Goal: Task Accomplishment & Management: Use online tool/utility

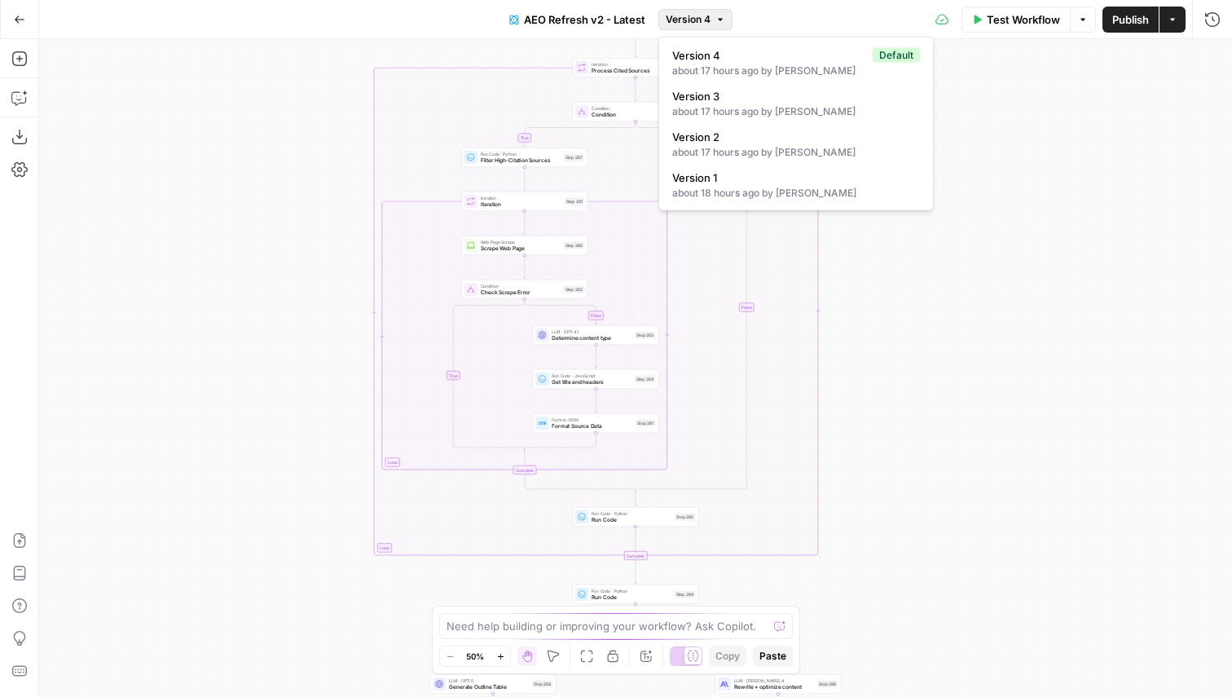
click at [710, 24] on span "Version 4" at bounding box center [688, 19] width 45 height 15
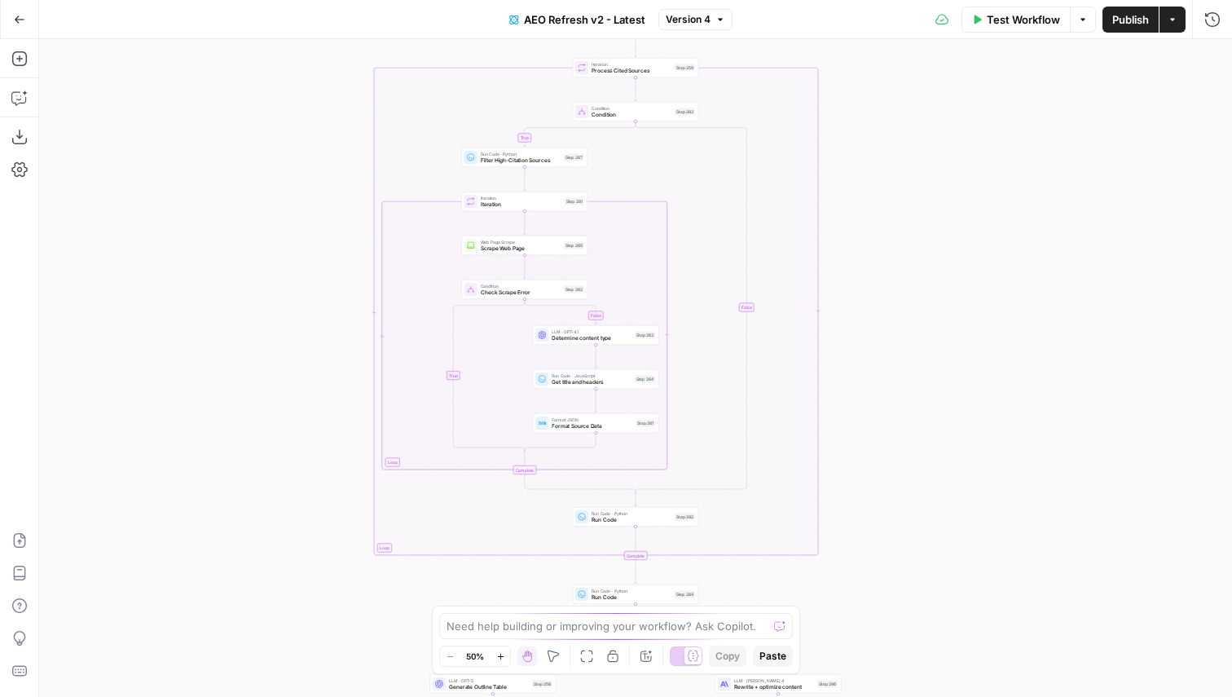
click at [987, 231] on div "true false true false true false true false true false Workflow Set Inputs Inpu…" at bounding box center [635, 367] width 1193 height 657
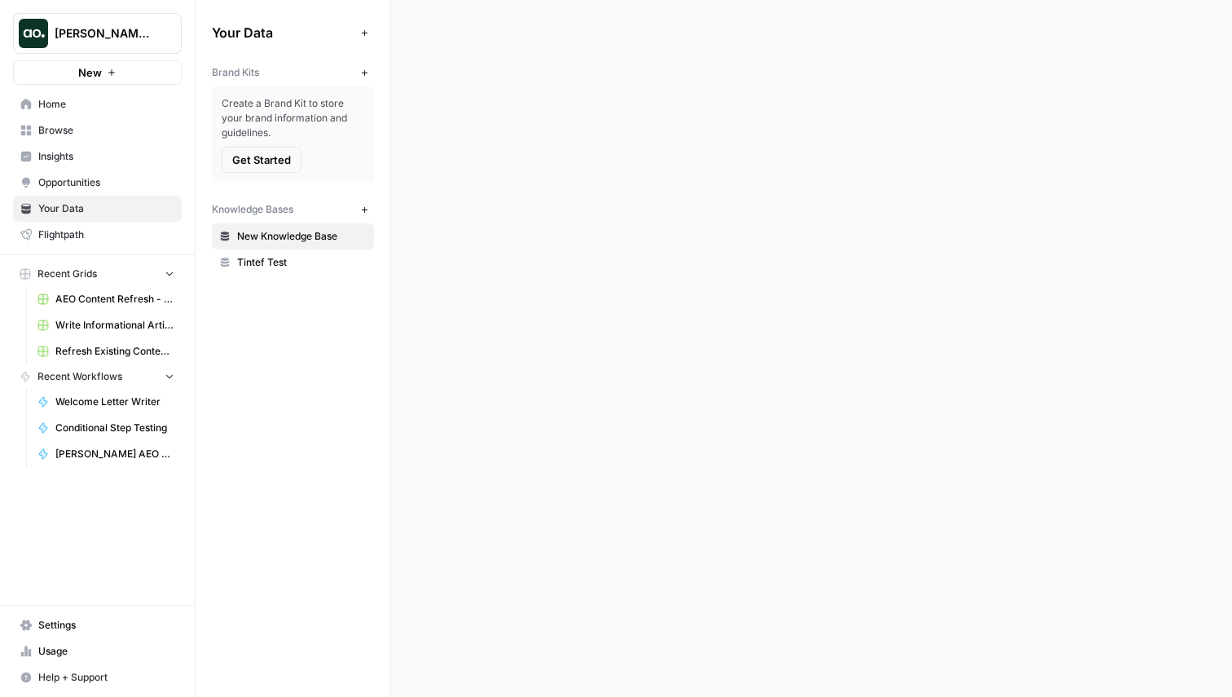
click at [124, 33] on span "Justina testing" at bounding box center [104, 33] width 99 height 16
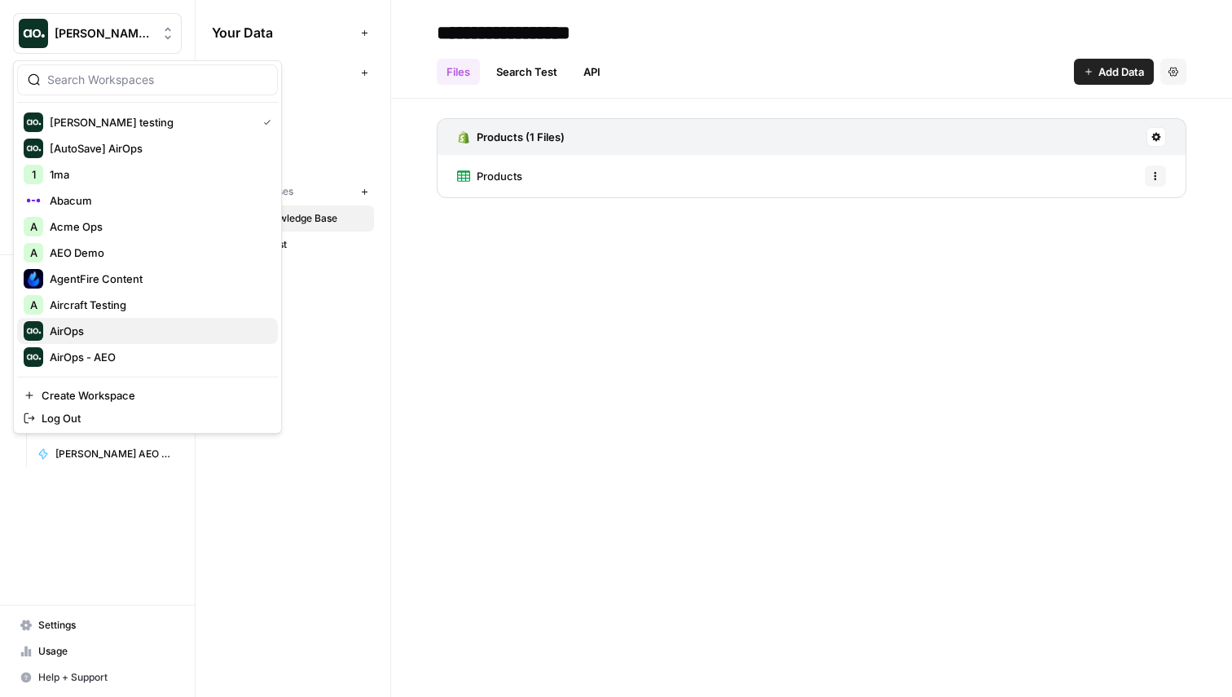
click at [121, 324] on span "AirOps" at bounding box center [157, 331] width 215 height 16
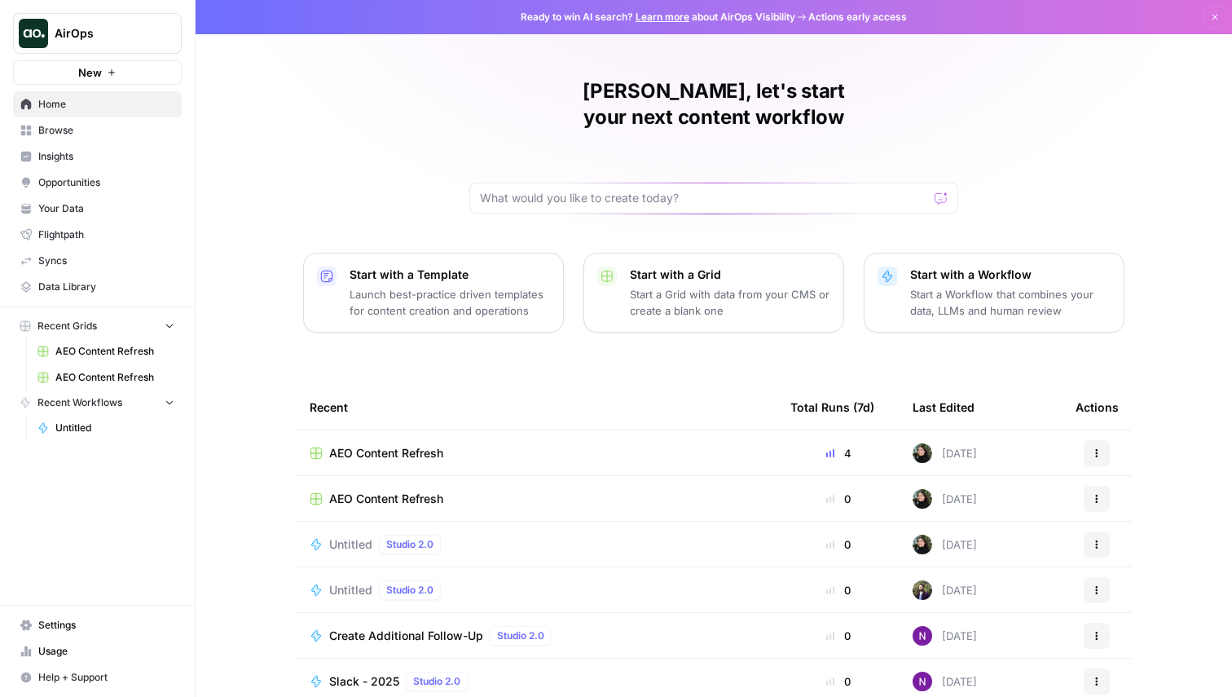
click at [348, 536] on span "Untitled" at bounding box center [350, 544] width 43 height 16
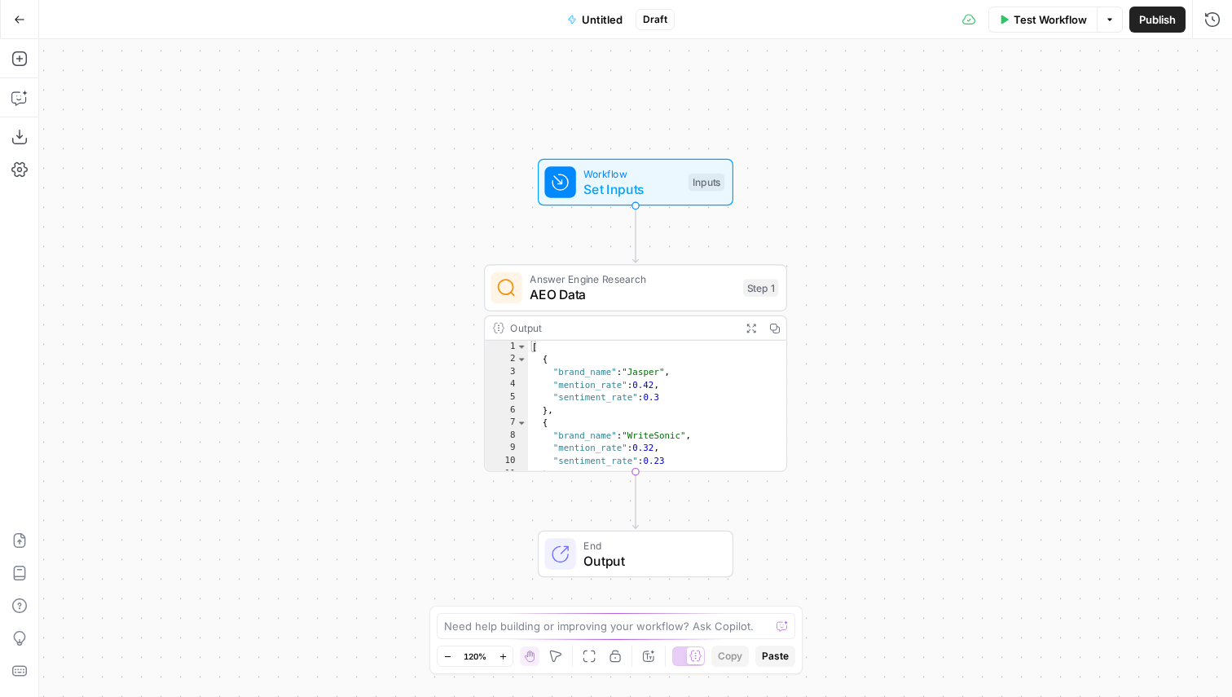
click at [669, 292] on span "AEO Data" at bounding box center [632, 295] width 205 height 20
type input "AirOps"
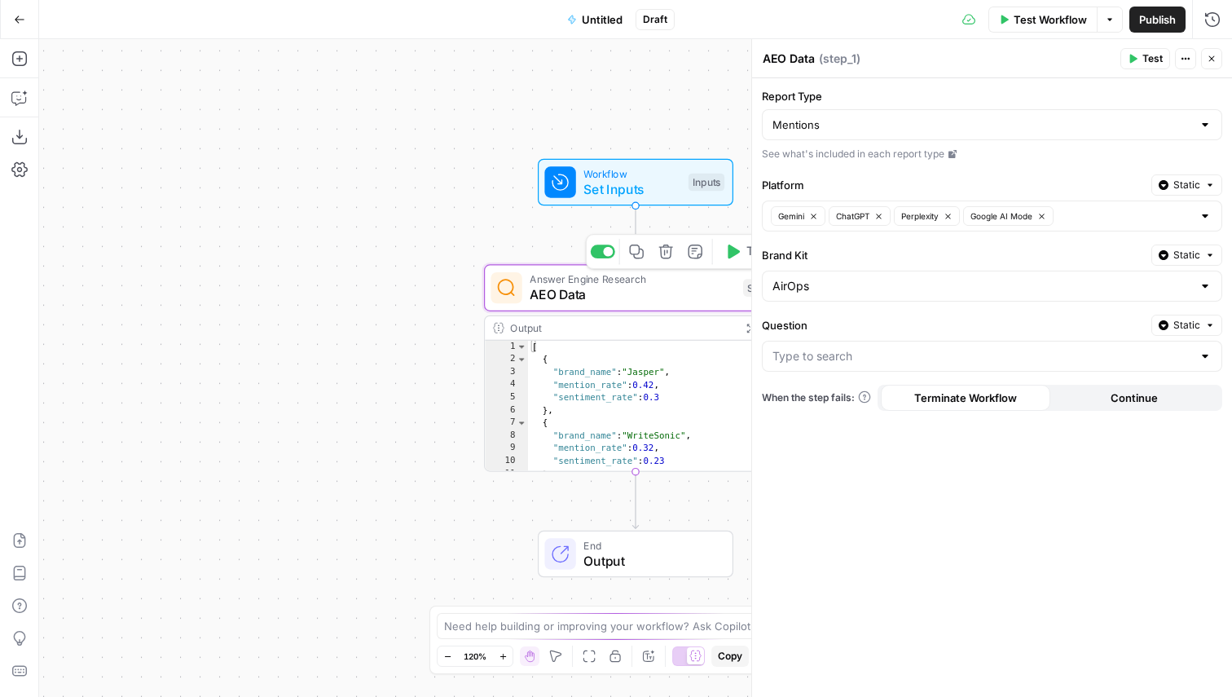
type input "How to generate high-quality blog posts using AI tools?"
click at [868, 350] on input "Question" at bounding box center [982, 356] width 420 height 16
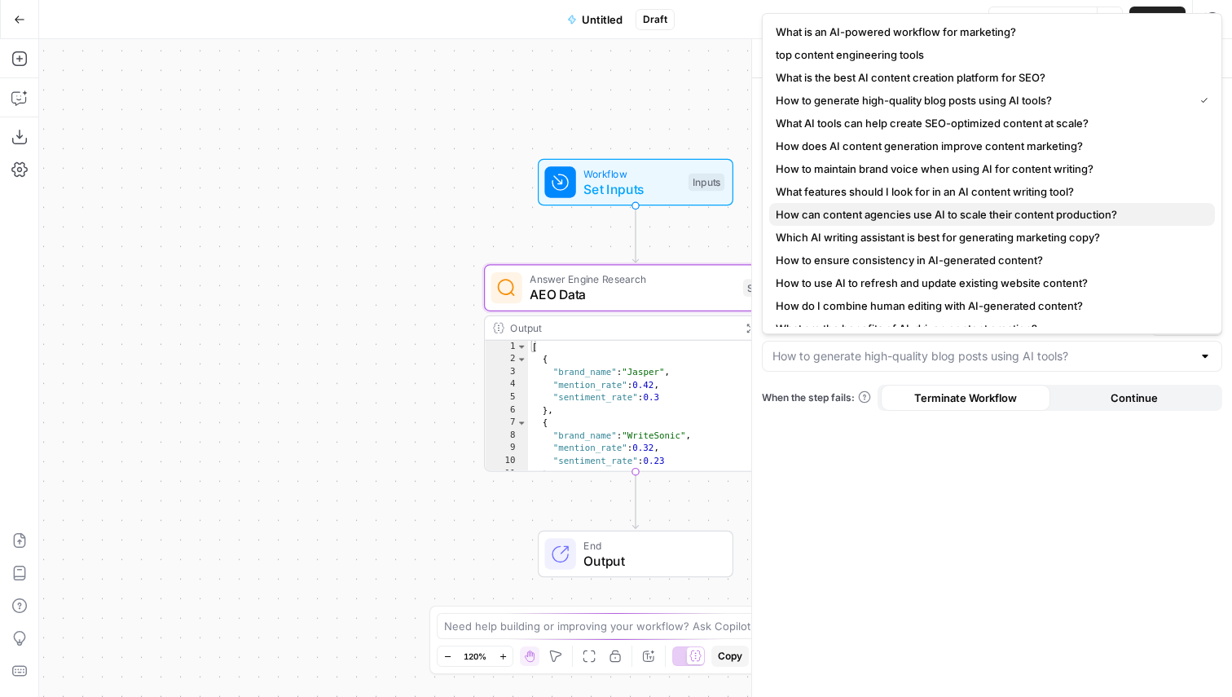
click at [880, 222] on span "How can content agencies use AI to scale their content production?" at bounding box center [989, 214] width 426 height 16
type input "How can content agencies use AI to scale their content production?"
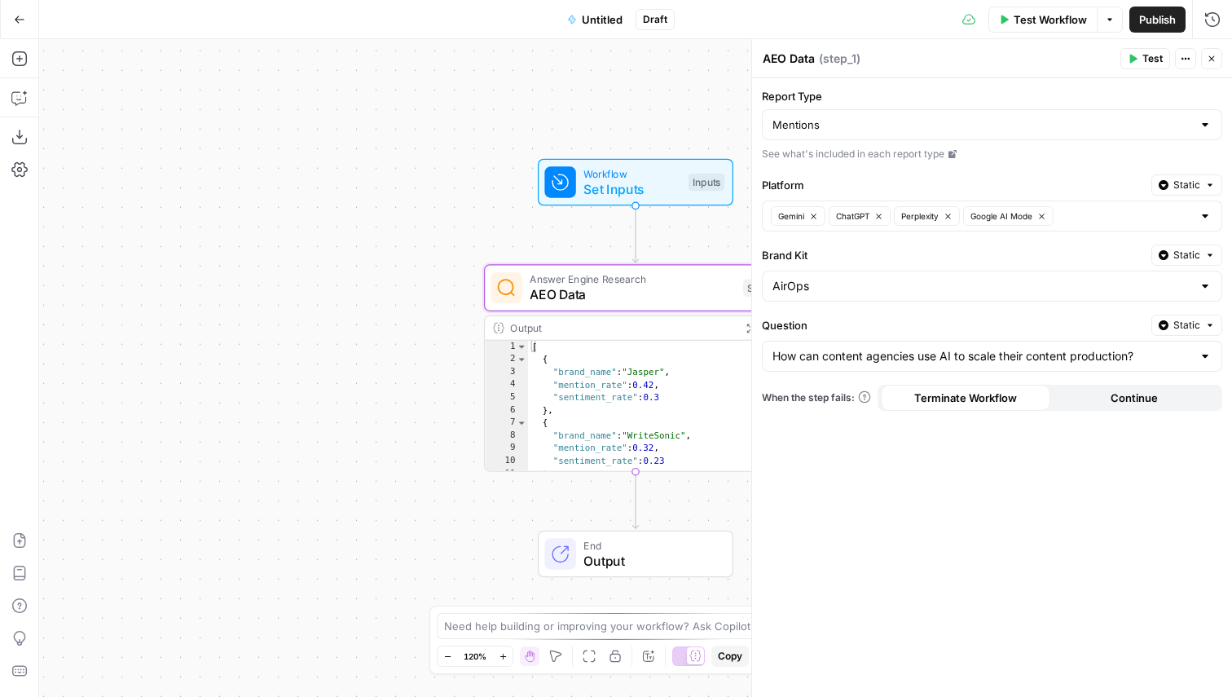
click at [1172, 327] on button "Static" at bounding box center [1186, 324] width 71 height 21
click at [1145, 410] on div "Set value with Liquid" at bounding box center [1149, 412] width 117 height 15
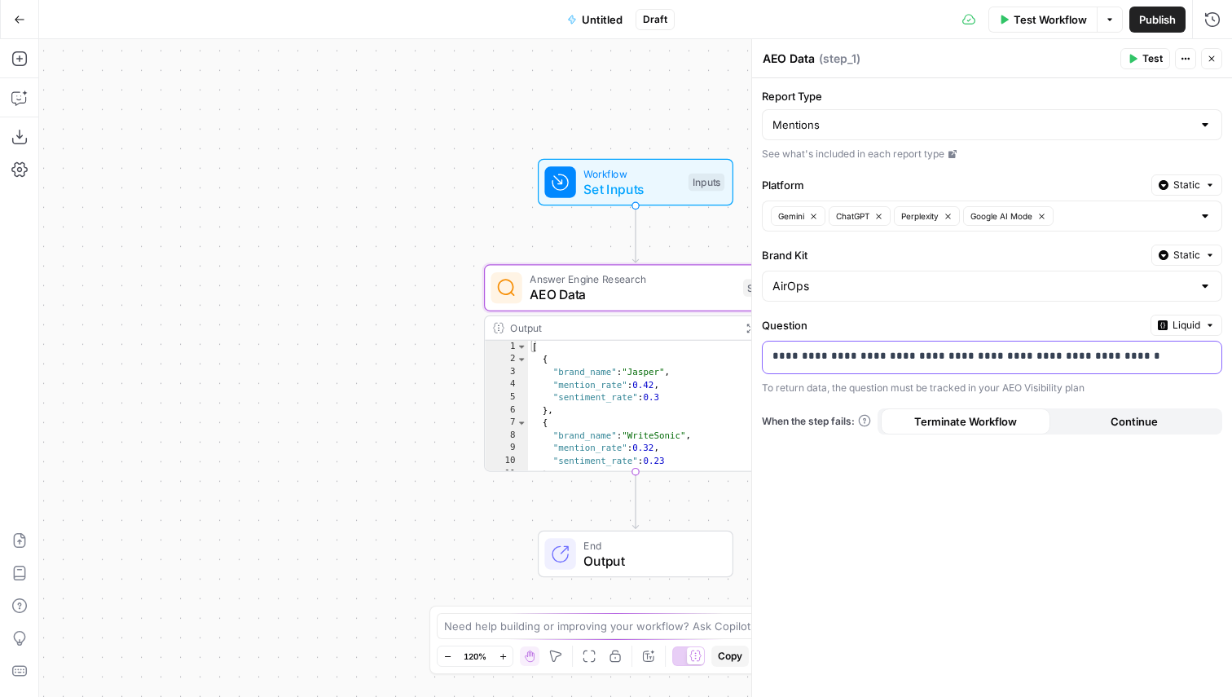
click at [827, 356] on p "**********" at bounding box center [991, 356] width 439 height 16
click at [827, 356] on p "**********" at bounding box center [978, 356] width 413 height 16
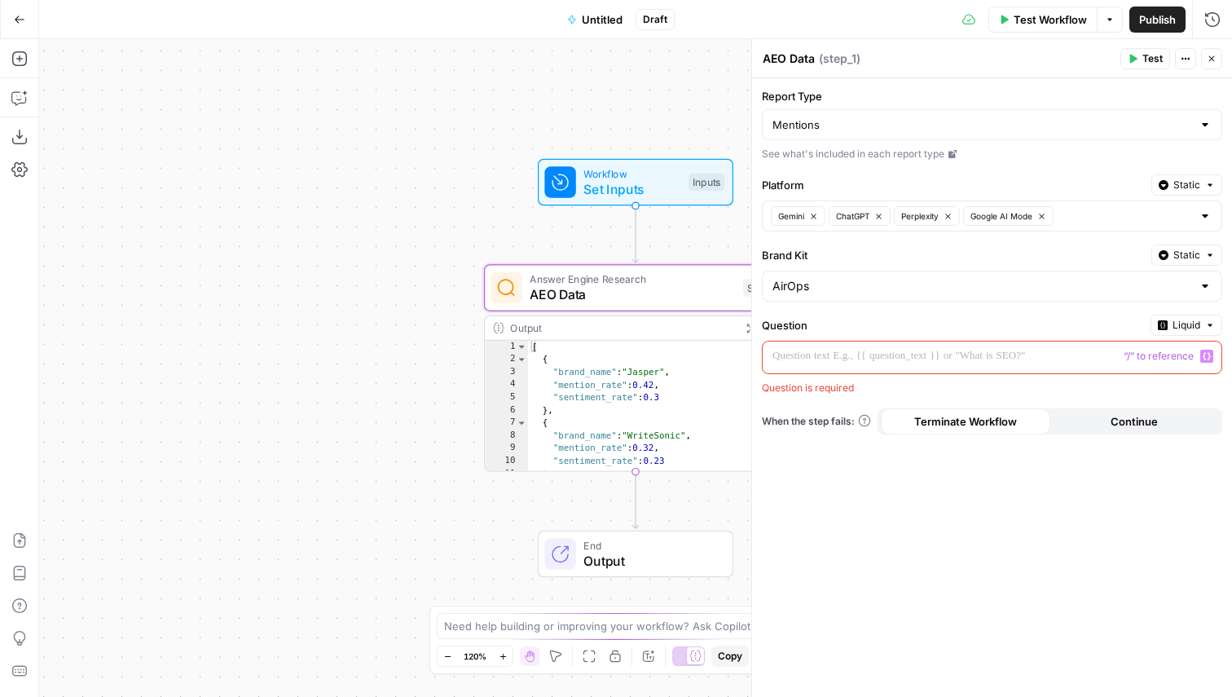
click at [1194, 322] on span "Liquid" at bounding box center [1186, 325] width 28 height 15
click at [1156, 361] on span "Static" at bounding box center [1148, 359] width 103 height 16
click at [848, 339] on div "Question Static Question is required" at bounding box center [992, 353] width 460 height 78
click at [811, 354] on input "Question" at bounding box center [982, 356] width 420 height 16
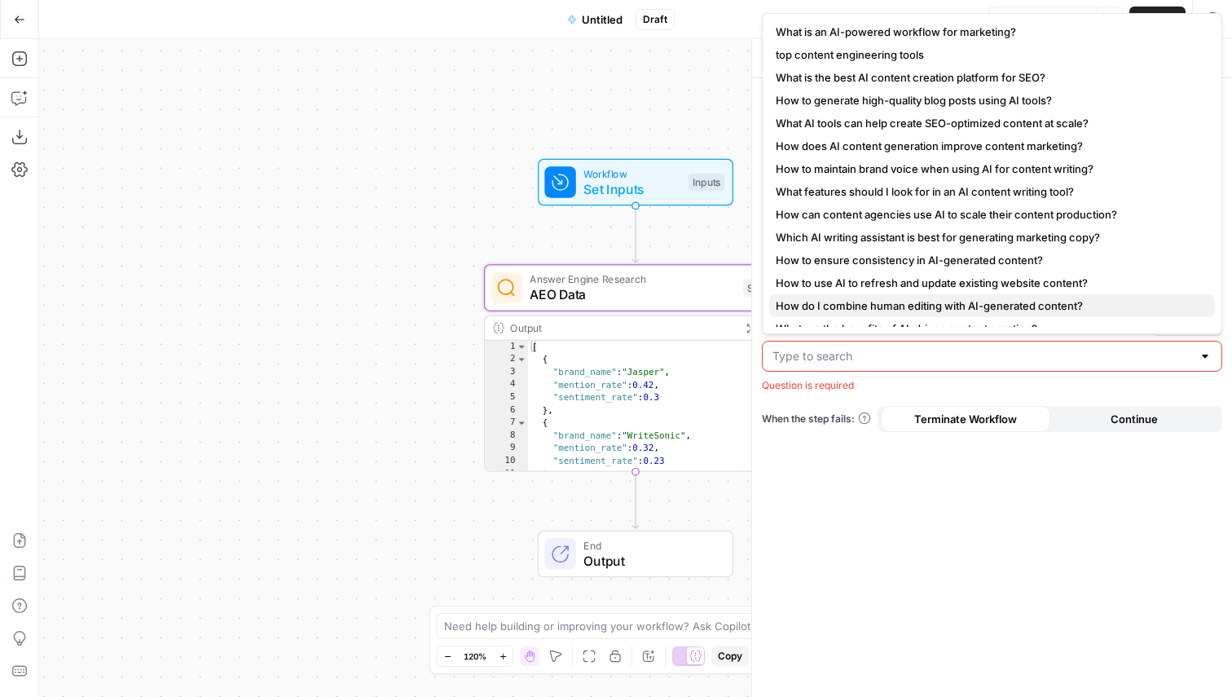
click at [823, 306] on span "How do I combine human editing with AI-generated content?" at bounding box center [989, 305] width 426 height 16
type input "How do I combine human editing with AI-generated content?"
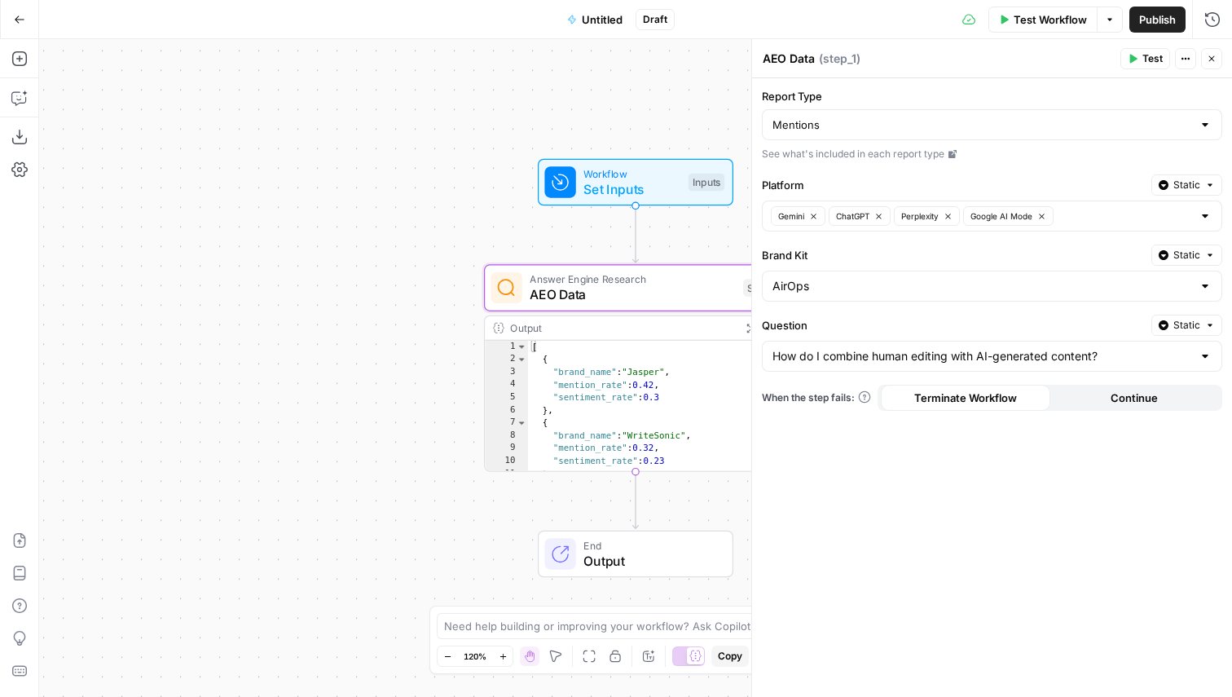
click at [832, 464] on div "Report Type Mentions See what's included in each report type Platform Static Ge…" at bounding box center [992, 387] width 480 height 618
click at [868, 358] on div "If you terminate a workflow, your execution will stop. If you continue, the ste…" at bounding box center [863, 343] width 217 height 59
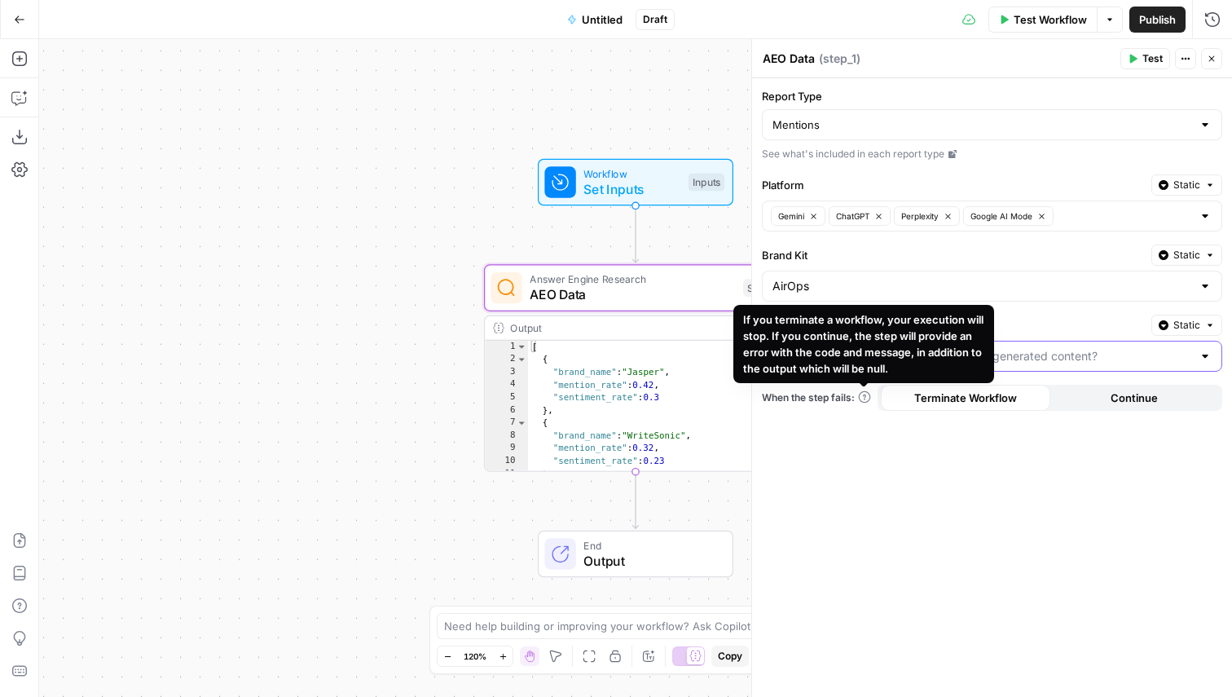
click at [1083, 353] on input "Question" at bounding box center [982, 356] width 420 height 16
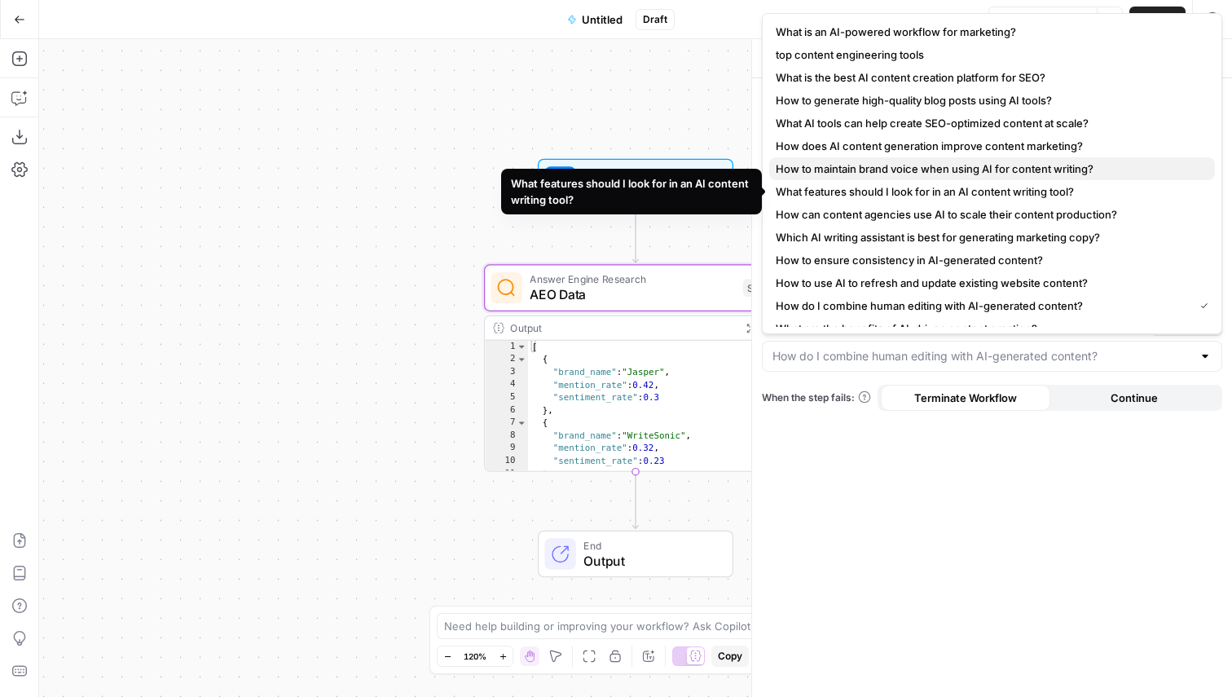
click at [1069, 170] on span "How to maintain brand voice when using AI for content writing?" at bounding box center [989, 168] width 426 height 16
type input "How to maintain brand voice when using AI for content writing?"
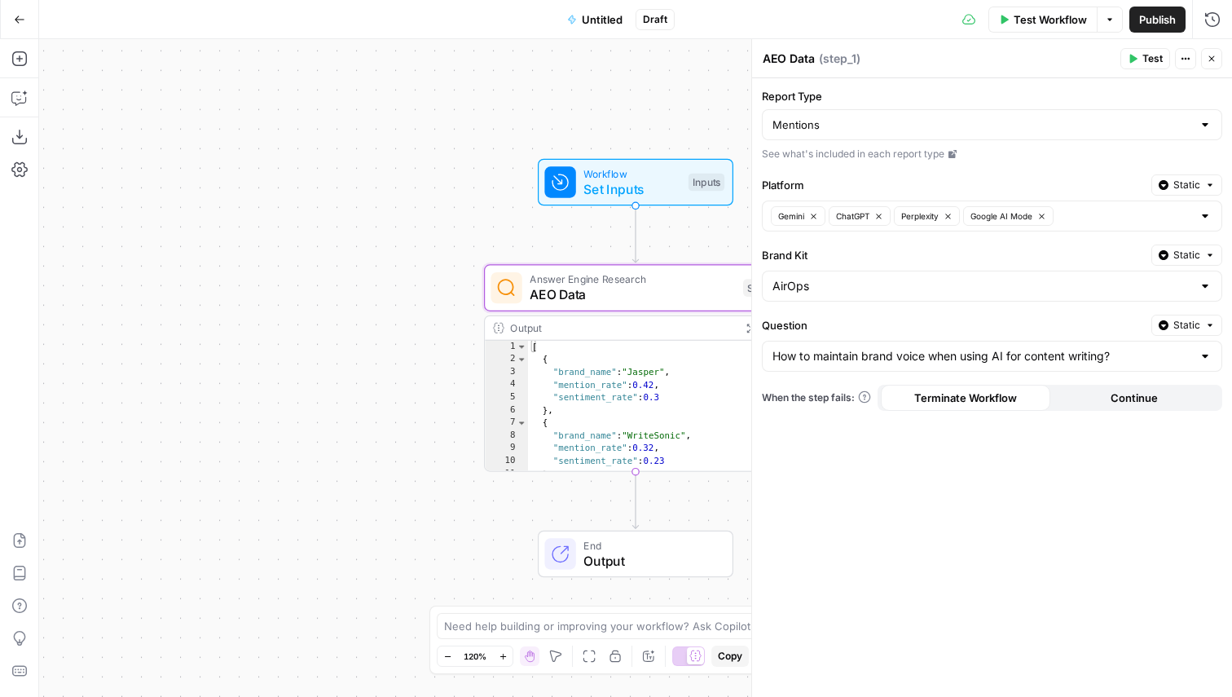
click at [1145, 60] on span "Test" at bounding box center [1152, 58] width 20 height 15
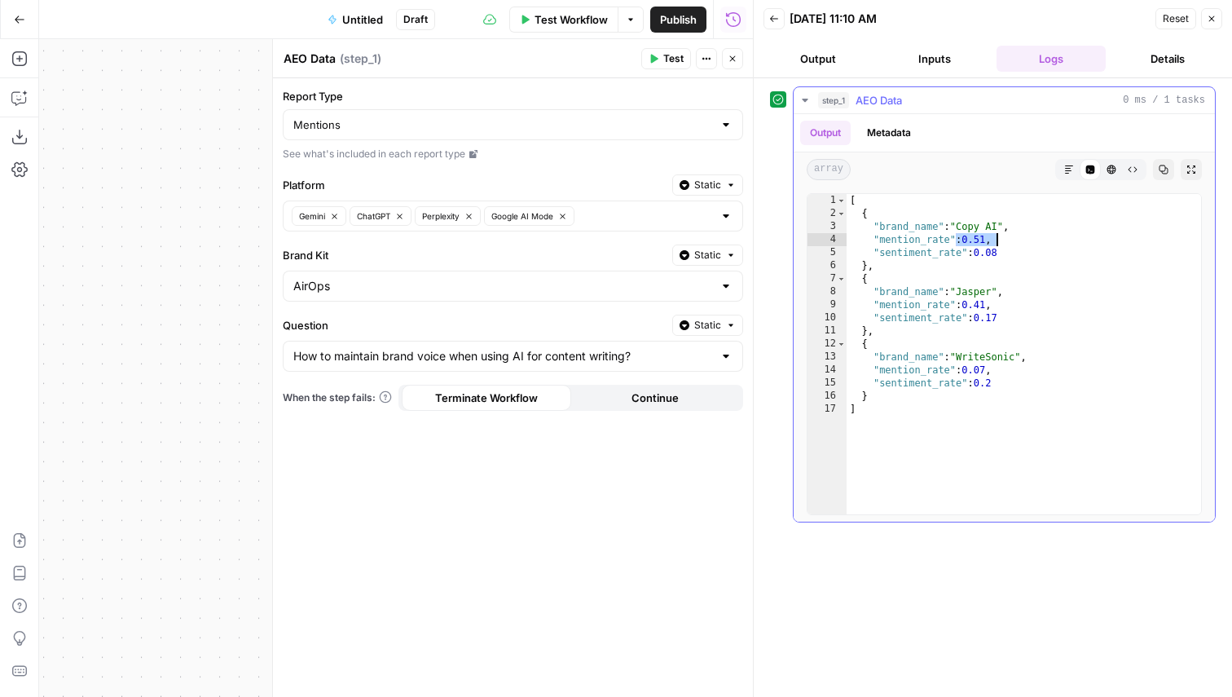
drag, startPoint x: 956, startPoint y: 238, endPoint x: 999, endPoint y: 238, distance: 42.4
click at [999, 238] on div "[ { "brand_name" : "Copy AI" , "mention_rate" : 0.51 , "sentiment_rate" : 0.08 …" at bounding box center [1023, 367] width 354 height 346
click at [1002, 239] on div "[ { "brand_name" : "Copy AI" , "mention_rate" : 0.51 , "sentiment_rate" : 0.08 …" at bounding box center [1023, 367] width 354 height 346
drag, startPoint x: 965, startPoint y: 306, endPoint x: 1090, endPoint y: 306, distance: 125.5
click at [1090, 306] on div "[ { "brand_name" : "Copy AI" , "mention_rate" : 0.51 , "sentiment_rate" : 0.08 …" at bounding box center [1023, 367] width 354 height 346
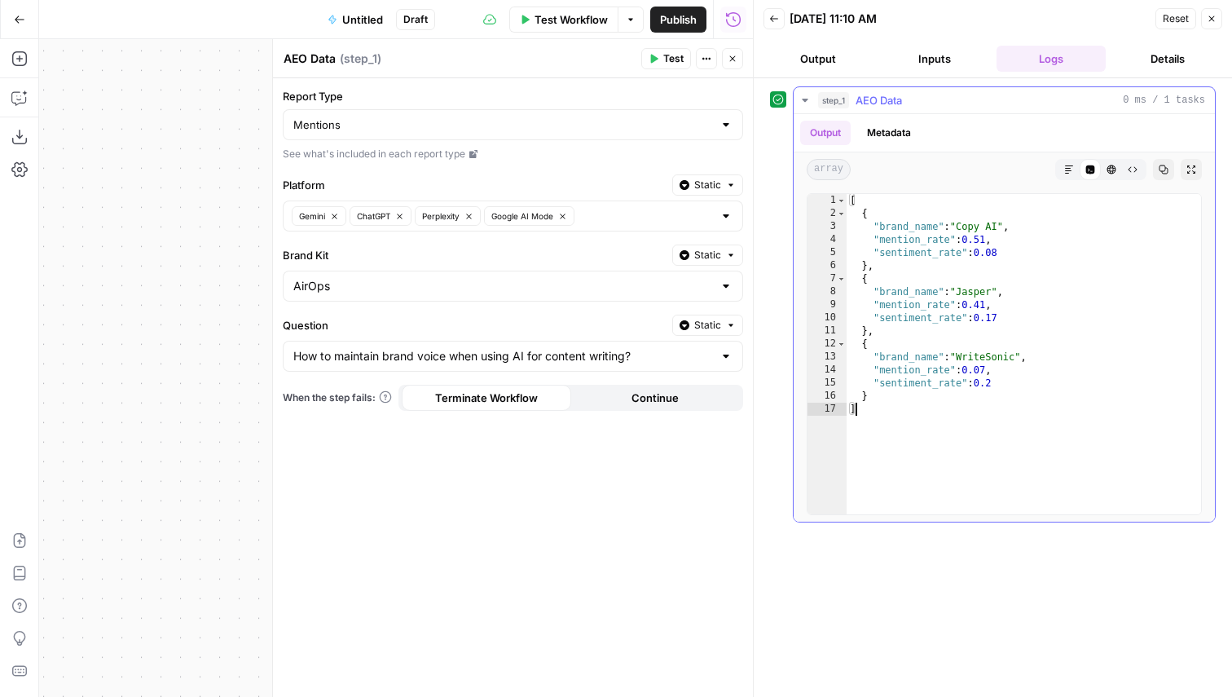
drag, startPoint x: 949, startPoint y: 411, endPoint x: 1057, endPoint y: 411, distance: 107.5
click at [1053, 411] on div "[ { "brand_name" : "Copy AI" , "mention_rate" : 0.51 , "sentiment_rate" : 0.08 …" at bounding box center [1023, 367] width 354 height 346
type textarea "*"
click at [543, 354] on input "Question" at bounding box center [503, 356] width 420 height 16
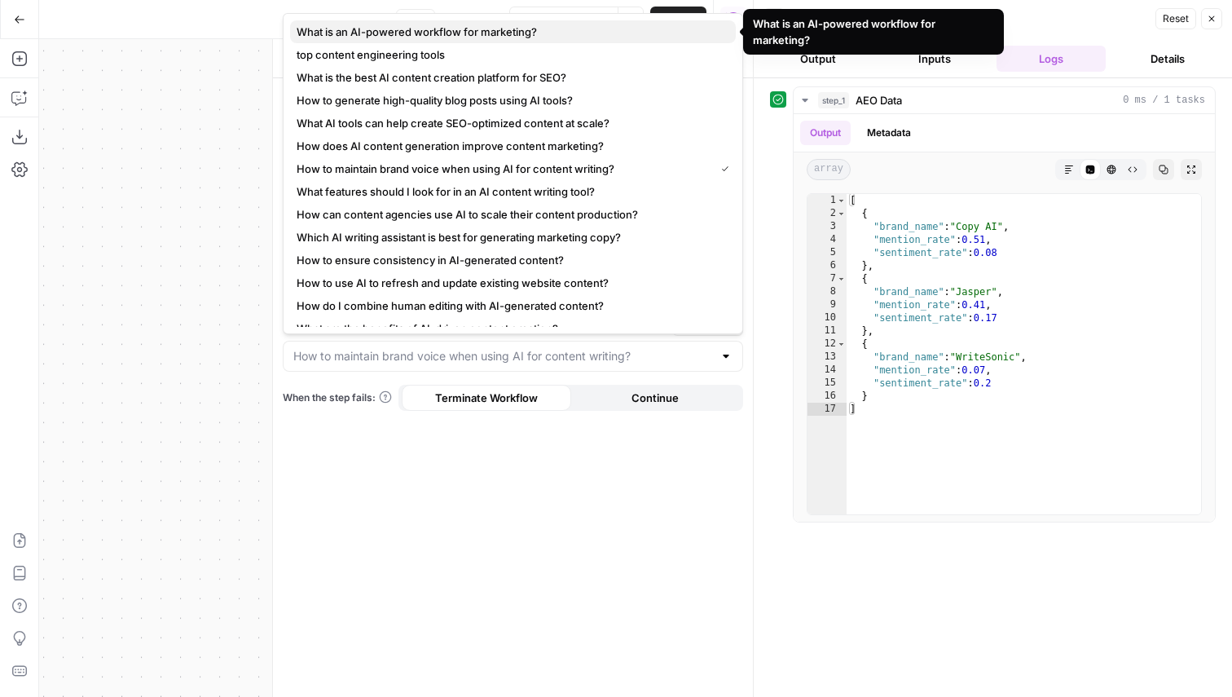
click at [511, 34] on span "What is an AI-powered workflow for marketing?" at bounding box center [510, 32] width 426 height 16
type input "What is an AI-powered workflow for marketing?"
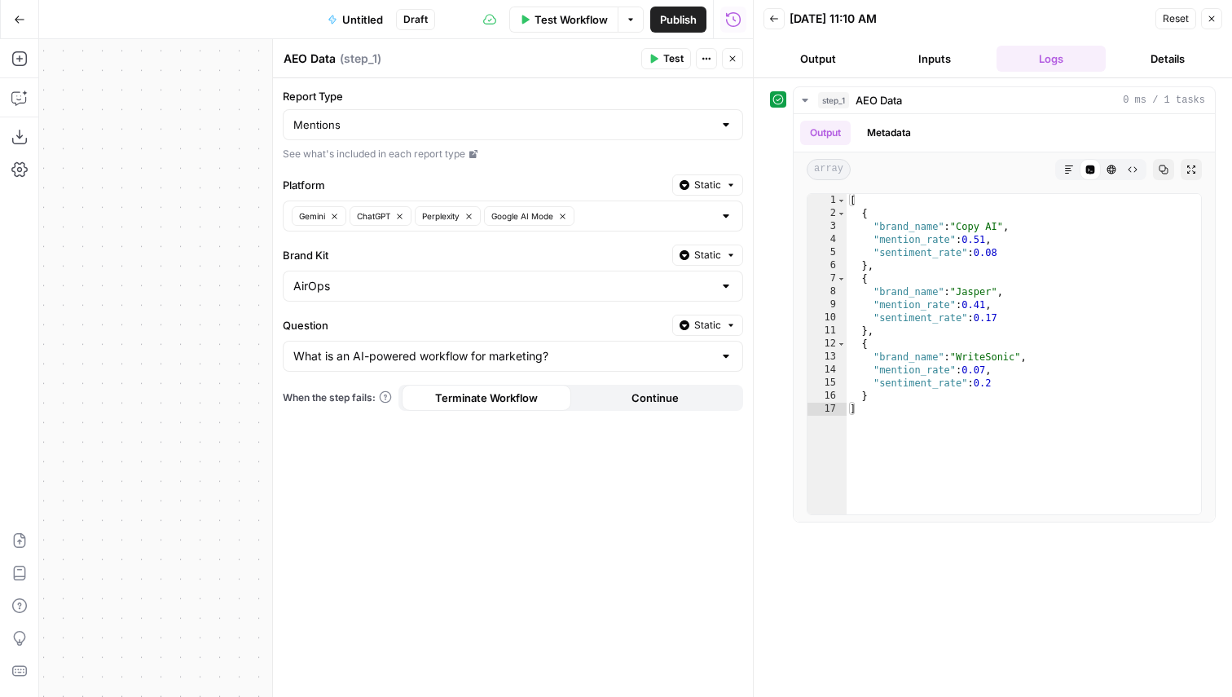
click at [659, 61] on button "Test" at bounding box center [666, 58] width 50 height 21
click at [541, 345] on div "What is an AI-powered workflow for marketing?" at bounding box center [513, 356] width 460 height 31
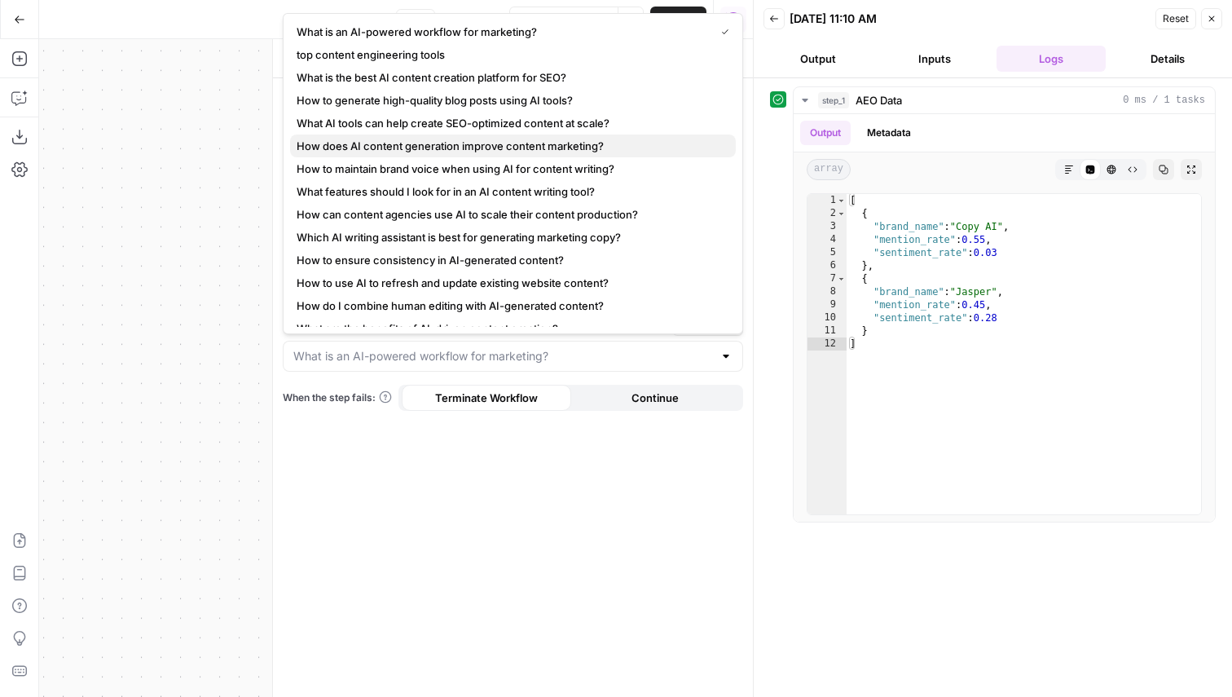
click at [512, 148] on span "How does AI content generation improve content marketing?" at bounding box center [510, 146] width 426 height 16
type input "How does AI content generation improve content marketing?"
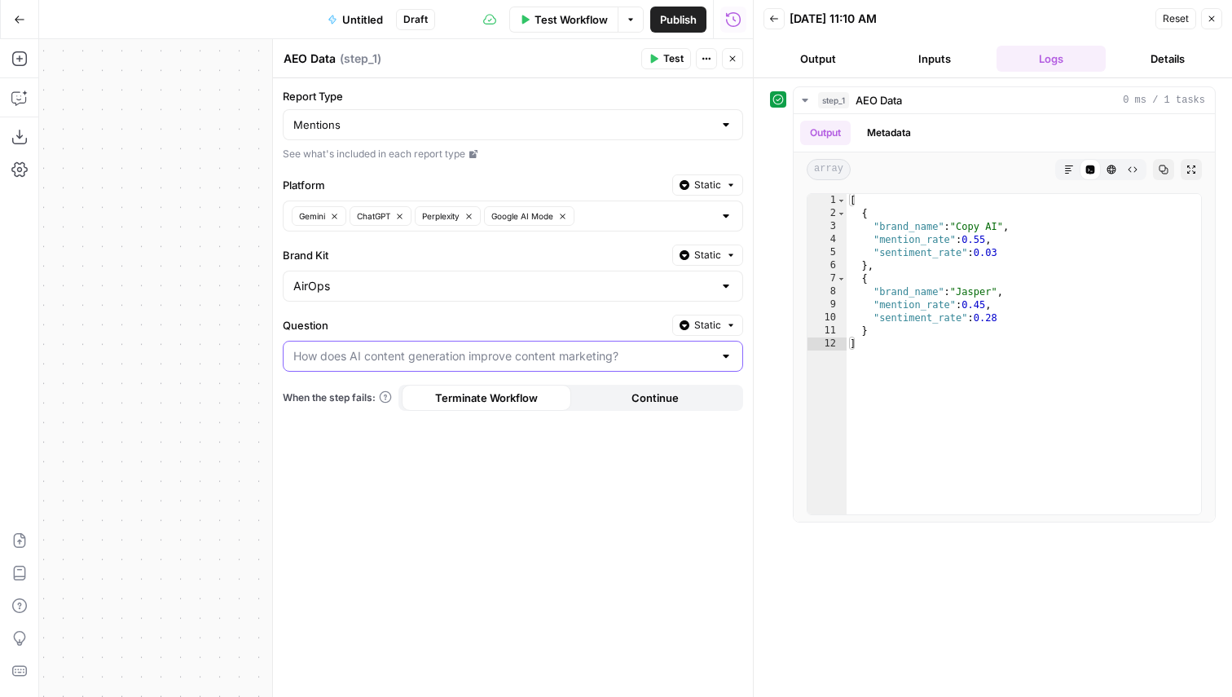
click at [523, 357] on input "Question" at bounding box center [503, 356] width 420 height 16
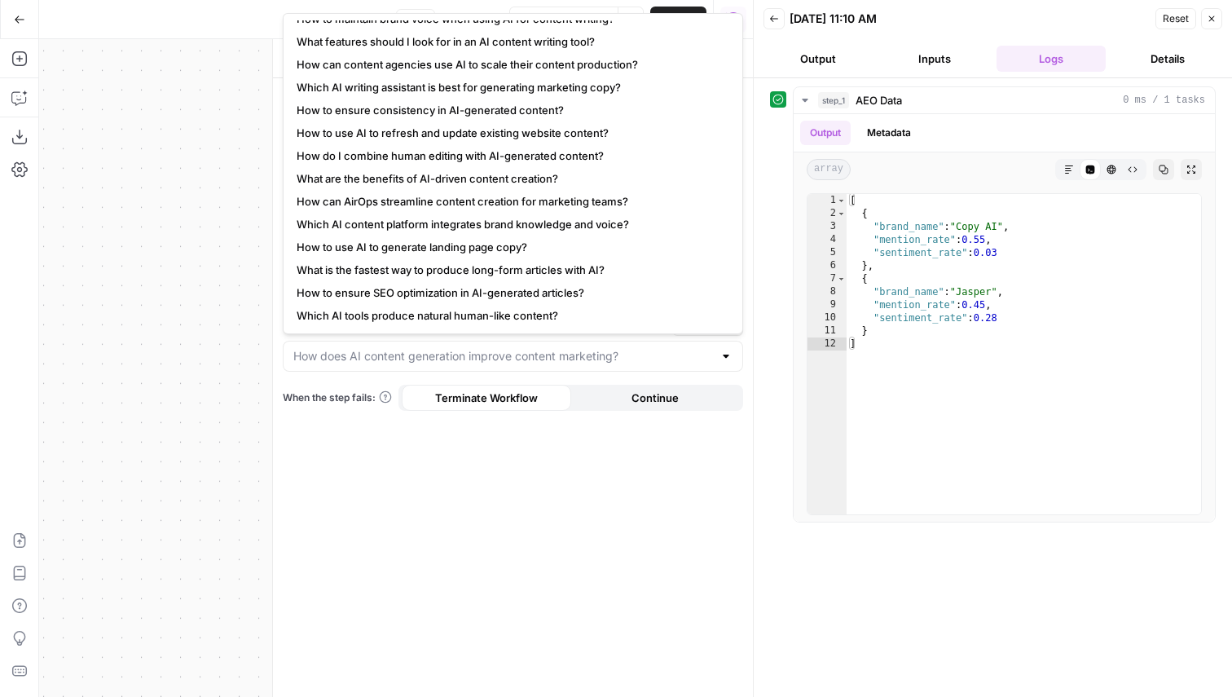
scroll to position [152, 0]
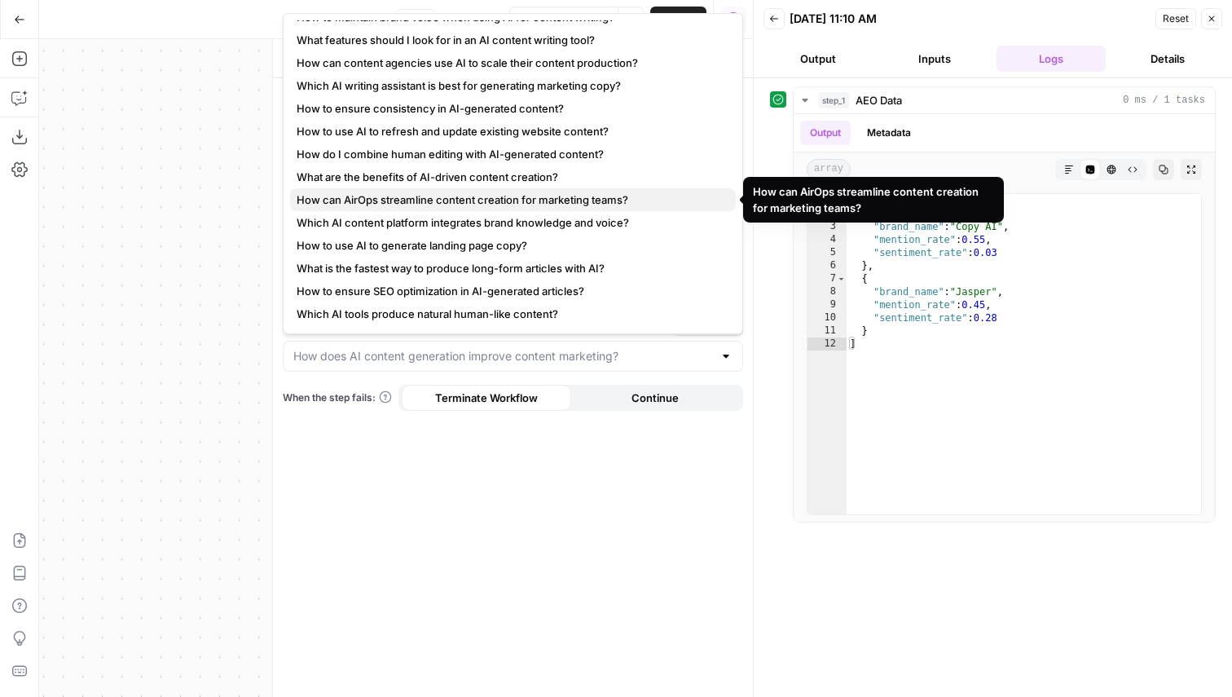
click at [519, 203] on span "How can AirOps streamline content creation for marketing teams?" at bounding box center [510, 199] width 426 height 16
type input "How can AirOps streamline content creation for marketing teams?"
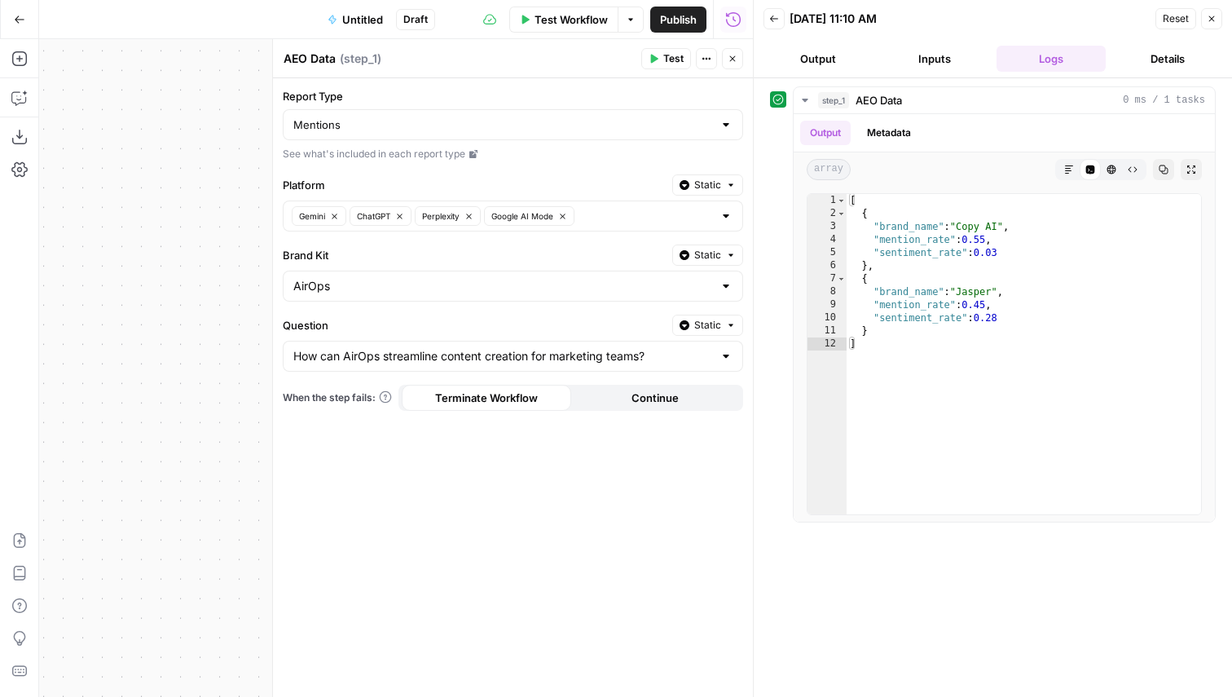
click at [653, 67] on button "Test" at bounding box center [666, 58] width 50 height 21
click at [596, 125] on input "Report Type" at bounding box center [503, 125] width 420 height 16
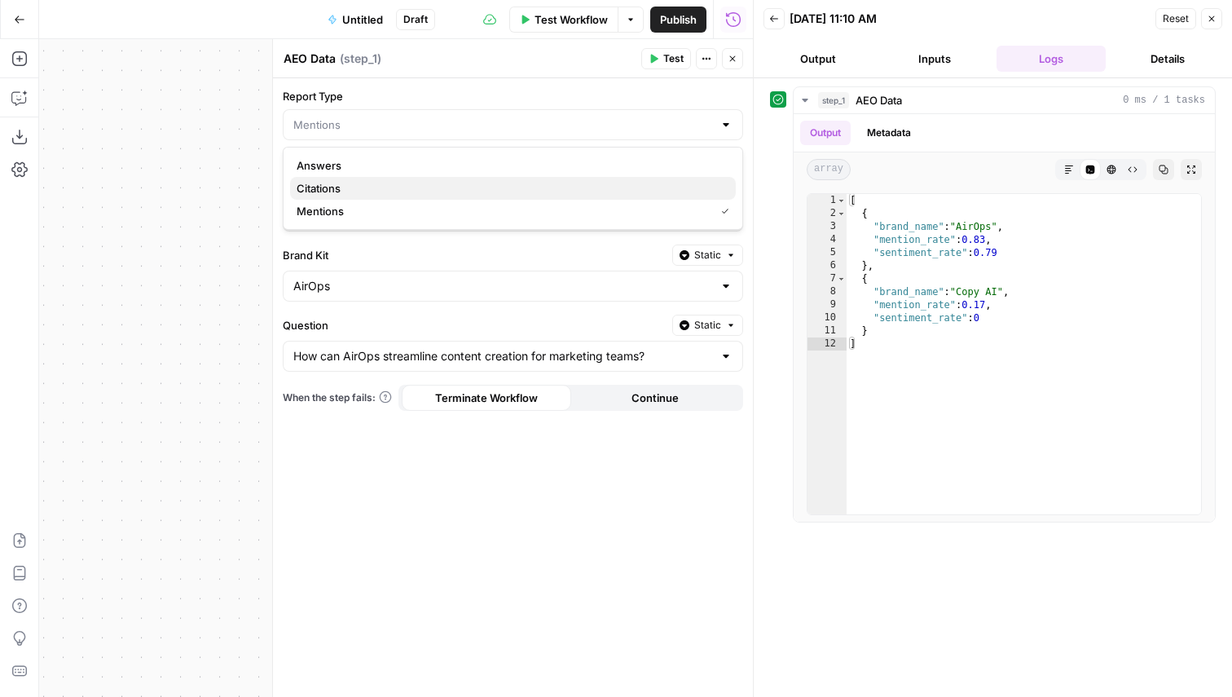
click at [485, 182] on span "Citations" at bounding box center [510, 188] width 426 height 16
type input "Citations"
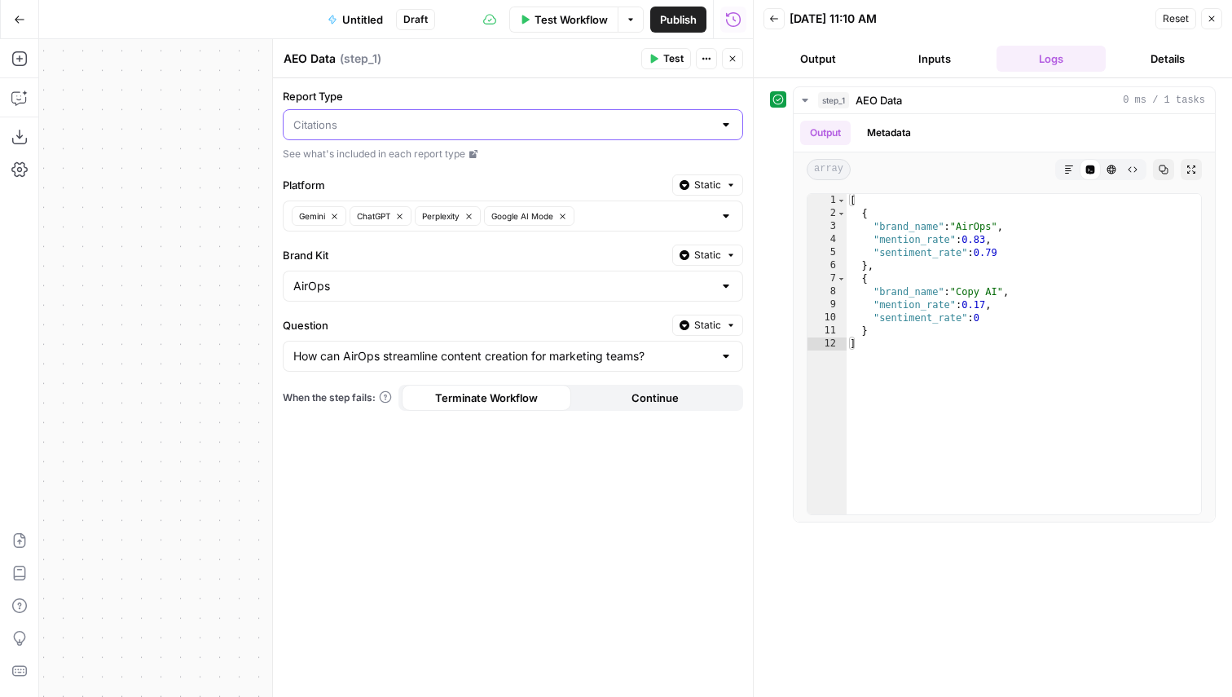
click at [496, 124] on input "Report Type" at bounding box center [503, 125] width 420 height 16
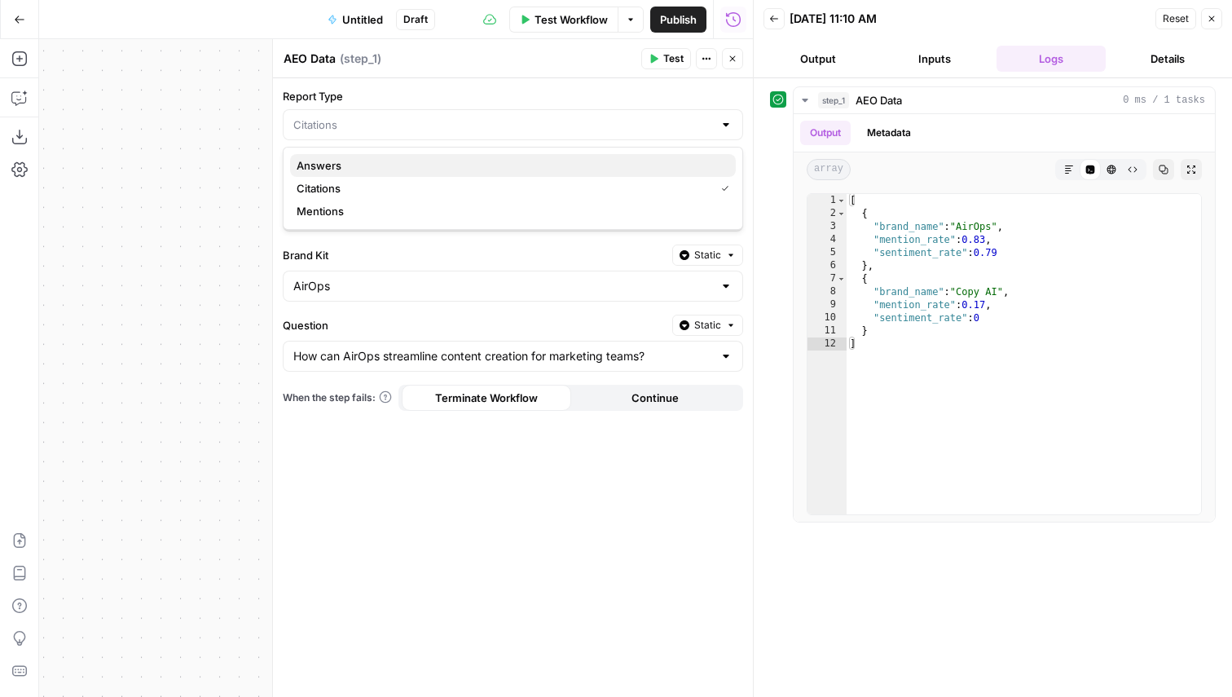
click at [437, 165] on span "Answers" at bounding box center [510, 165] width 426 height 16
type input "Answers"
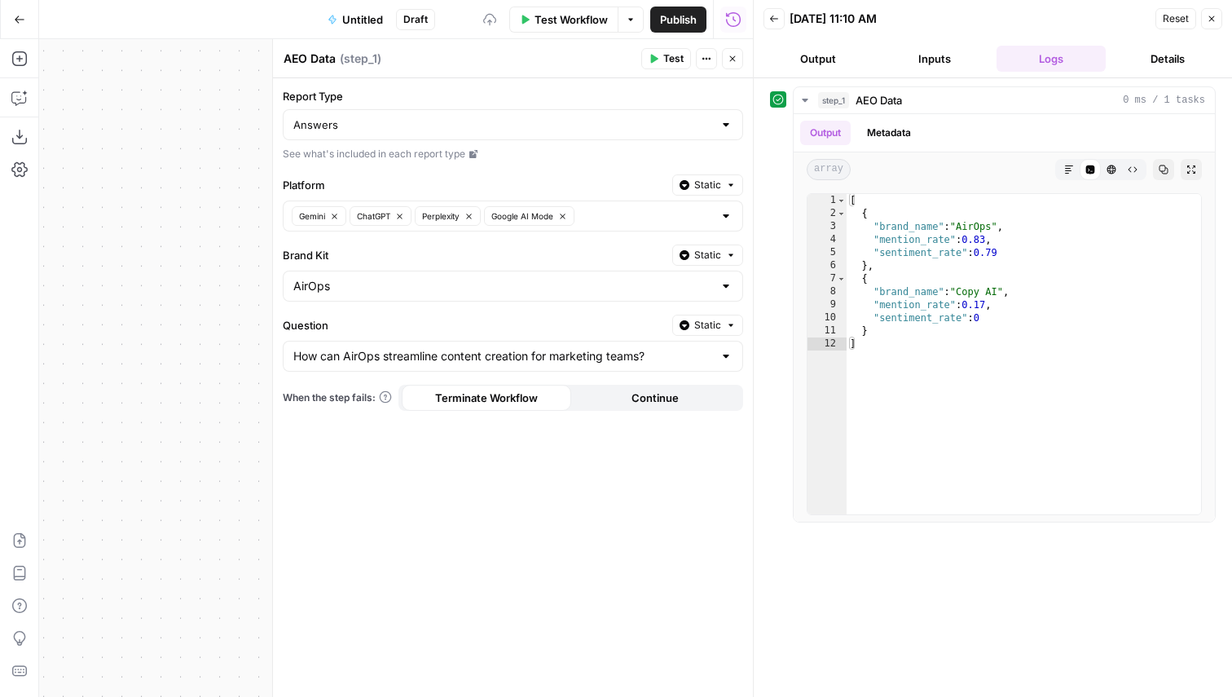
click at [657, 71] on header "AEO Data AEO Data ( step_1 ) Test Actions Close" at bounding box center [513, 58] width 480 height 39
click at [657, 60] on icon "button" at bounding box center [654, 59] width 10 height 10
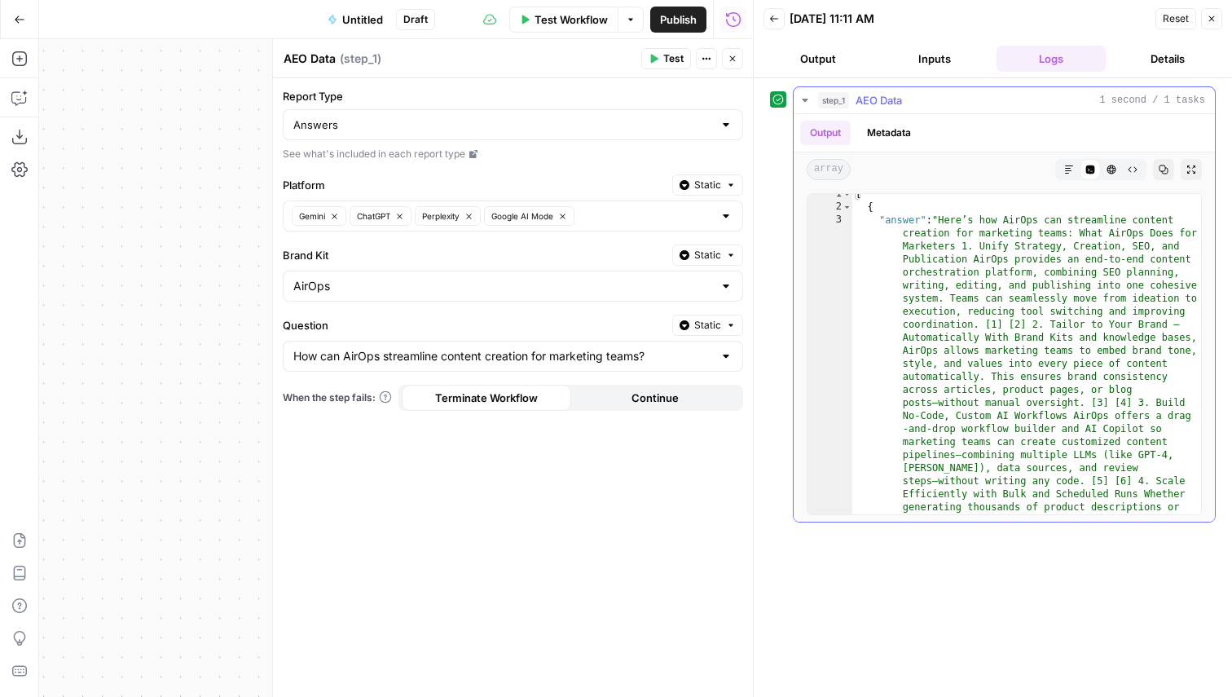
scroll to position [0, 0]
click at [1188, 169] on icon "button" at bounding box center [1191, 170] width 10 height 10
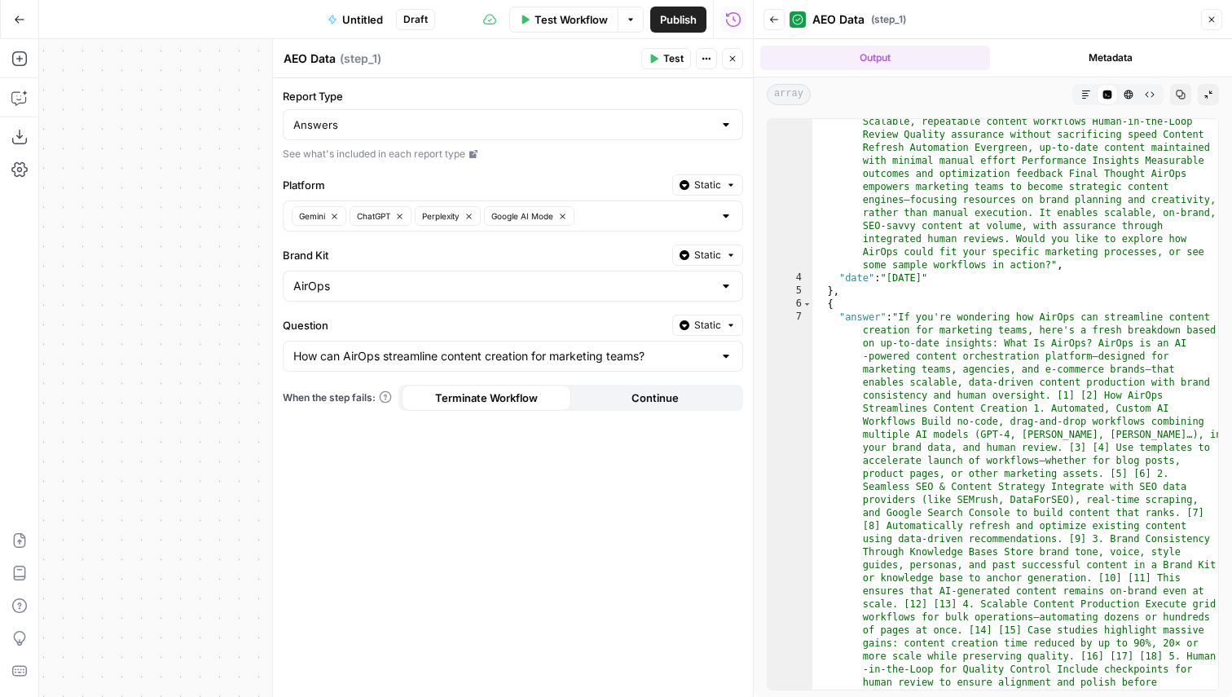
scroll to position [816, 0]
drag, startPoint x: 869, startPoint y: 272, endPoint x: 983, endPoint y: 272, distance: 113.2
click at [983, 272] on div ""answer" : "Here’s how AirOps can streamline content creation for marketing tea…" at bounding box center [1015, 506] width 406 height 2356
click at [1039, 302] on div ""answer" : "Here’s how AirOps can streamline content creation for marketing tea…" at bounding box center [1015, 506] width 406 height 2356
type textarea "*"
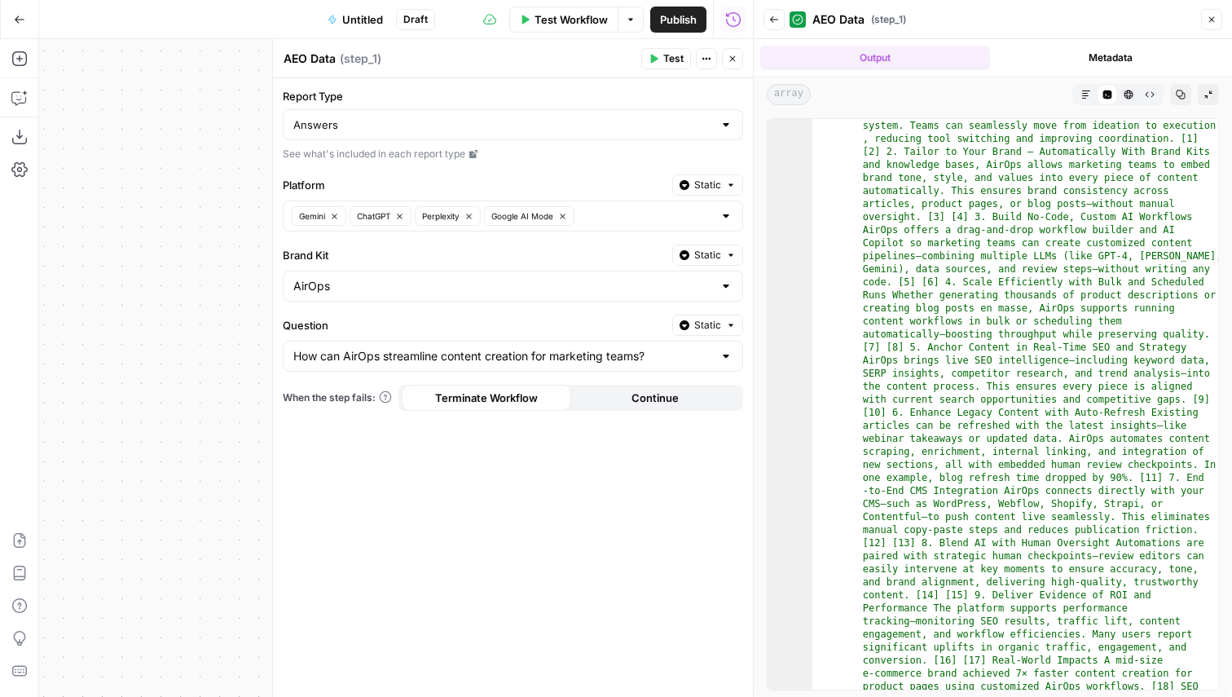
scroll to position [0, 0]
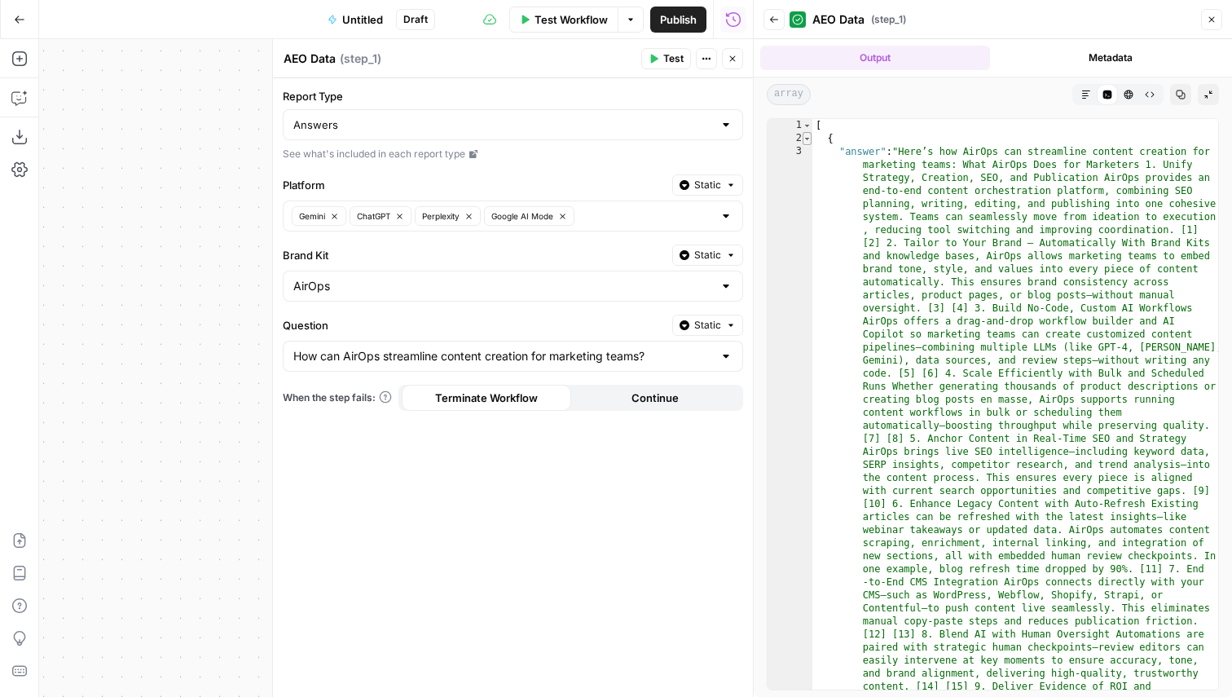
click at [810, 138] on span "Toggle code folding, rows 2 through 5" at bounding box center [806, 138] width 9 height 13
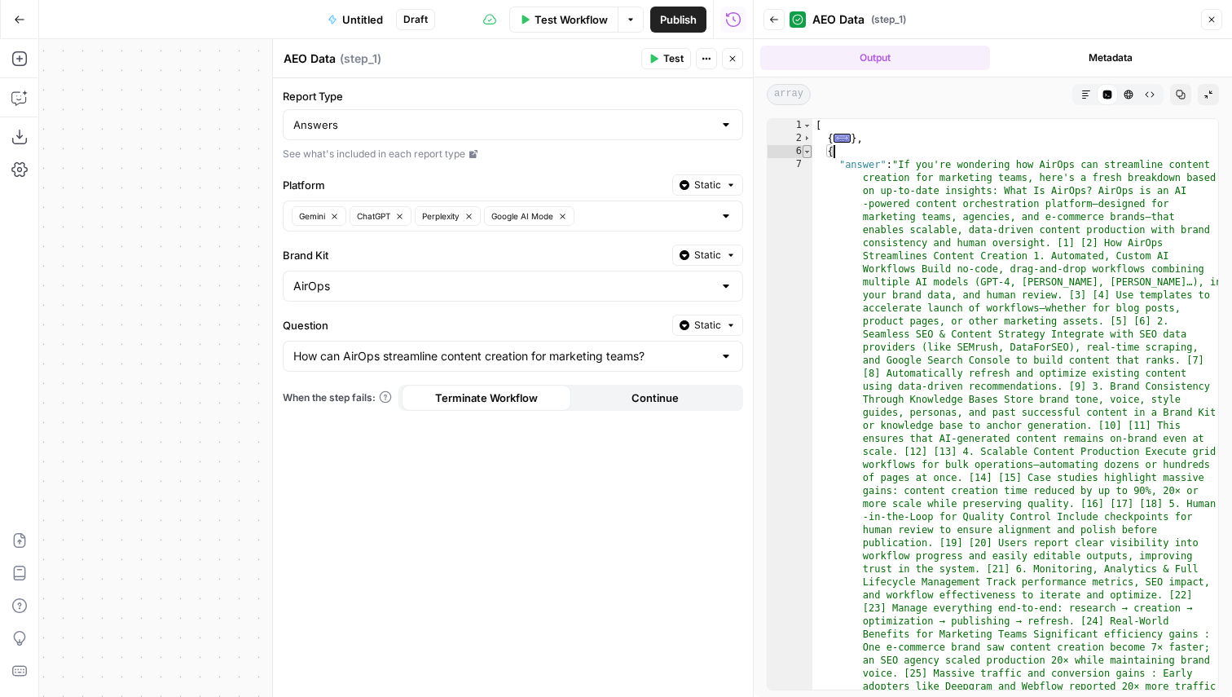
click at [810, 149] on span "Toggle code folding, rows 6 through 9" at bounding box center [806, 151] width 9 height 13
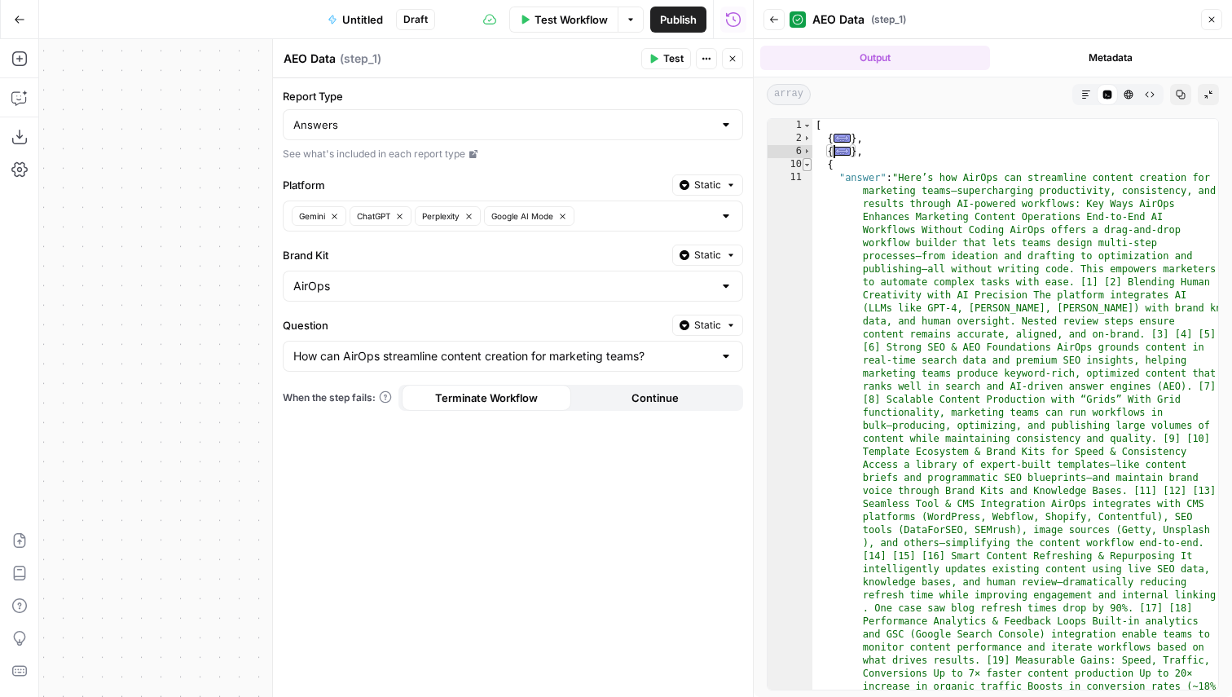
click at [809, 158] on span "Toggle code folding, rows 10 through 13" at bounding box center [806, 164] width 9 height 13
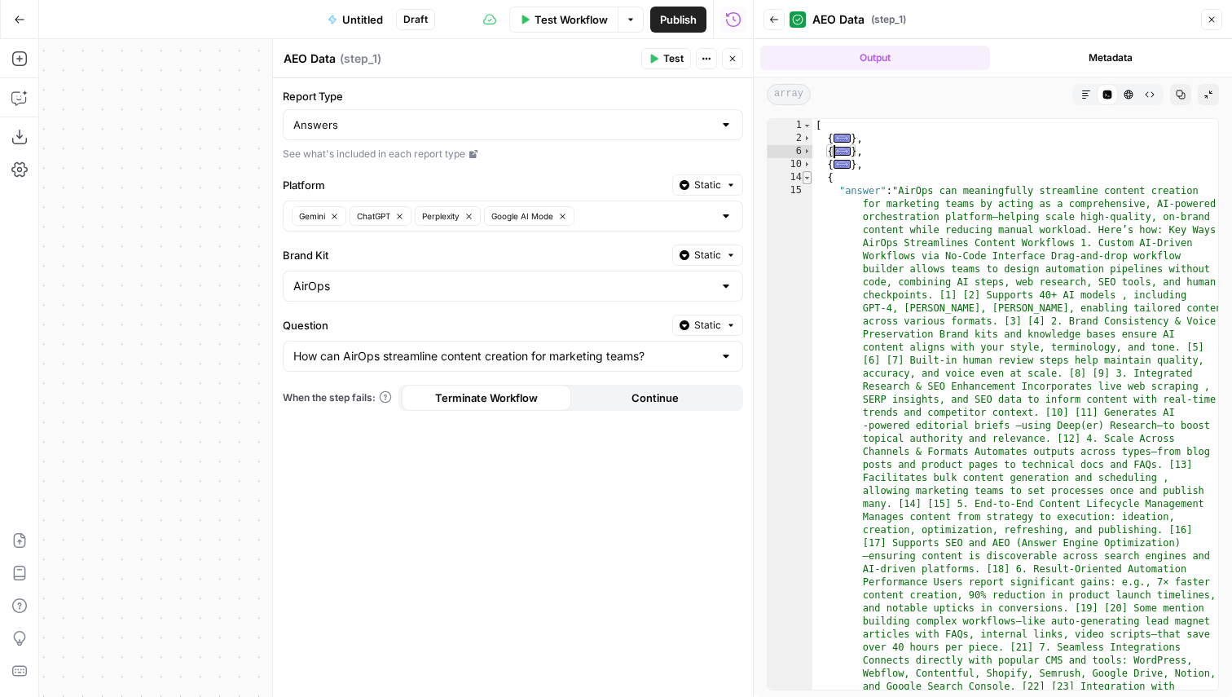
click at [810, 173] on span "Toggle code folding, rows 14 through 17" at bounding box center [806, 177] width 9 height 13
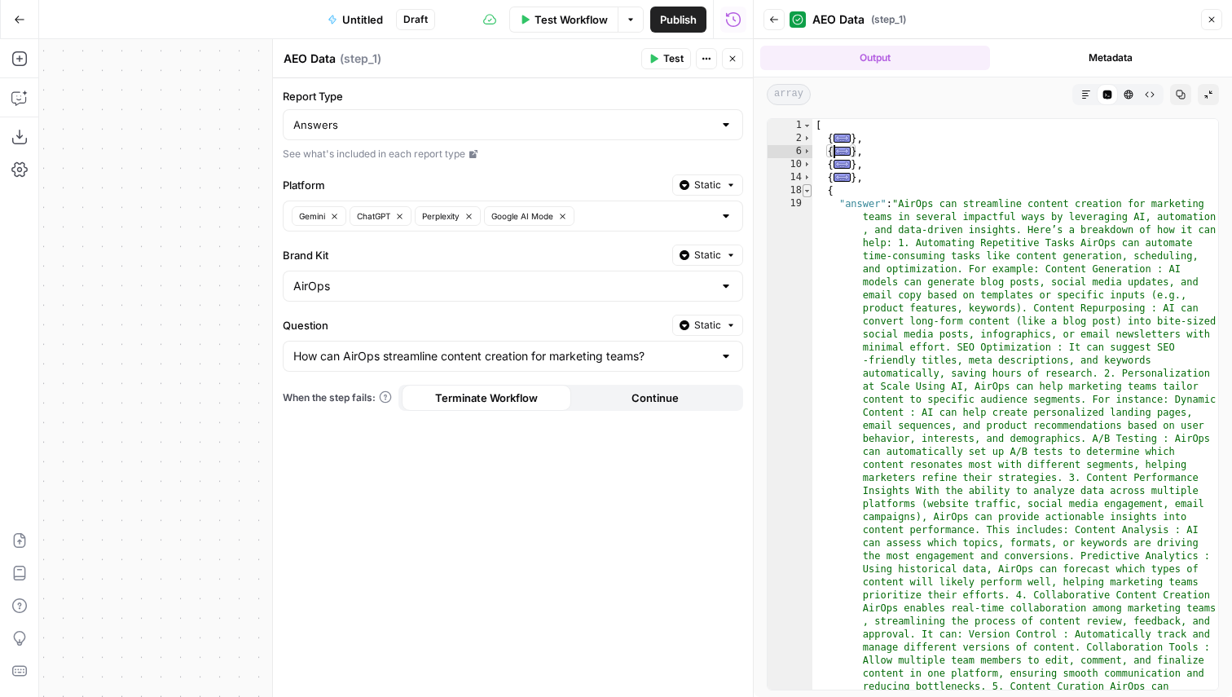
click at [810, 187] on span "Toggle code folding, rows 18 through 21" at bounding box center [806, 190] width 9 height 13
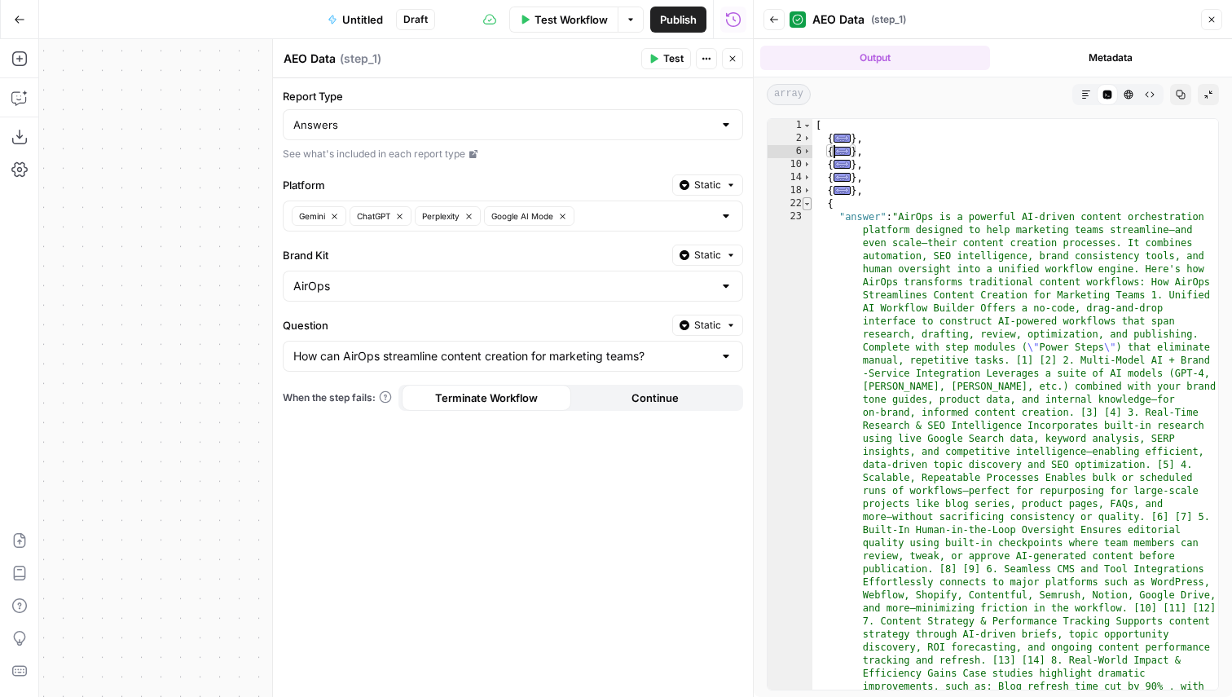
click at [808, 204] on span "Toggle code folding, rows 22 through 25" at bounding box center [806, 203] width 9 height 13
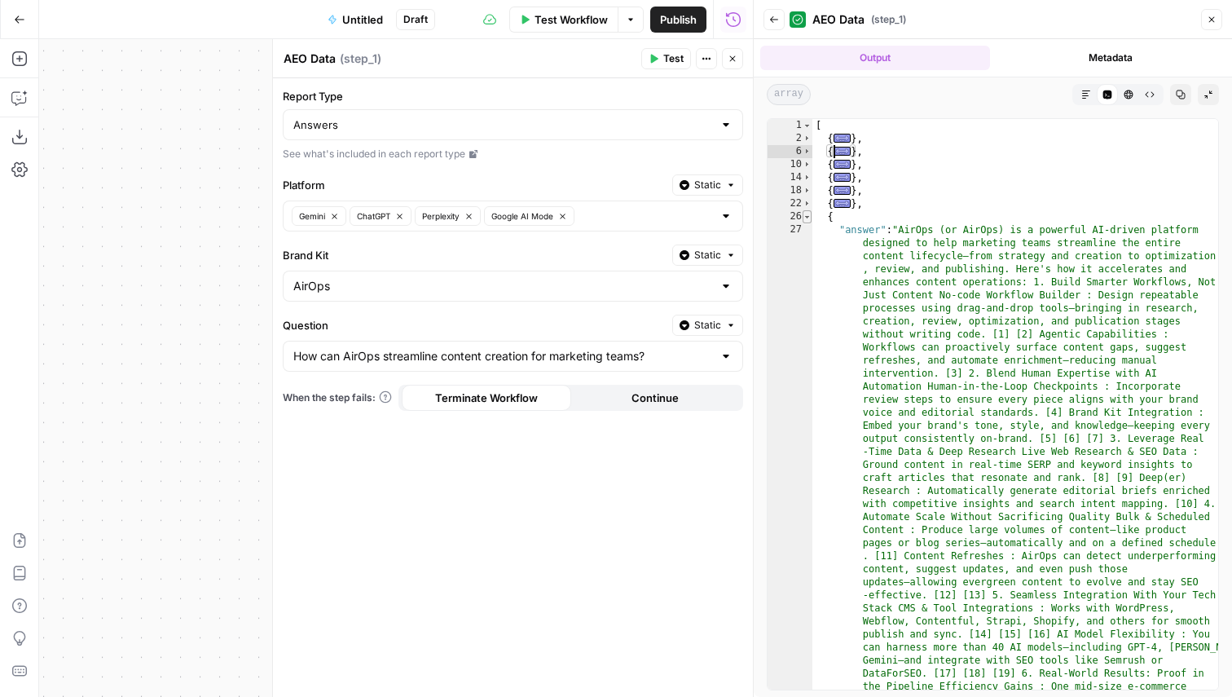
click at [809, 215] on span "Toggle code folding, rows 26 through 29" at bounding box center [806, 216] width 9 height 13
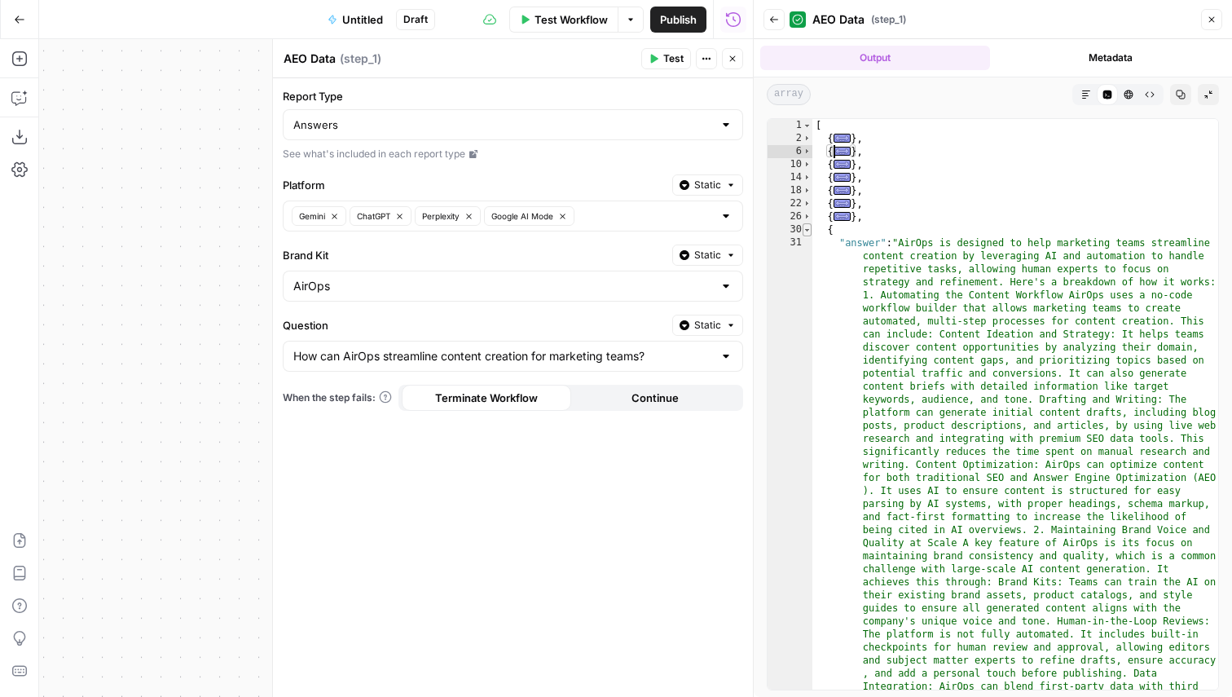
click at [810, 224] on span "Toggle code folding, rows 30 through 33" at bounding box center [806, 229] width 9 height 13
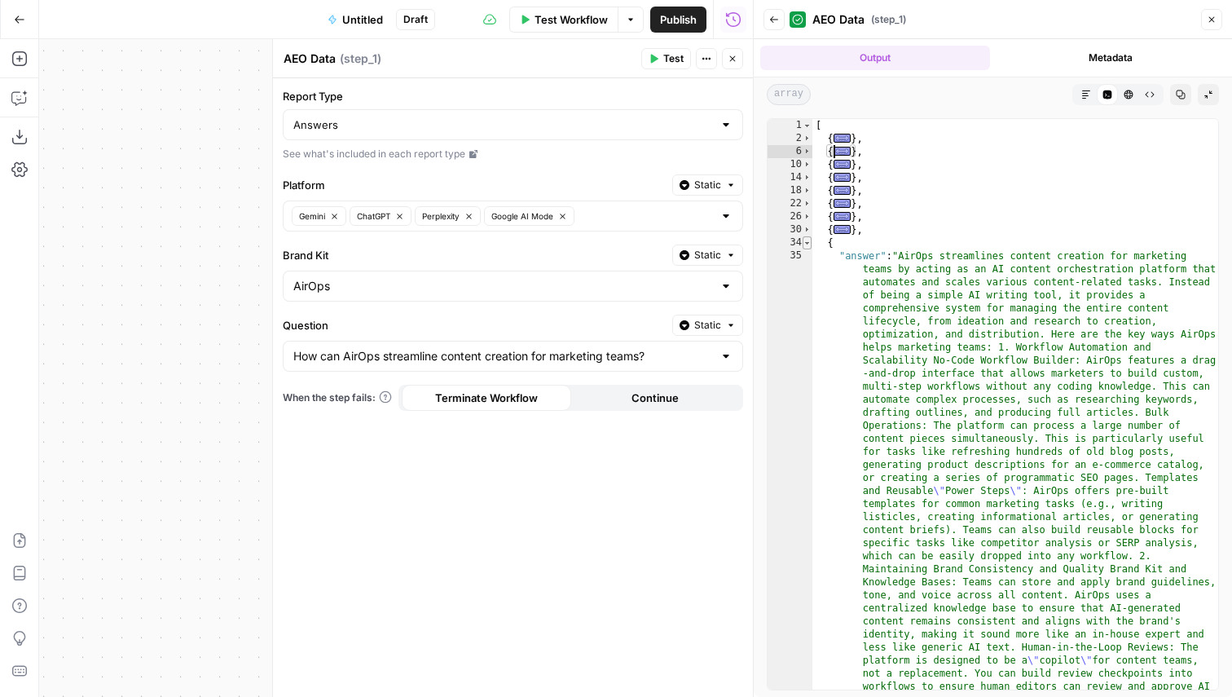
click at [811, 246] on span "Toggle code folding, rows 34 through 37" at bounding box center [806, 242] width 9 height 13
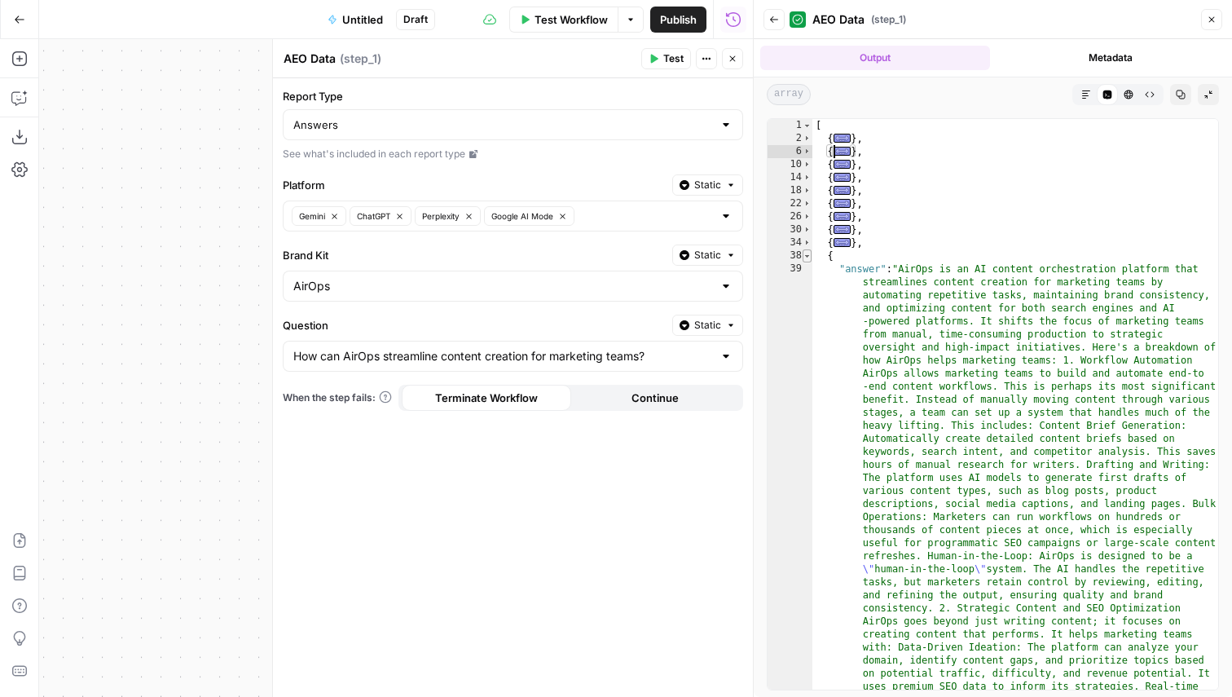
click at [811, 257] on span "Toggle code folding, rows 38 through 41" at bounding box center [806, 255] width 9 height 13
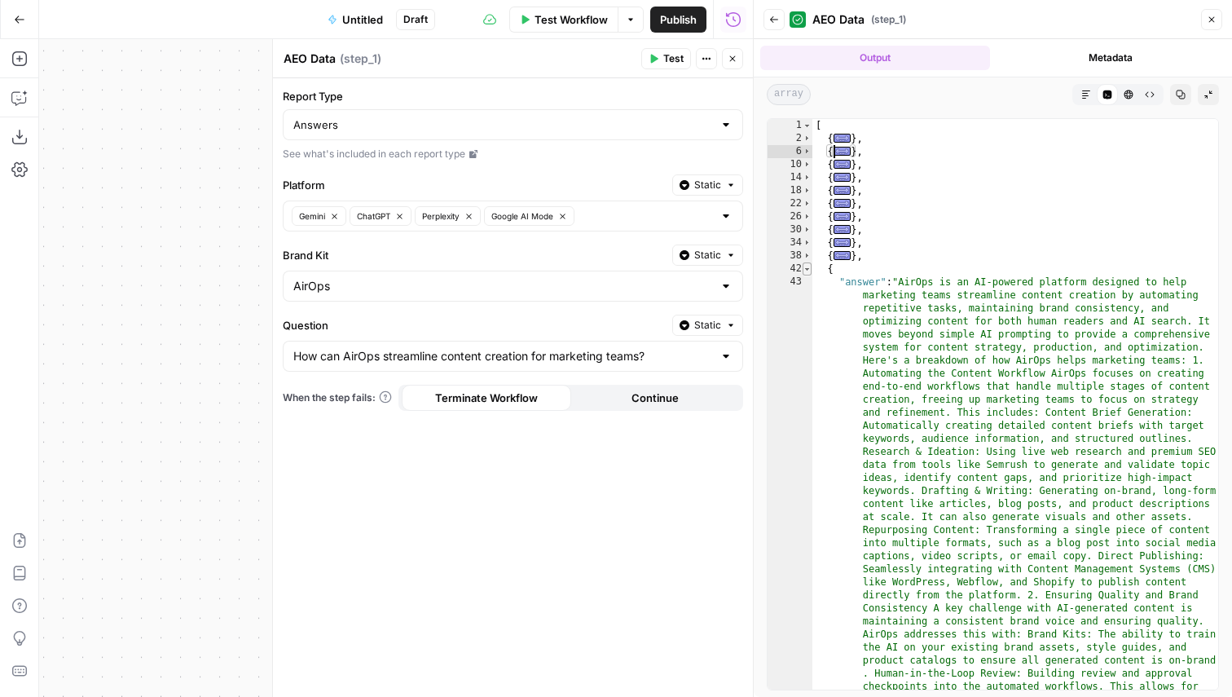
click at [811, 271] on span "Toggle code folding, rows 42 through 45" at bounding box center [806, 268] width 9 height 13
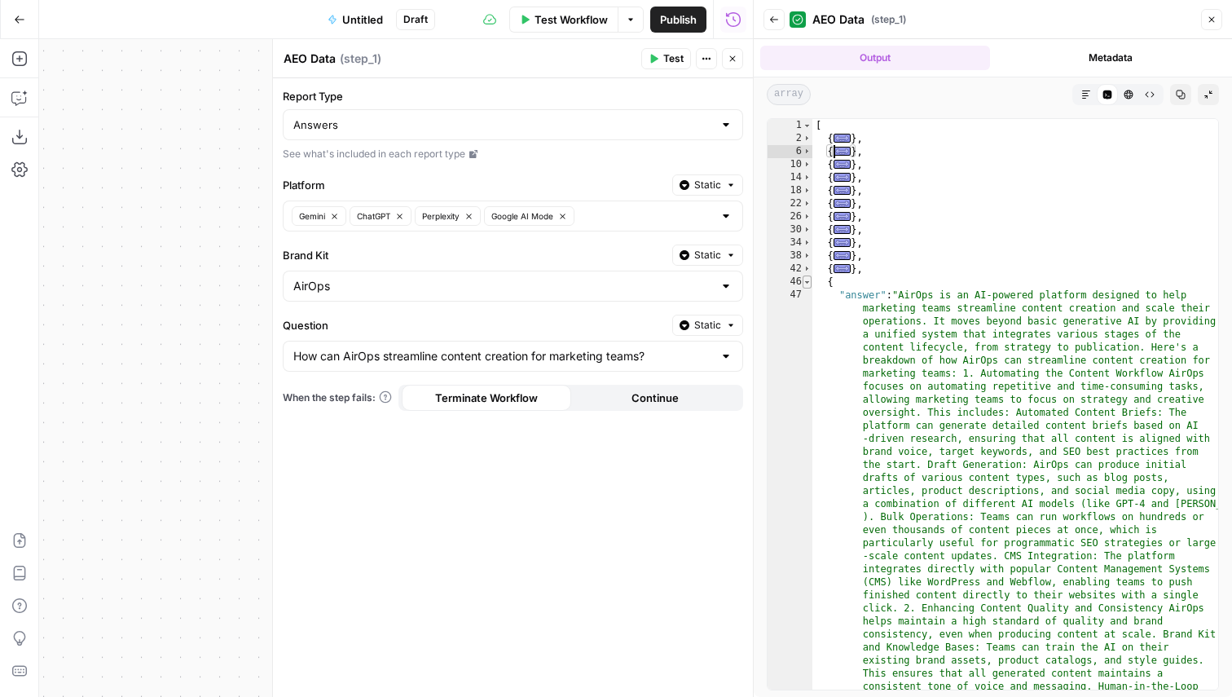
click at [811, 278] on span "Toggle code folding, rows 46 through 49" at bounding box center [806, 281] width 9 height 13
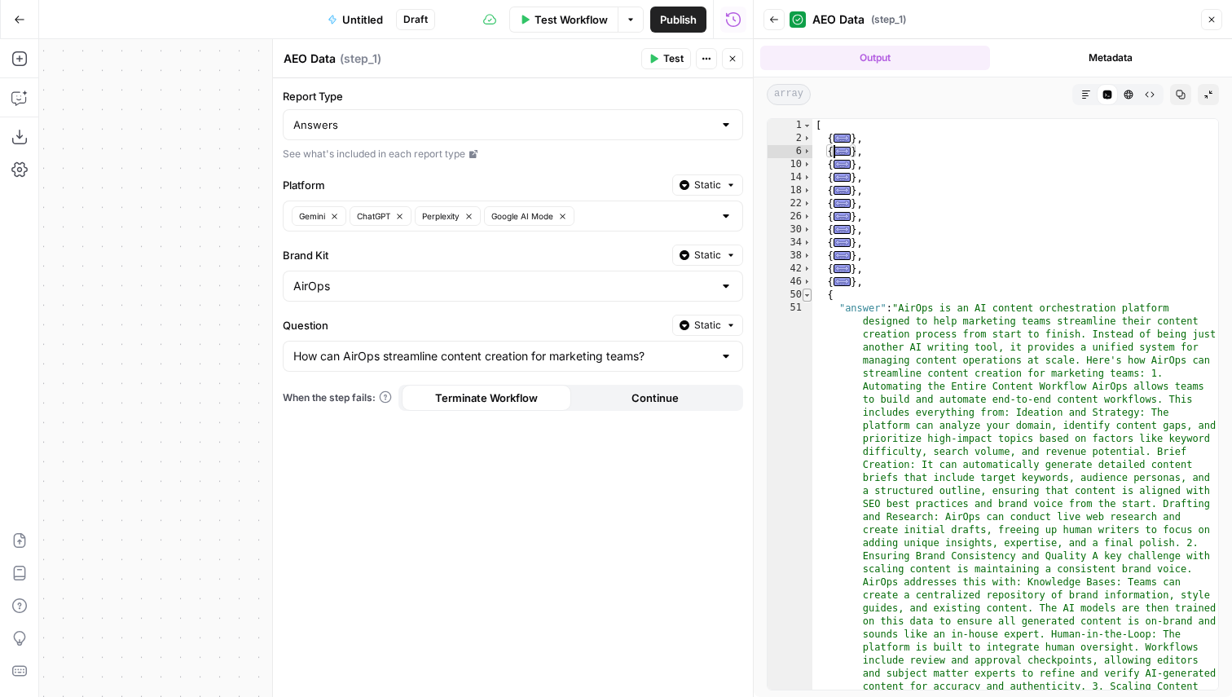
click at [809, 299] on span "Toggle code folding, rows 50 through 53" at bounding box center [806, 294] width 9 height 13
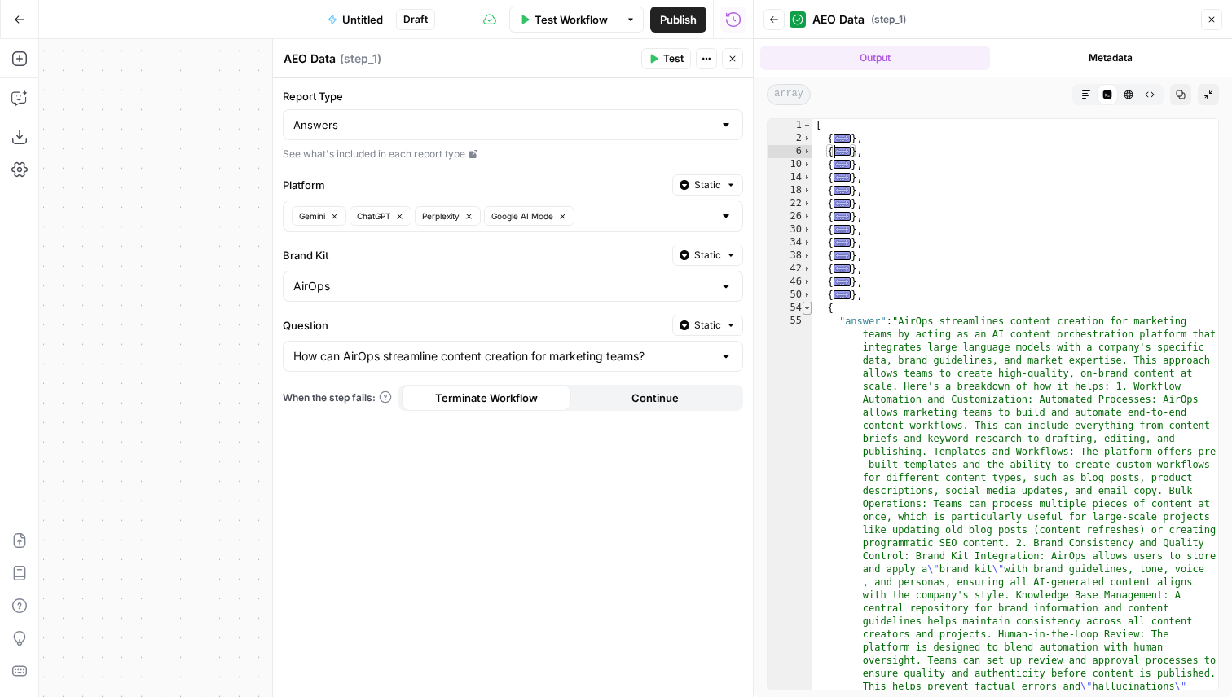
click at [809, 313] on span "Toggle code folding, rows 54 through 57" at bounding box center [806, 307] width 9 height 13
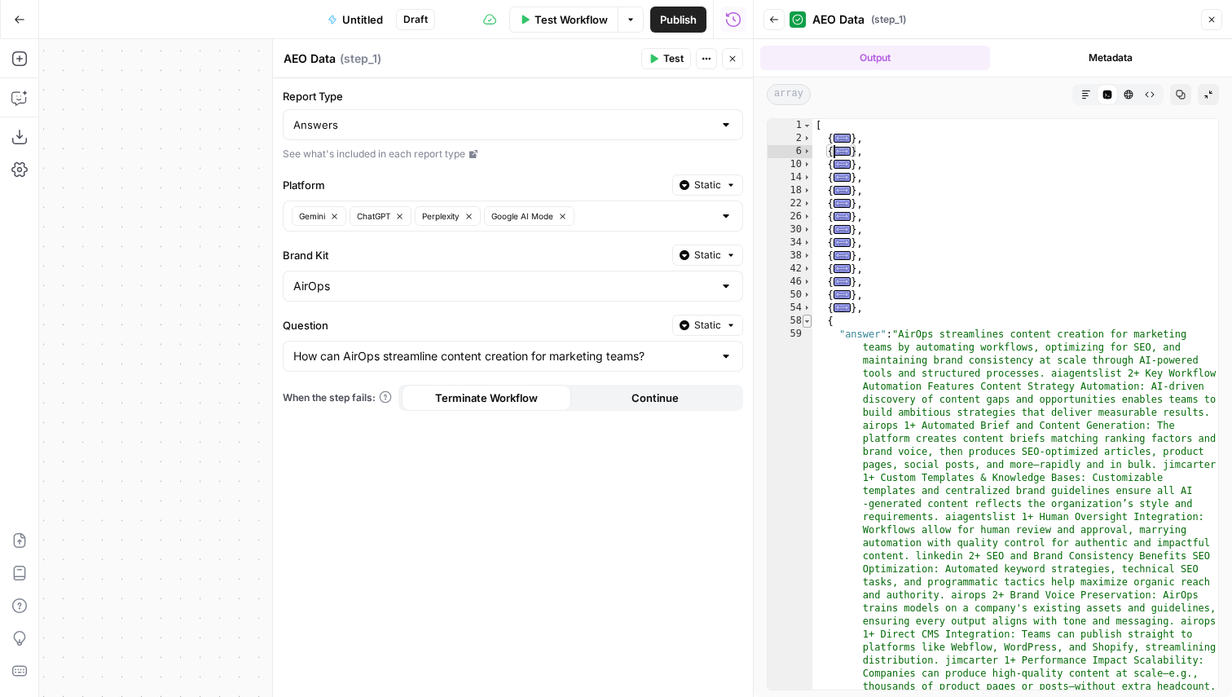
click at [809, 322] on span "Toggle code folding, rows 58 through 61" at bounding box center [806, 320] width 9 height 13
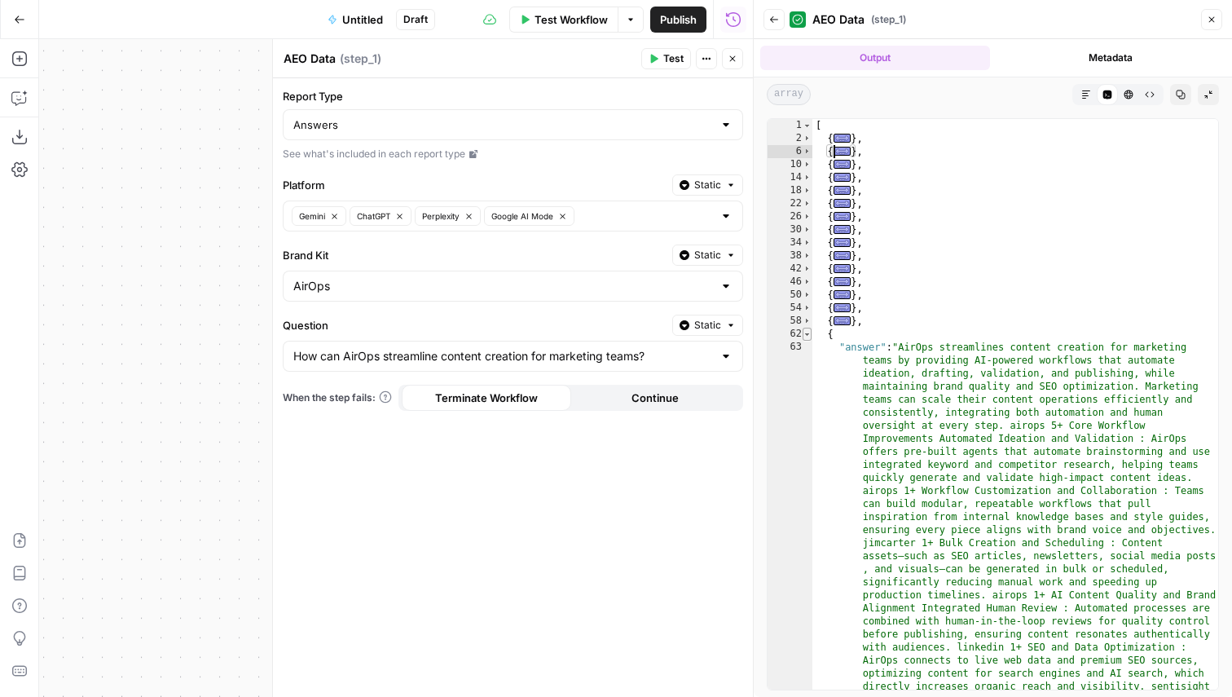
click at [809, 334] on span "Toggle code folding, rows 62 through 65" at bounding box center [806, 334] width 9 height 13
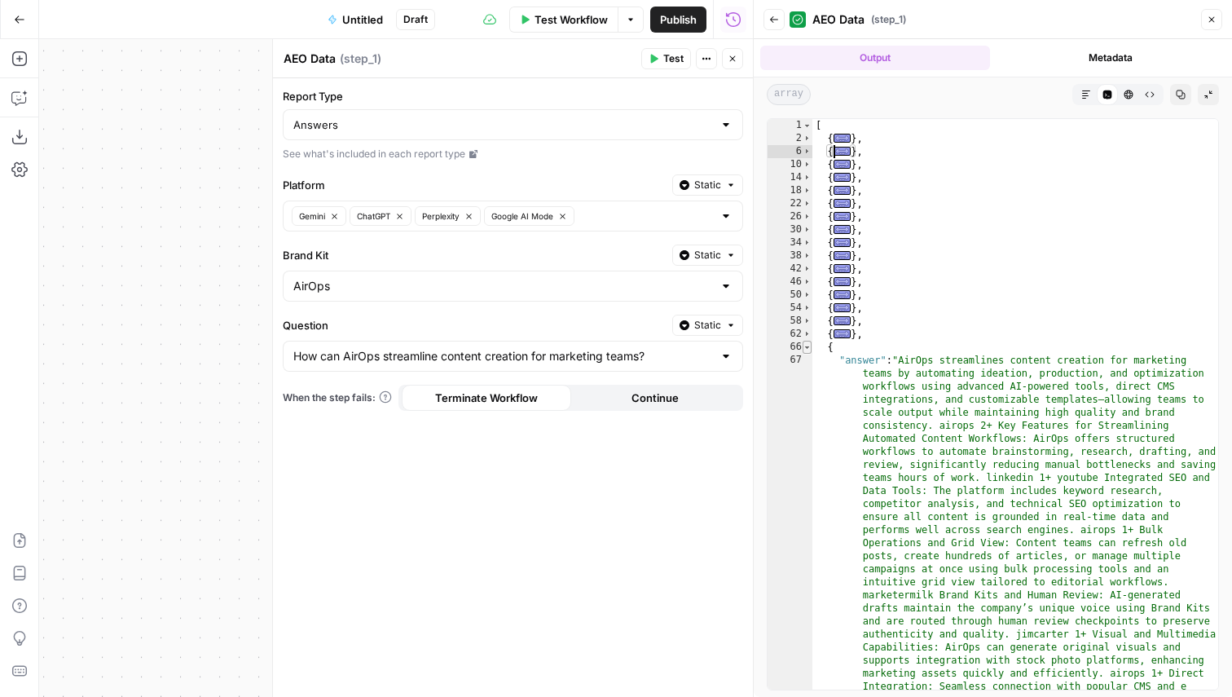
click at [809, 352] on span "Toggle code folding, rows 66 through 69" at bounding box center [806, 347] width 9 height 13
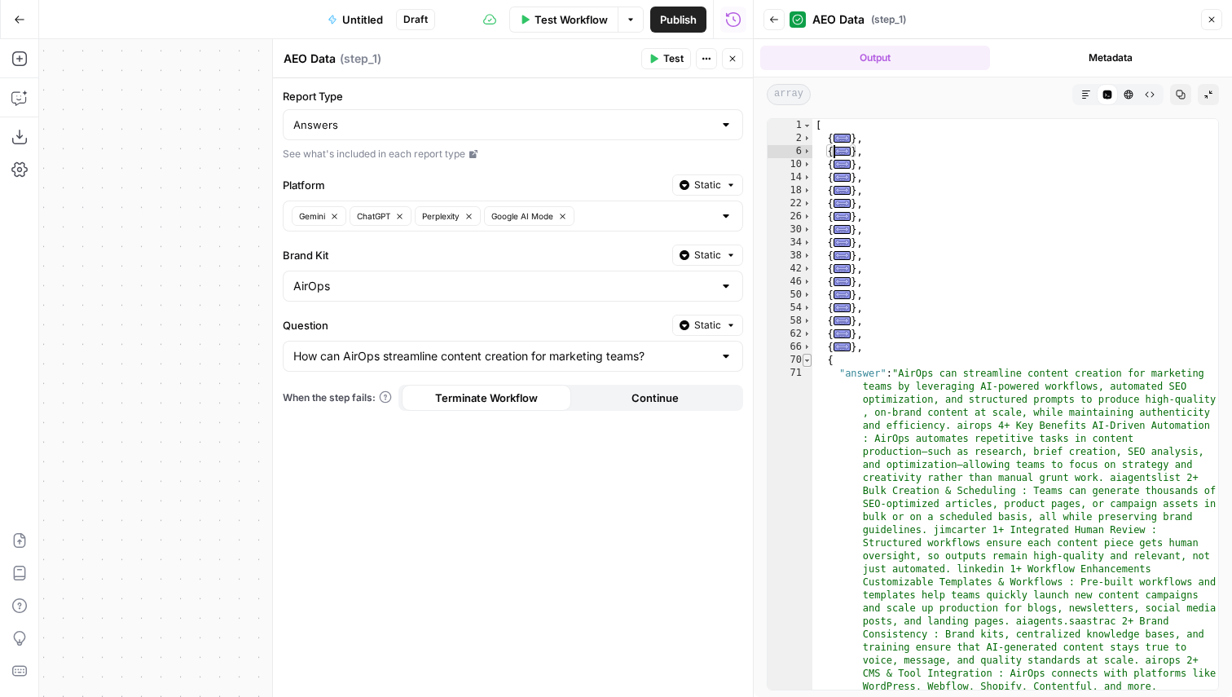
click at [808, 361] on span "Toggle code folding, rows 70 through 73" at bounding box center [806, 360] width 9 height 13
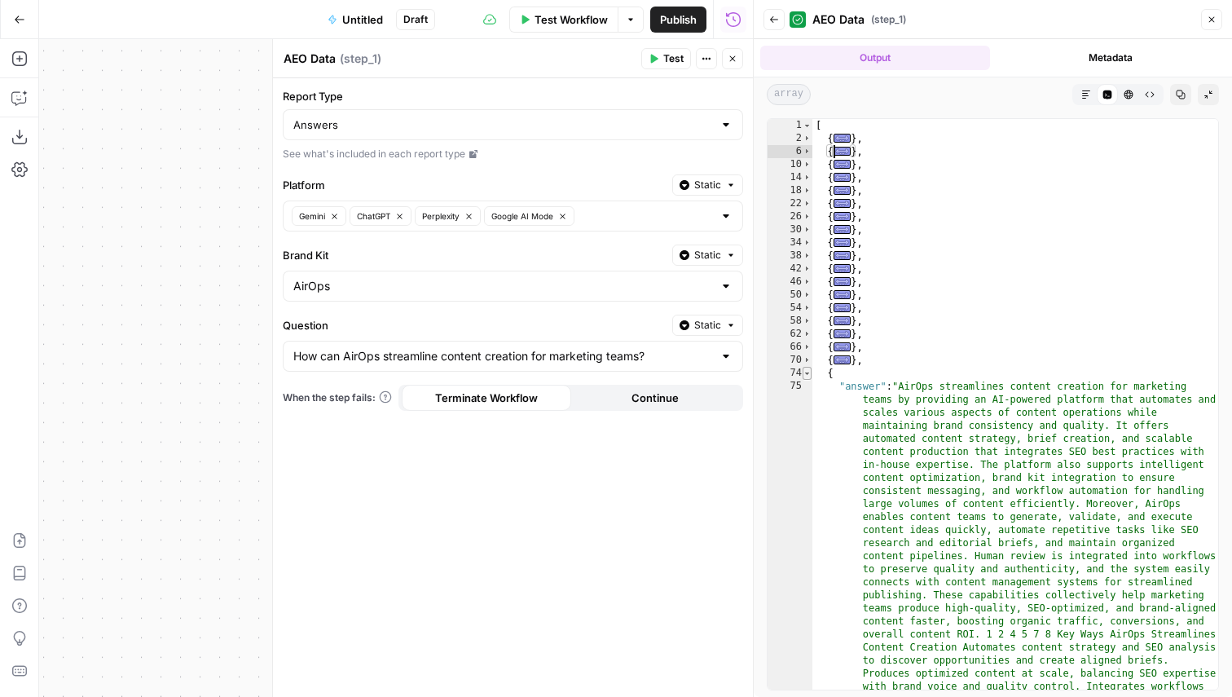
click at [808, 370] on span "Toggle code folding, rows 74 through 77" at bounding box center [806, 373] width 9 height 13
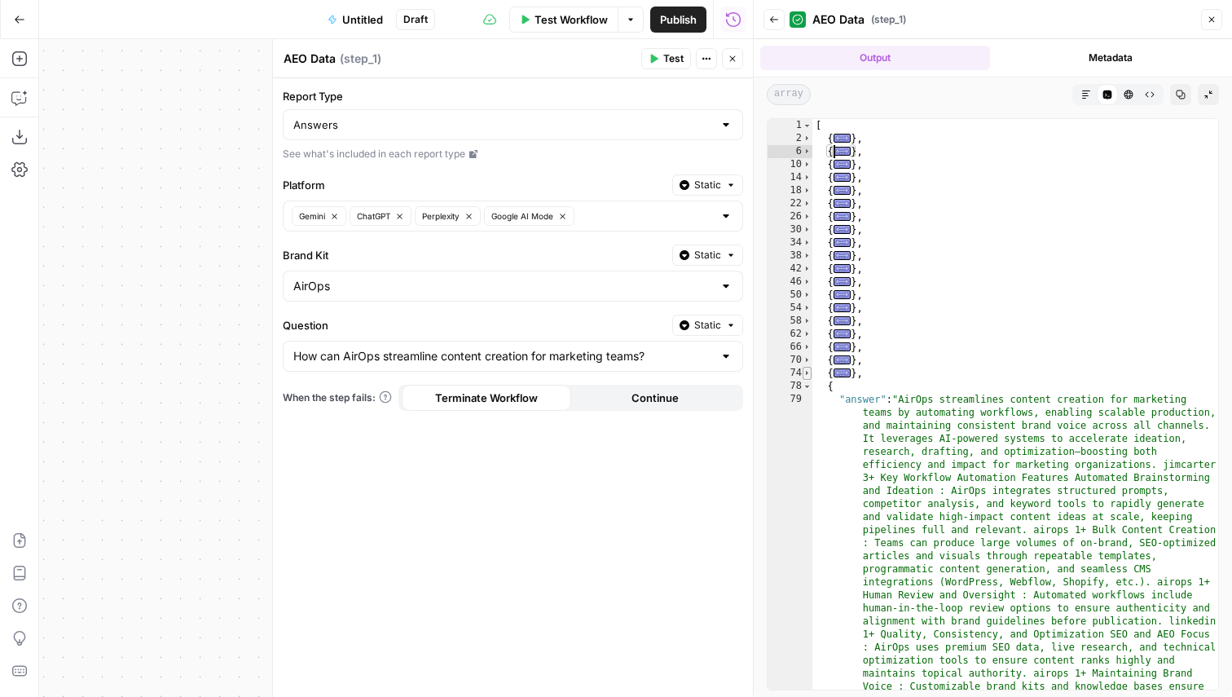
click at [808, 374] on span "Toggle code folding, rows 74 through 77" at bounding box center [806, 373] width 9 height 13
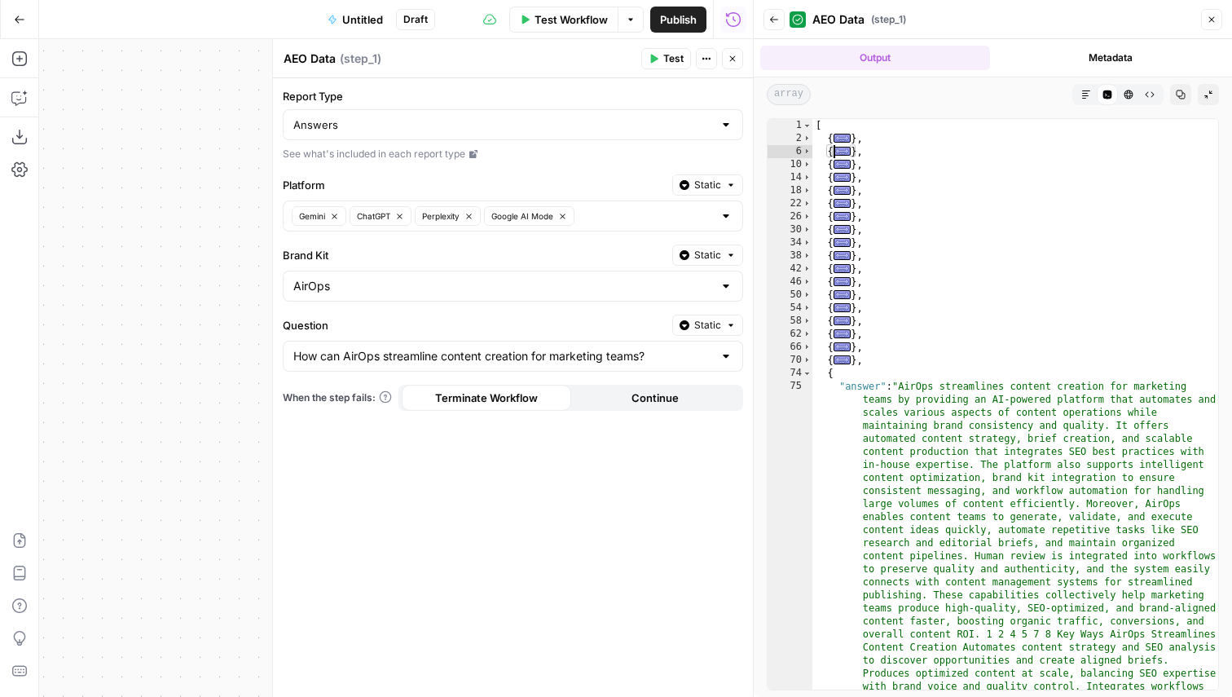
click at [1209, 90] on icon "button" at bounding box center [1208, 95] width 10 height 10
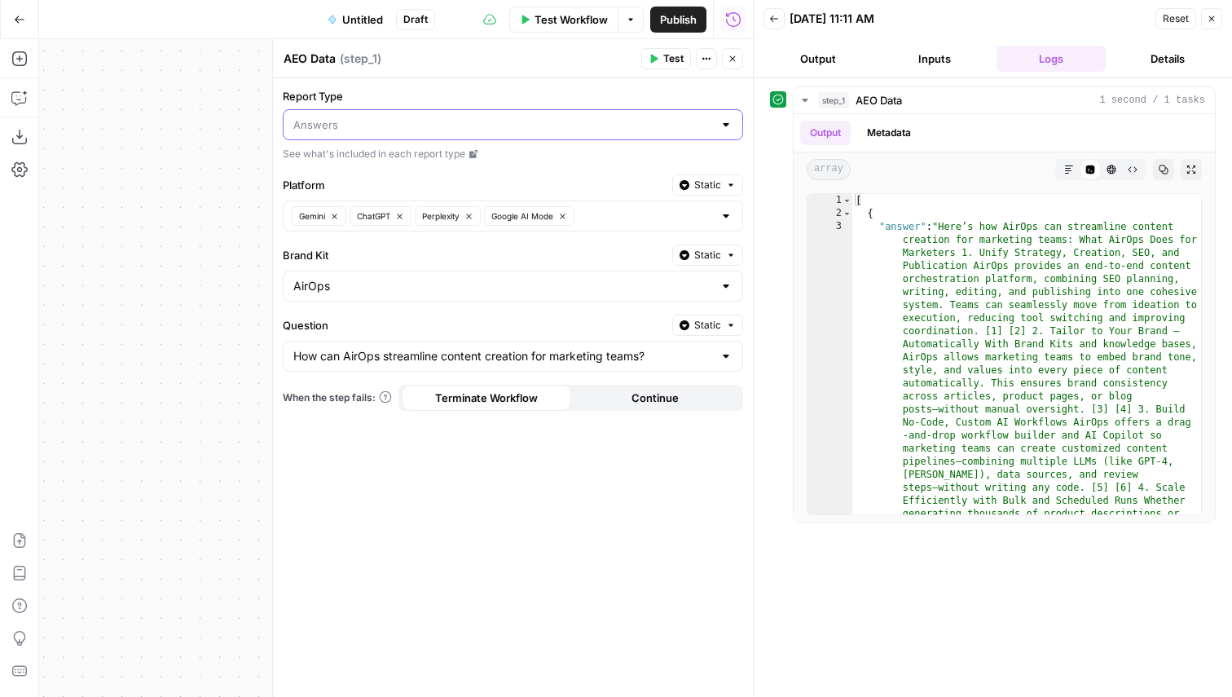
click at [395, 118] on input "Report Type" at bounding box center [503, 125] width 420 height 16
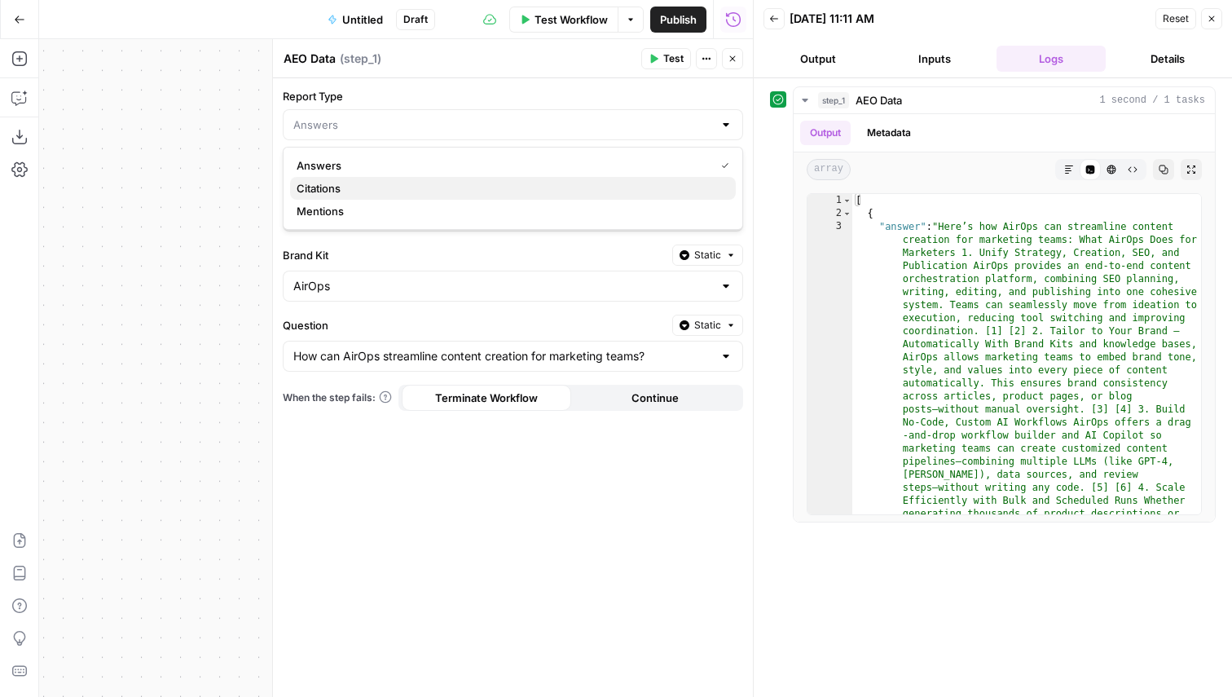
click at [355, 184] on span "Citations" at bounding box center [510, 188] width 426 height 16
type input "Citations"
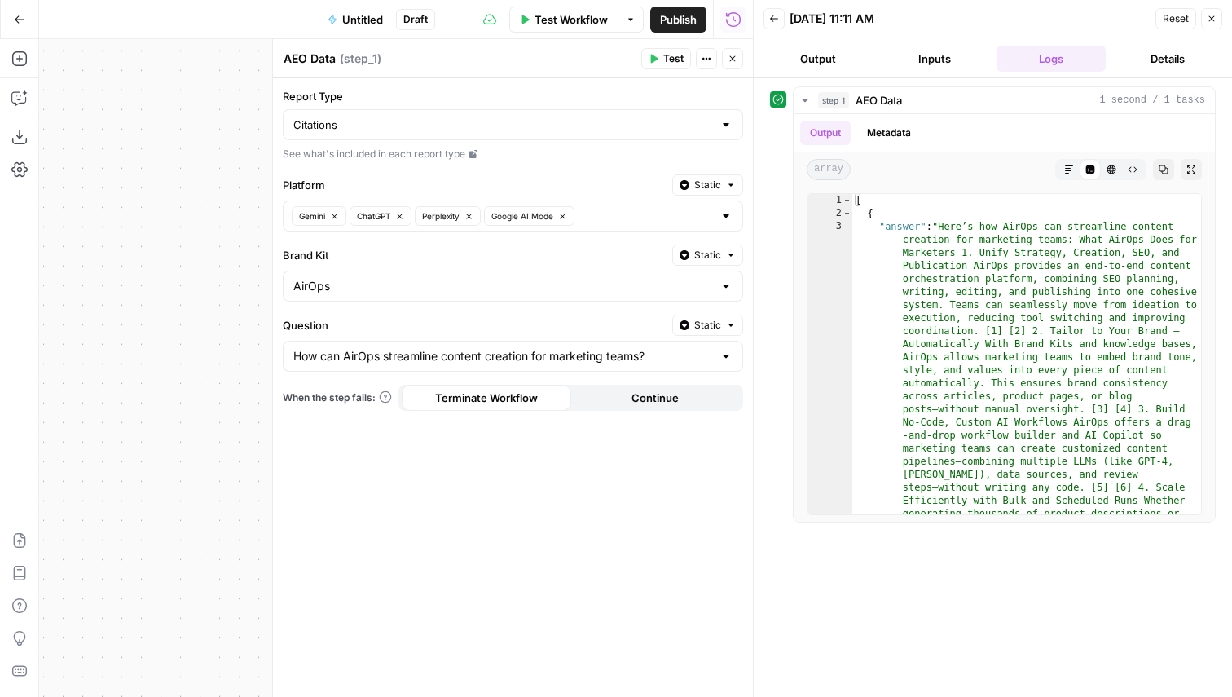
click at [671, 47] on header "AEO Data AEO Data ( step_1 ) Test Actions Close" at bounding box center [513, 58] width 480 height 39
click at [670, 55] on span "Test" at bounding box center [673, 58] width 20 height 15
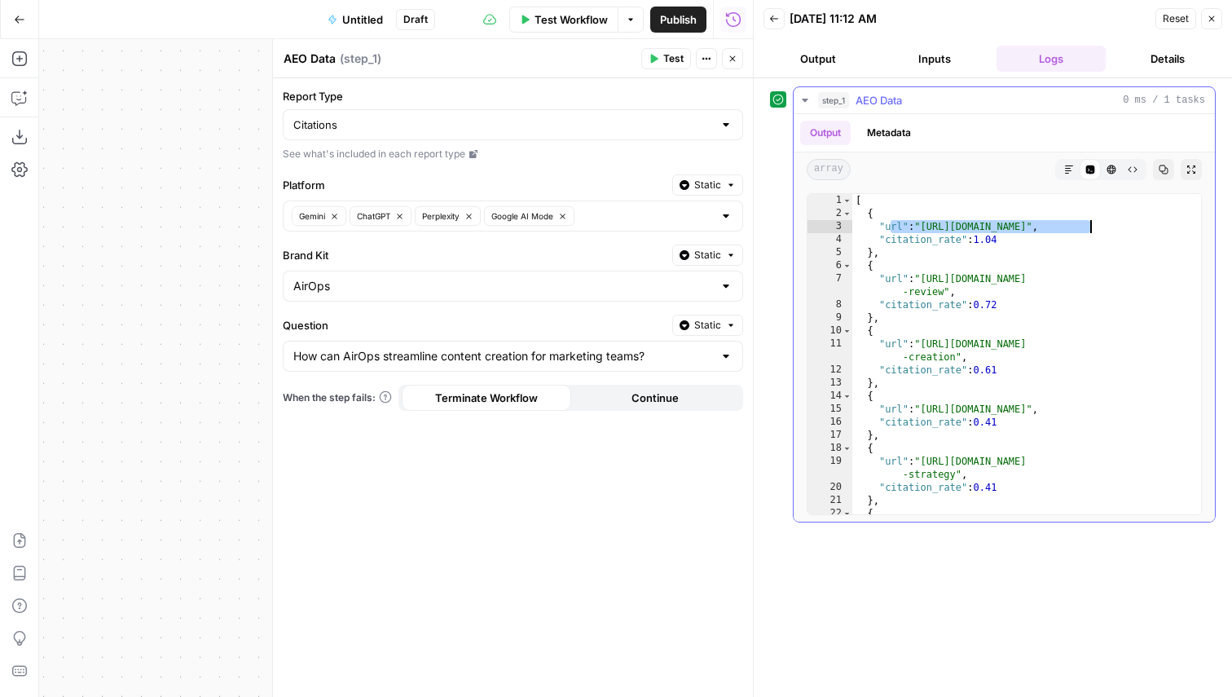
drag, startPoint x: 889, startPoint y: 226, endPoint x: 1090, endPoint y: 226, distance: 201.2
click at [1090, 226] on div "[ { "url" : "https://www.youtube.com/watch" , "citation_rate" : 1.04 } , { "url…" at bounding box center [1026, 373] width 349 height 359
drag, startPoint x: 1035, startPoint y: 238, endPoint x: 877, endPoint y: 238, distance: 158.1
click at [877, 238] on div "[ { "url" : "https://www.youtube.com/watch" , "citation_rate" : 1.04 } , { "url…" at bounding box center [1026, 373] width 349 height 359
click at [975, 319] on div "[ { "url" : "https://www.youtube.com/watch" , "citation_rate" : 1.04 } , { "url…" at bounding box center [1026, 373] width 349 height 359
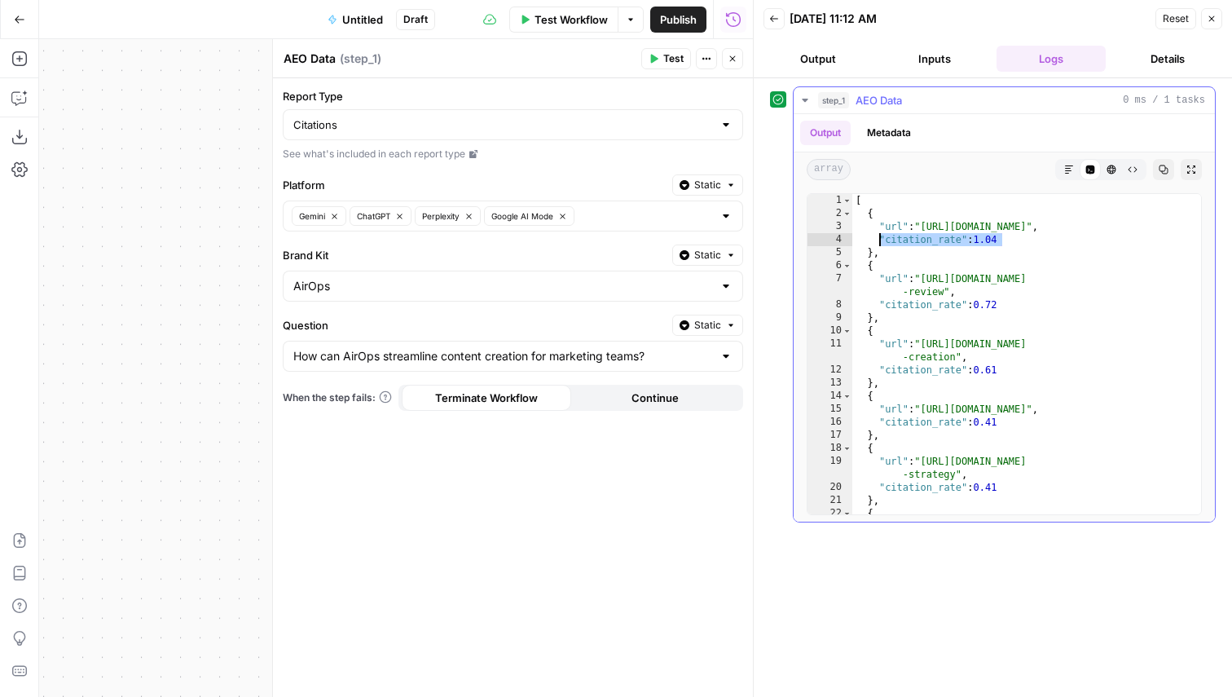
type textarea "**"
click at [430, 120] on input "Report Type" at bounding box center [503, 125] width 420 height 16
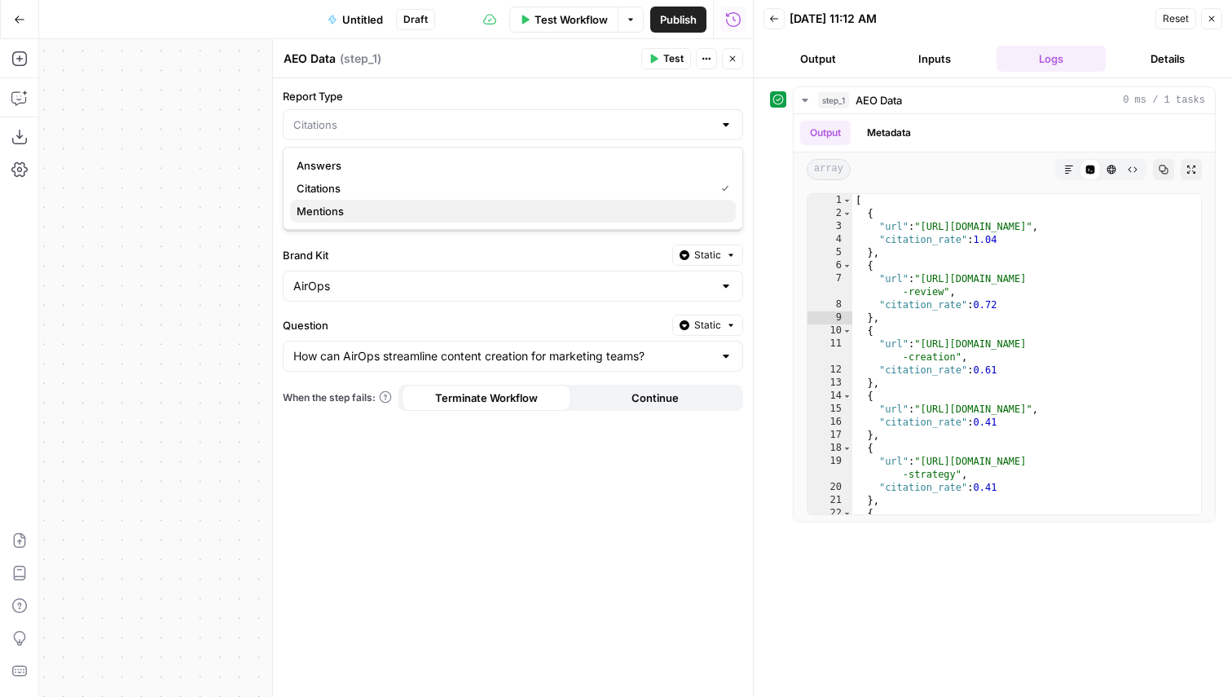
click at [363, 204] on span "Mentions" at bounding box center [510, 211] width 426 height 16
type input "Mentions"
click at [675, 54] on span "Test" at bounding box center [673, 58] width 20 height 15
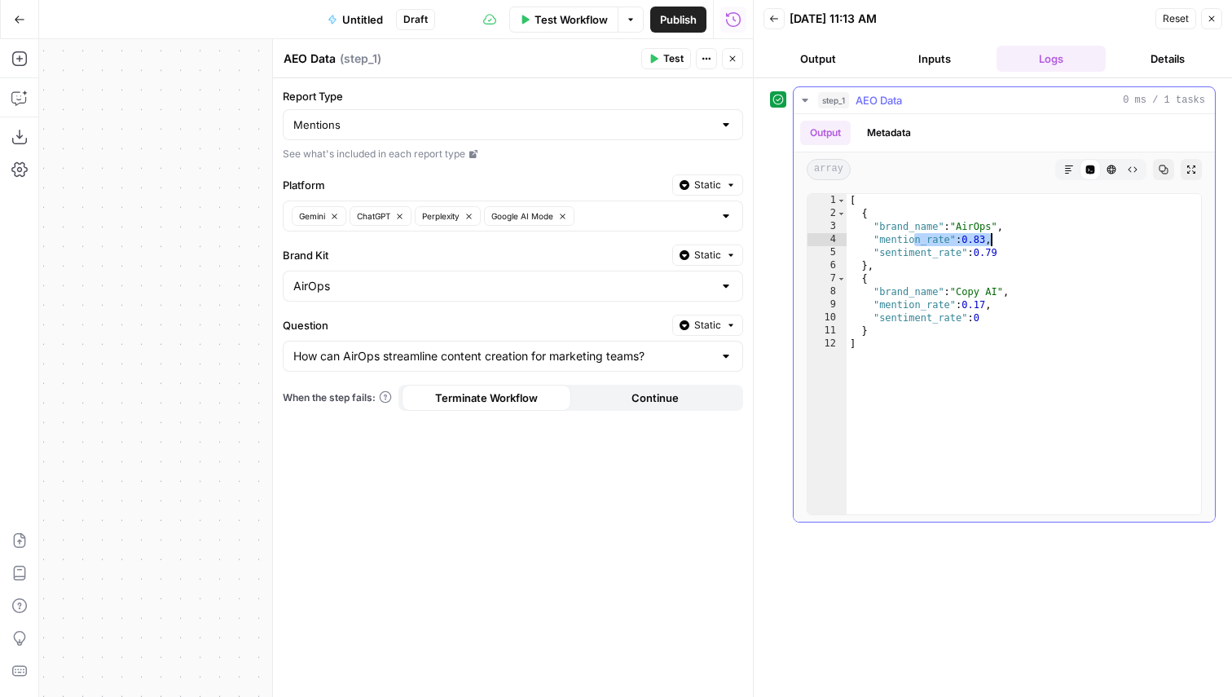
drag, startPoint x: 917, startPoint y: 237, endPoint x: 1009, endPoint y: 231, distance: 92.2
click at [1009, 231] on div "[ { "brand_name" : "AirOps" , "mention_rate" : 0.83 , "sentiment_rate" : 0.79 }…" at bounding box center [1023, 367] width 354 height 346
click at [953, 253] on div "[ { "brand_name" : "AirOps" , "mention_rate" : 0.83 , "sentiment_rate" : 0.79 }…" at bounding box center [1023, 367] width 354 height 346
drag, startPoint x: 881, startPoint y: 252, endPoint x: 1054, endPoint y: 252, distance: 173.5
click at [1054, 252] on div "[ { "brand_name" : "AirOps" , "mention_rate" : 0.83 , "sentiment_rate" : 0.79 }…" at bounding box center [1023, 367] width 354 height 346
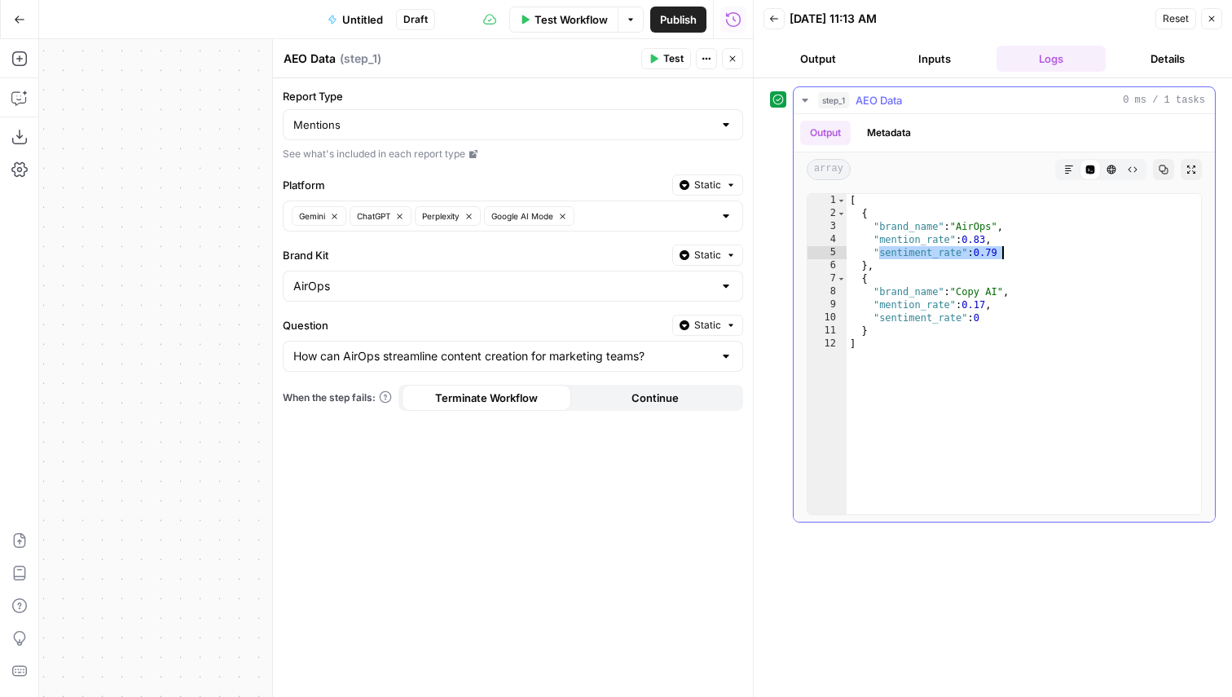
click at [1054, 252] on div "[ { "brand_name" : "AirOps" , "mention_rate" : 0.83 , "sentiment_rate" : 0.79 }…" at bounding box center [1023, 367] width 354 height 346
drag, startPoint x: 924, startPoint y: 244, endPoint x: 1024, endPoint y: 244, distance: 100.2
click at [1024, 244] on div "[ { "brand_name" : "AirOps" , "mention_rate" : 0.83 , "sentiment_rate" : 0.79 }…" at bounding box center [1023, 367] width 354 height 346
click at [1016, 244] on div "[ { "brand_name" : "AirOps" , "mention_rate" : 0.83 , "sentiment_rate" : 0.79 }…" at bounding box center [1023, 367] width 354 height 346
drag, startPoint x: 941, startPoint y: 244, endPoint x: 1054, endPoint y: 244, distance: 113.2
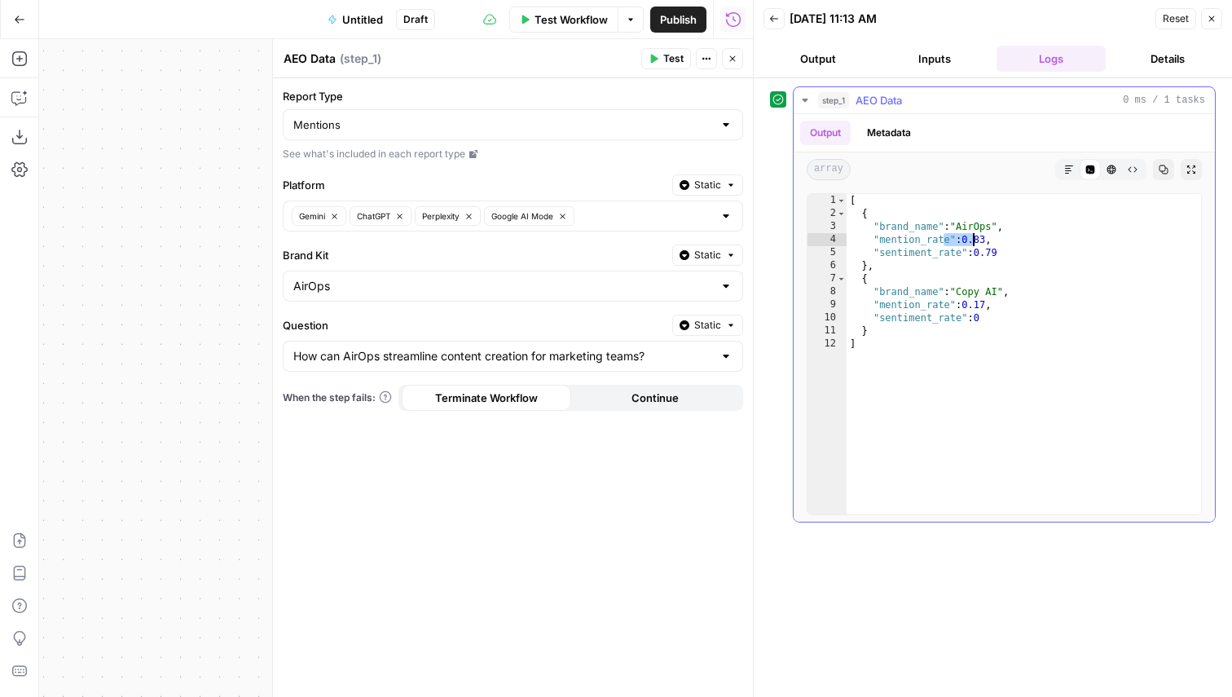
click at [1054, 244] on div "[ { "brand_name" : "AirOps" , "mention_rate" : 0.83 , "sentiment_rate" : 0.79 }…" at bounding box center [1023, 367] width 354 height 346
click at [1023, 253] on div "[ { "brand_name" : "AirOps" , "mention_rate" : 0.83 , "sentiment_rate" : 0.79 }…" at bounding box center [1023, 367] width 354 height 346
click at [893, 259] on div "[ { "brand_name" : "AirOps" , "mention_rate" : 0.83 , "sentiment_rate" : 0.79 }…" at bounding box center [1023, 367] width 354 height 346
drag, startPoint x: 891, startPoint y: 255, endPoint x: 1018, endPoint y: 255, distance: 127.1
click at [1019, 255] on div "[ { "brand_name" : "AirOps" , "mention_rate" : 0.83 , "sentiment_rate" : 0.79 }…" at bounding box center [1023, 367] width 354 height 346
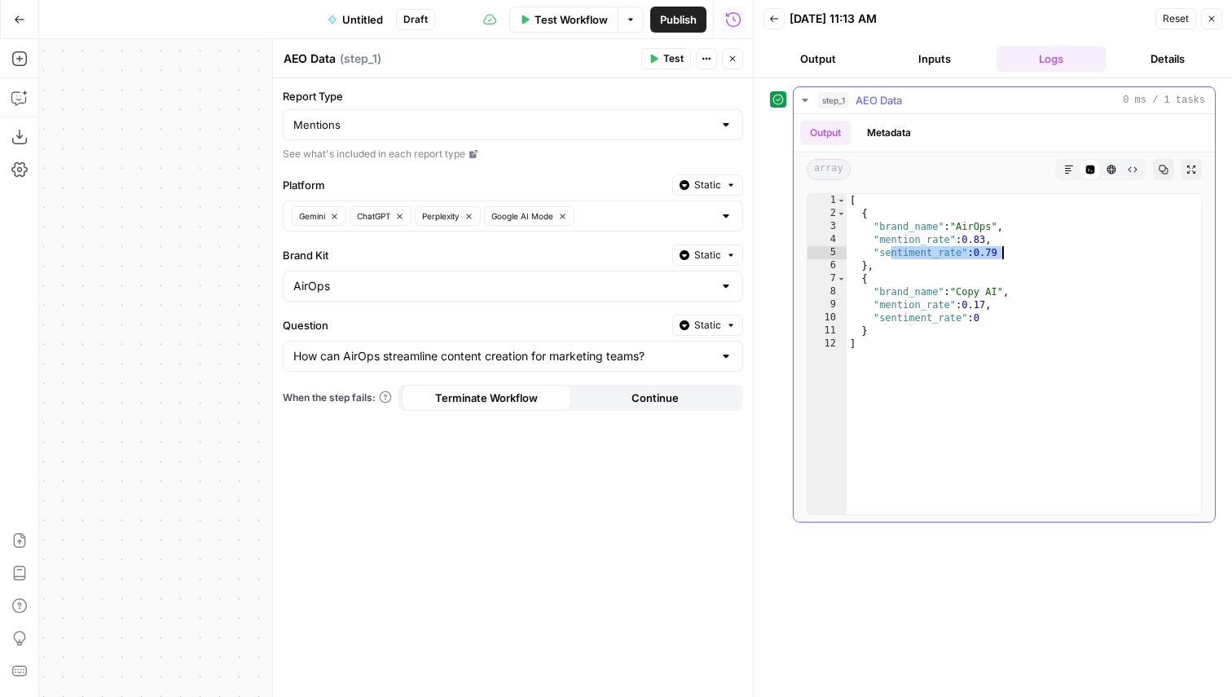
type textarea "**********"
click at [1018, 255] on div "[ { "brand_name" : "AirOps" , "mention_rate" : 0.83 , "sentiment_rate" : 0.79 }…" at bounding box center [1023, 367] width 354 height 346
click at [477, 153] on icon at bounding box center [473, 154] width 10 height 10
click at [473, 155] on icon at bounding box center [473, 154] width 8 height 8
click at [398, 509] on div "Report Type Mentions See what's included in each report type Platform Static Ge…" at bounding box center [513, 387] width 480 height 618
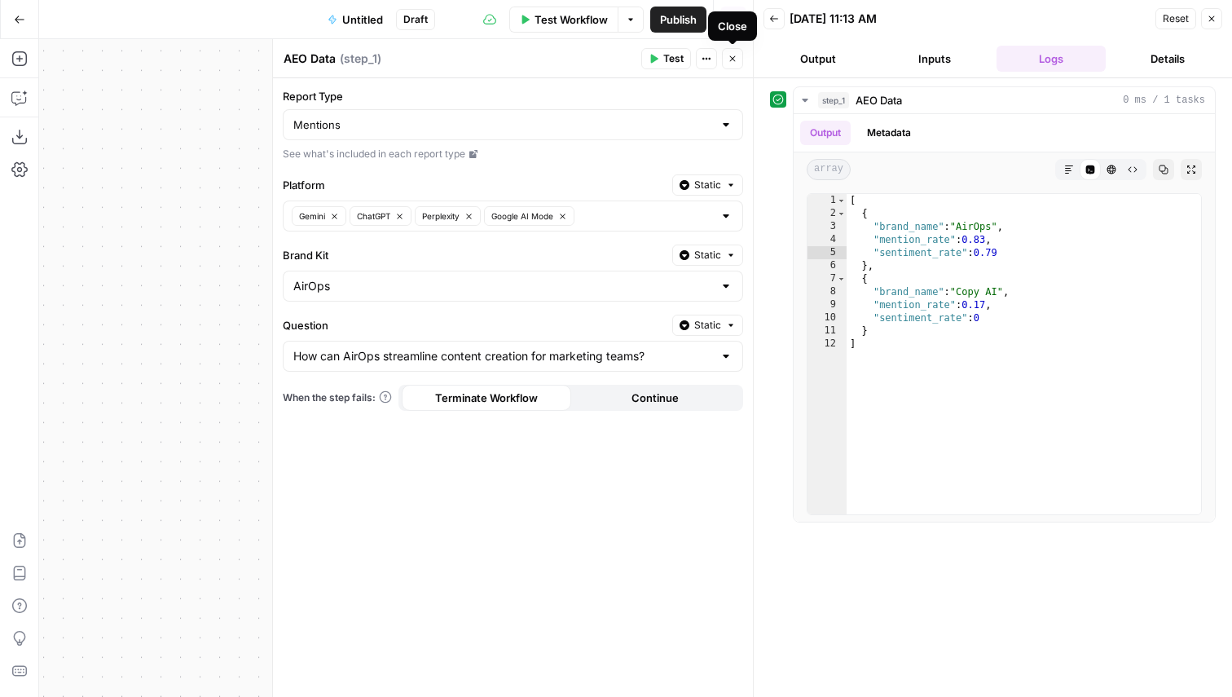
click at [736, 56] on icon "button" at bounding box center [733, 59] width 10 height 10
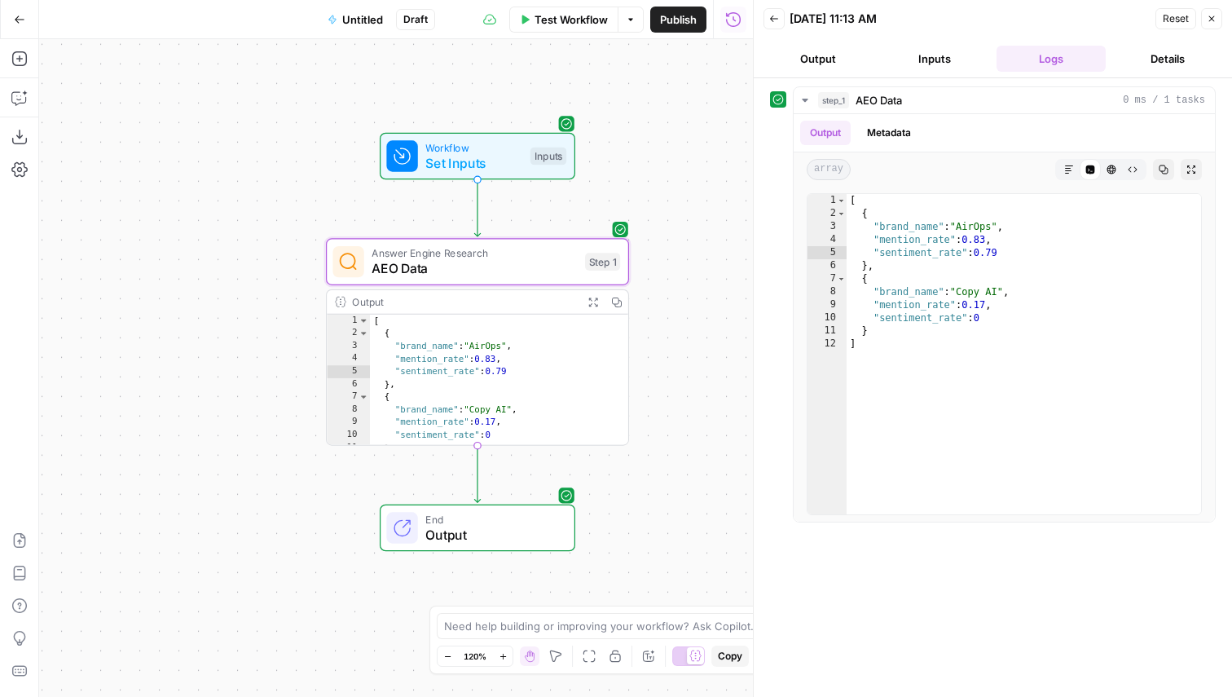
drag, startPoint x: 417, startPoint y: 335, endPoint x: 259, endPoint y: 302, distance: 161.4
click at [259, 302] on div "Workflow Set Inputs Inputs Answer Engine Research AEO Data Step 1 Output Expand…" at bounding box center [396, 367] width 714 height 657
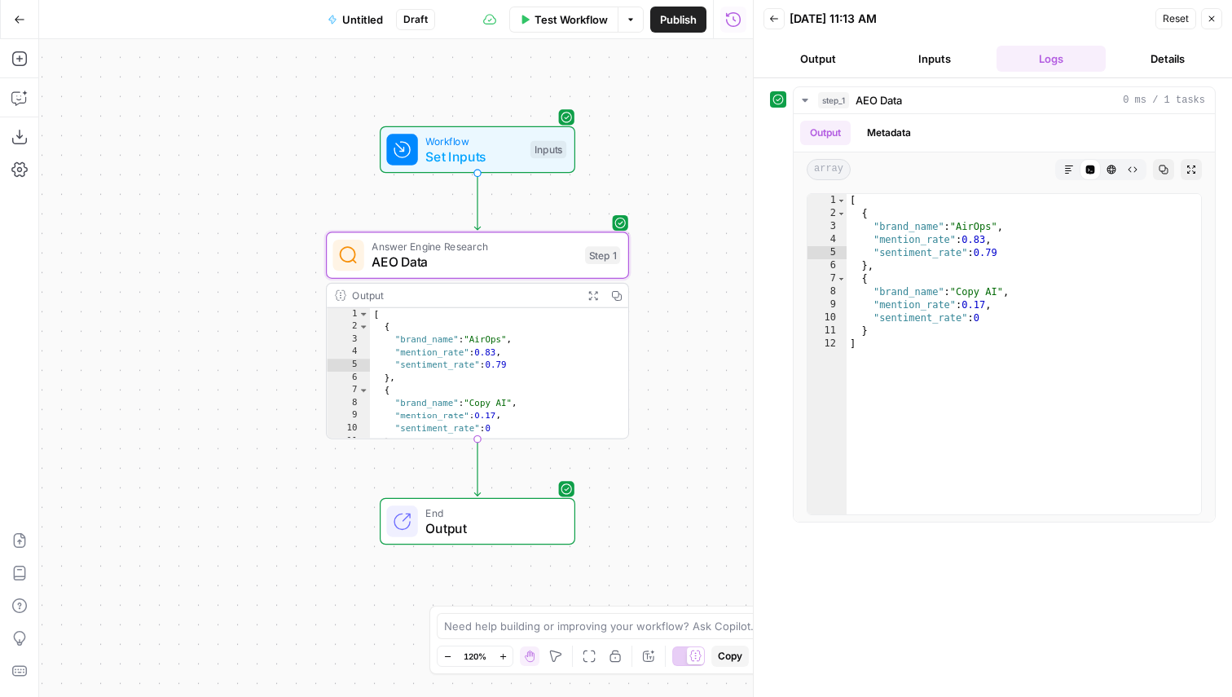
click at [1211, 13] on button "Close" at bounding box center [1211, 18] width 21 height 21
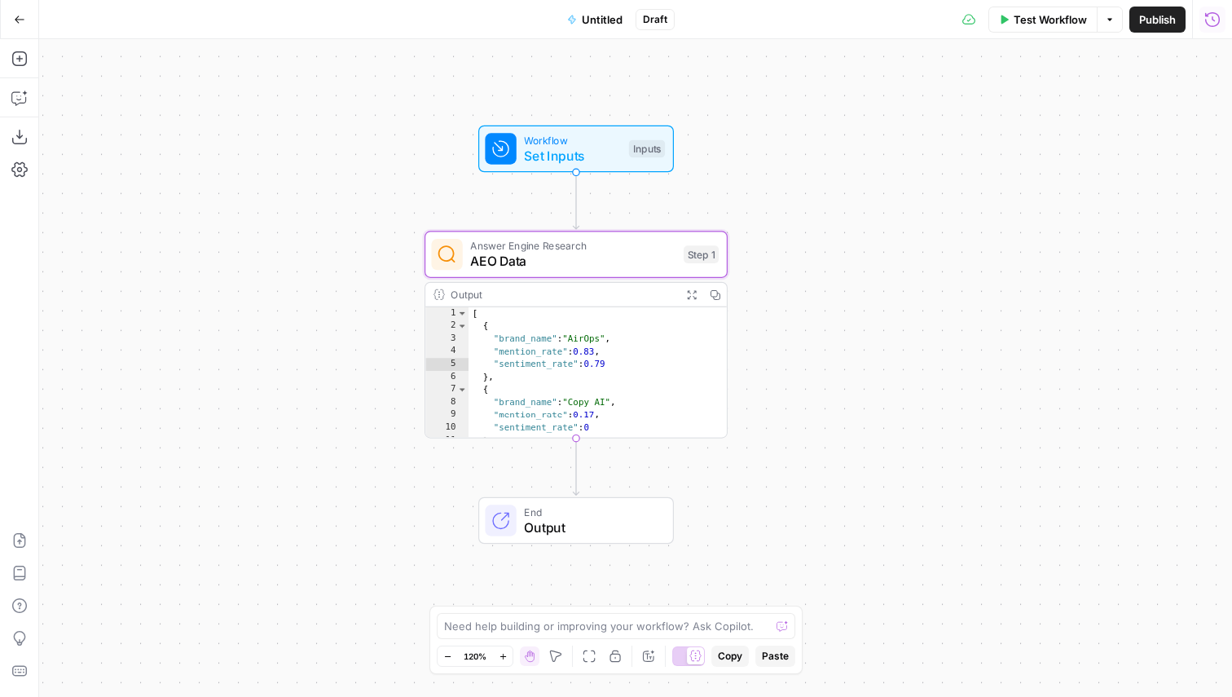
drag, startPoint x: 733, startPoint y: 448, endPoint x: 833, endPoint y: 447, distance: 99.4
click at [833, 447] on div "Workflow Set Inputs Inputs Answer Engine Research AEO Data Step 1 Output Expand…" at bounding box center [635, 367] width 1193 height 657
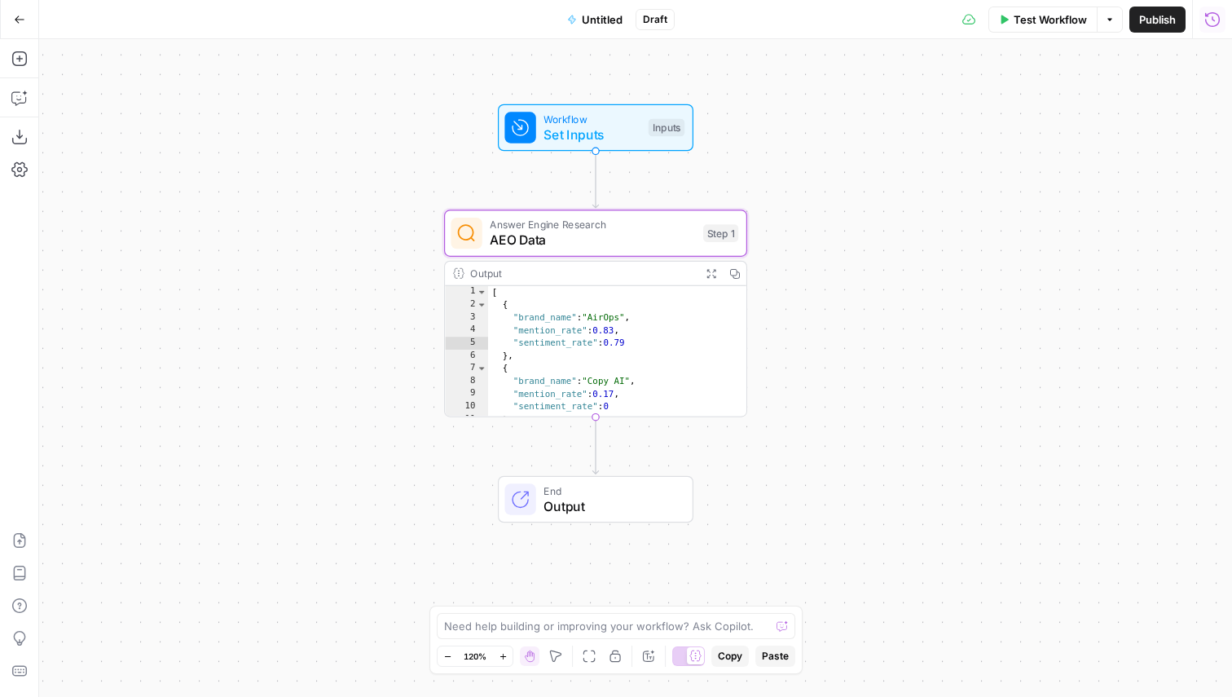
drag, startPoint x: 833, startPoint y: 447, endPoint x: 851, endPoint y: 427, distance: 27.7
click at [851, 427] on div "Workflow Set Inputs Inputs Answer Engine Research AEO Data Step 1 Output Expand…" at bounding box center [635, 367] width 1193 height 657
click at [595, 28] on button "Untitled" at bounding box center [594, 20] width 75 height 26
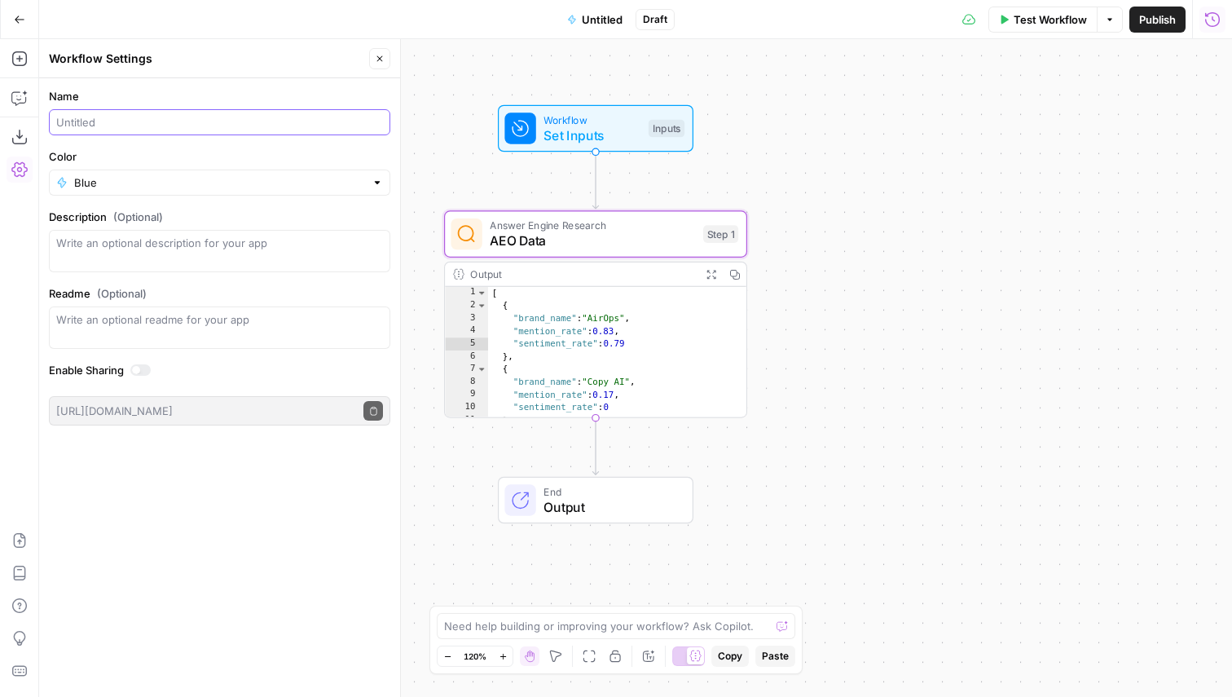
click at [149, 125] on input "Name" at bounding box center [219, 122] width 327 height 16
type input "E"
type input "AEO Data Step Demo"
click at [377, 57] on icon "button" at bounding box center [380, 59] width 10 height 10
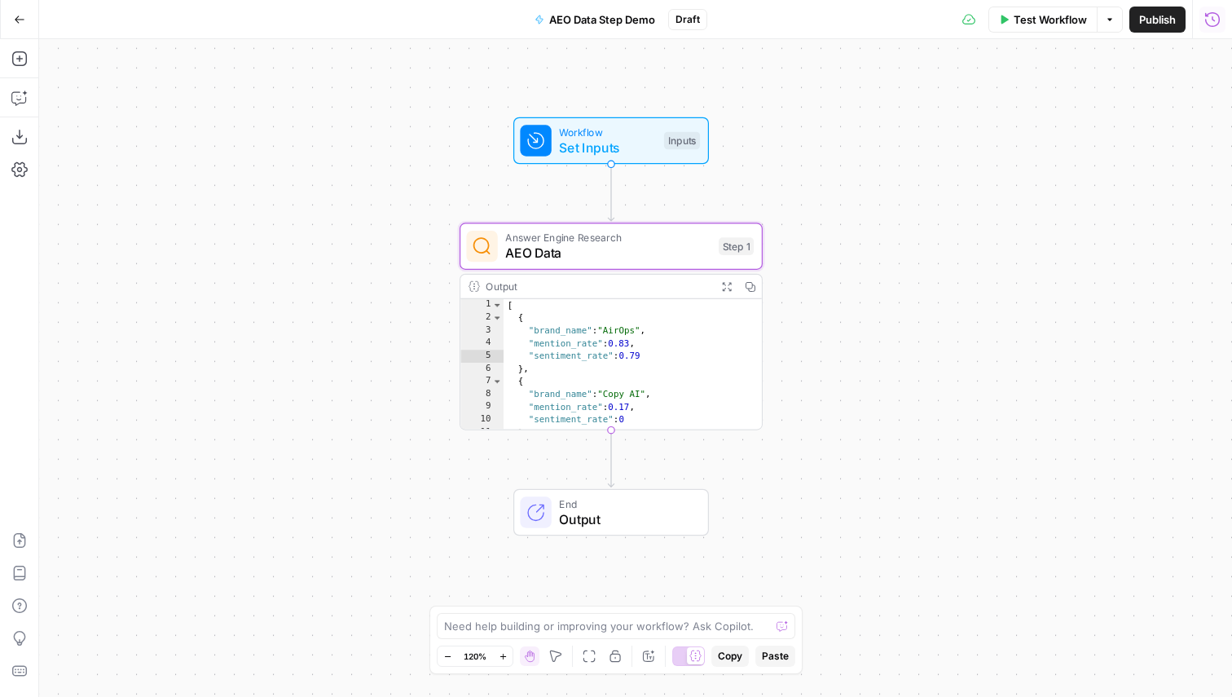
drag, startPoint x: 873, startPoint y: 152, endPoint x: 888, endPoint y: 164, distance: 19.7
click at [888, 164] on div "Workflow Set Inputs Inputs Answer Engine Research AEO Data Step 1 Output Expand…" at bounding box center [635, 367] width 1193 height 657
click at [608, 9] on button "AEO Data Step Demo" at bounding box center [595, 20] width 140 height 26
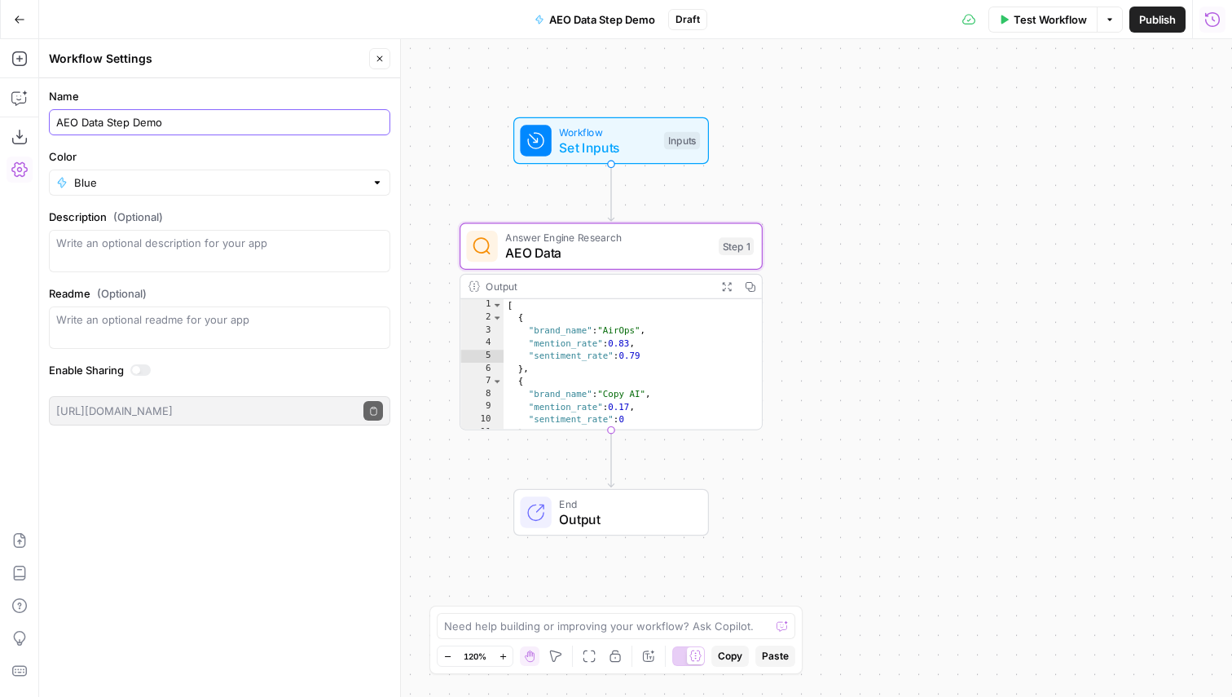
click at [137, 124] on input "AEO Data Step Demo" at bounding box center [219, 122] width 327 height 16
type input "AEO Data Step Testing"
click at [379, 54] on icon "button" at bounding box center [380, 59] width 10 height 10
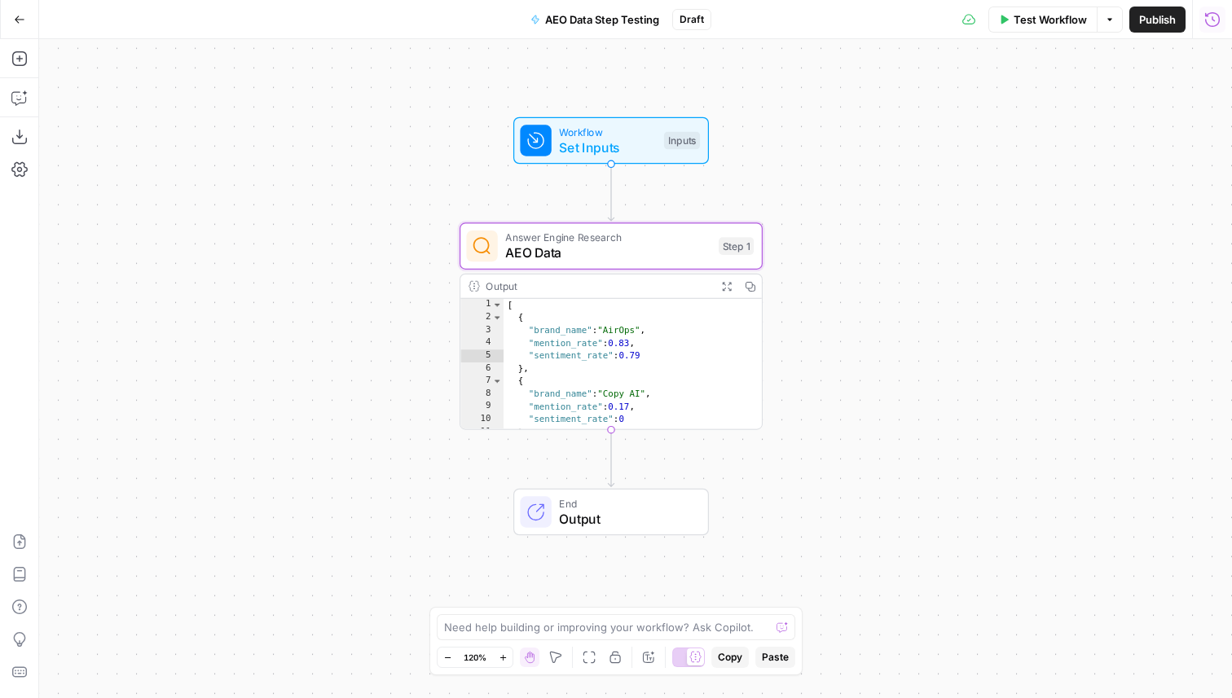
click at [583, 248] on span "AEO Data" at bounding box center [607, 254] width 205 height 20
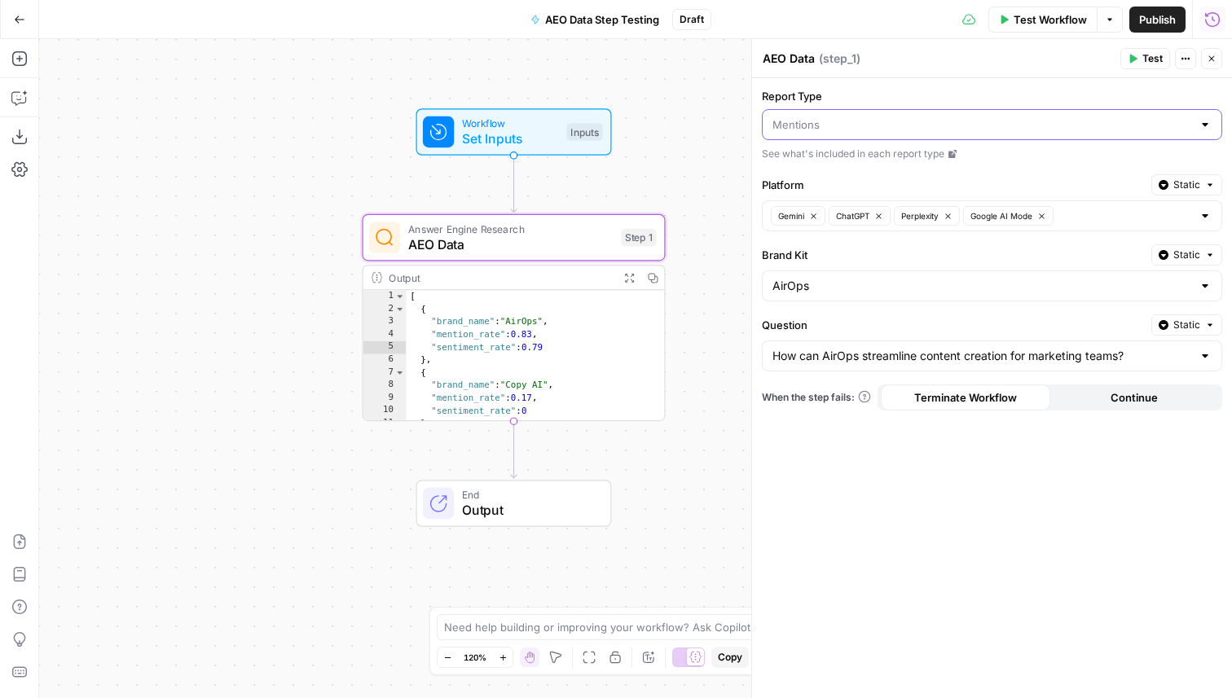
click at [890, 128] on input "Report Type" at bounding box center [982, 125] width 420 height 16
type input "Mentions"
click at [890, 100] on label "Report Type" at bounding box center [992, 96] width 460 height 16
click at [890, 117] on input "Mentions" at bounding box center [982, 125] width 420 height 16
type input "Mentions"
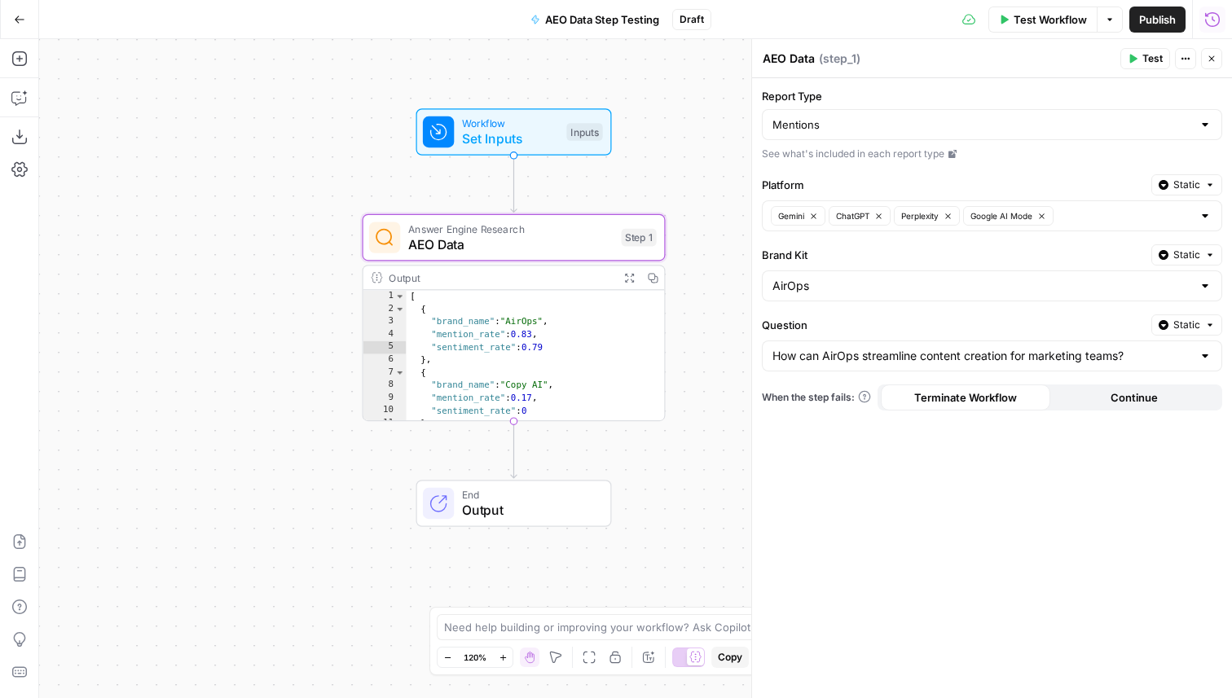
click at [960, 97] on label "Report Type" at bounding box center [992, 96] width 460 height 16
click at [960, 117] on input "Mentions" at bounding box center [982, 125] width 420 height 16
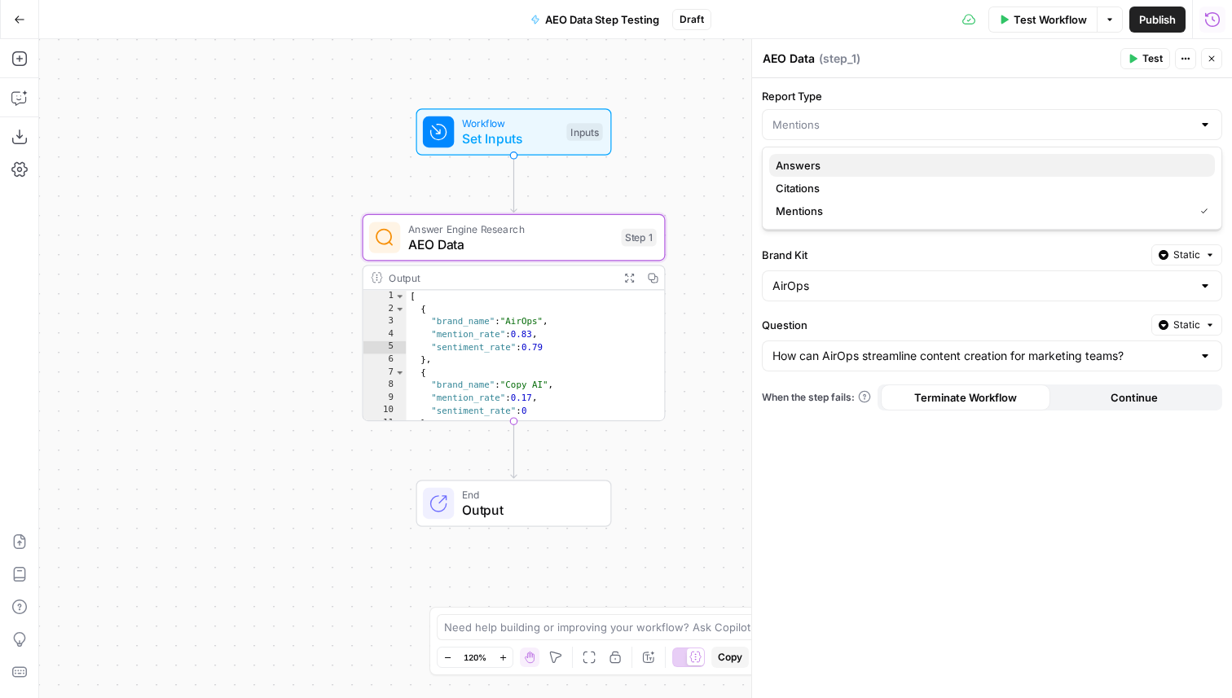
click at [886, 165] on span "Answers" at bounding box center [989, 165] width 426 height 16
type input "Answers"
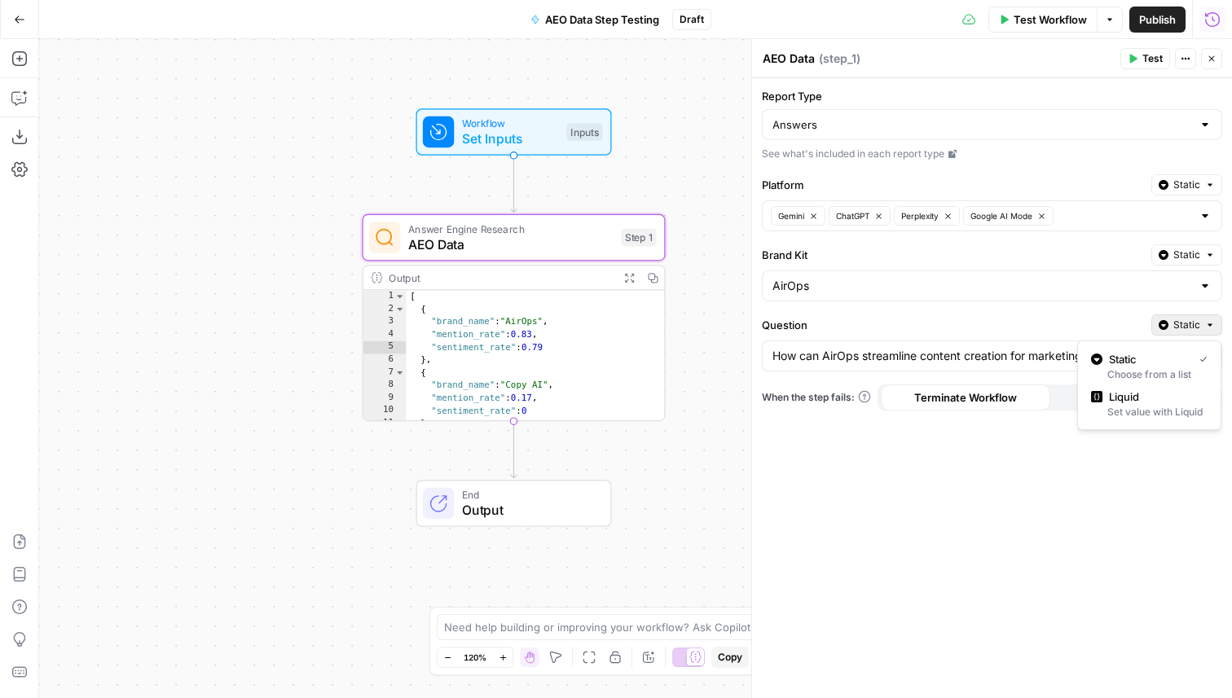
click at [1196, 323] on span "Static" at bounding box center [1186, 325] width 27 height 15
click at [1031, 317] on label "Question" at bounding box center [953, 325] width 383 height 16
click at [1031, 348] on input "How can AirOps streamline content creation for marketing teams?" at bounding box center [982, 356] width 420 height 16
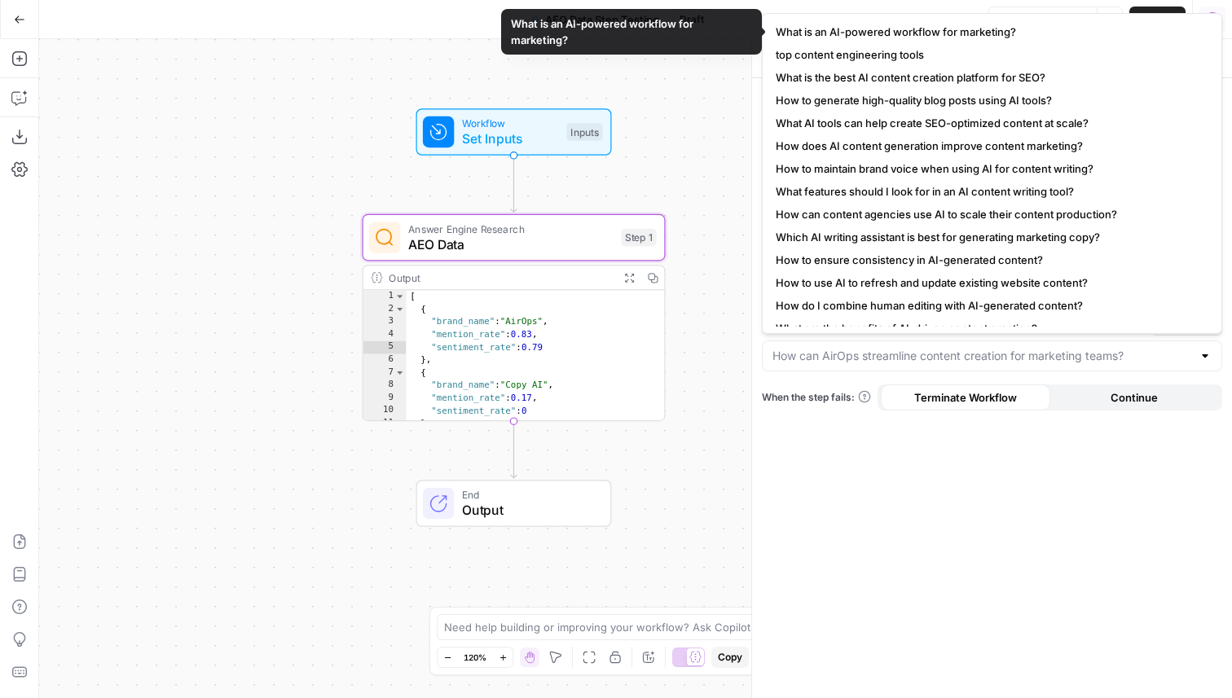
type input "How can AirOps streamline content creation for marketing teams?"
click at [877, 474] on div "Report Type Answers See what's included in each report type Platform Static Gem…" at bounding box center [992, 388] width 480 height 620
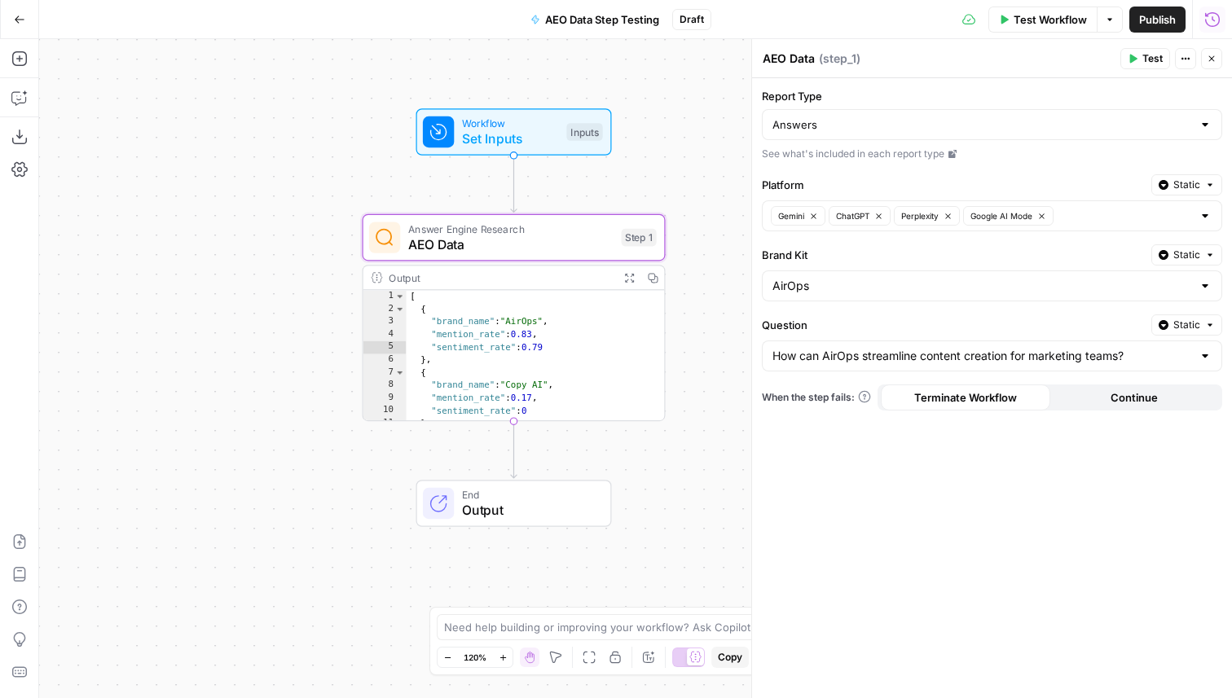
click at [1142, 55] on span "Test" at bounding box center [1152, 58] width 20 height 15
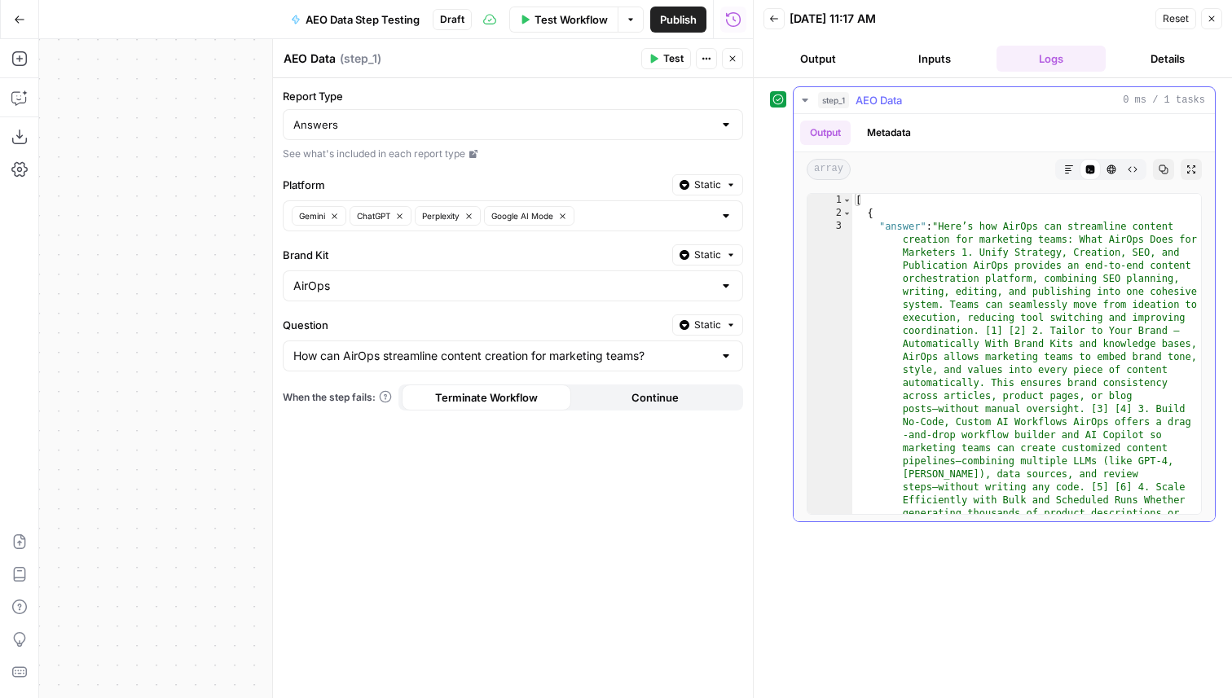
click at [1191, 166] on icon "button" at bounding box center [1191, 170] width 10 height 10
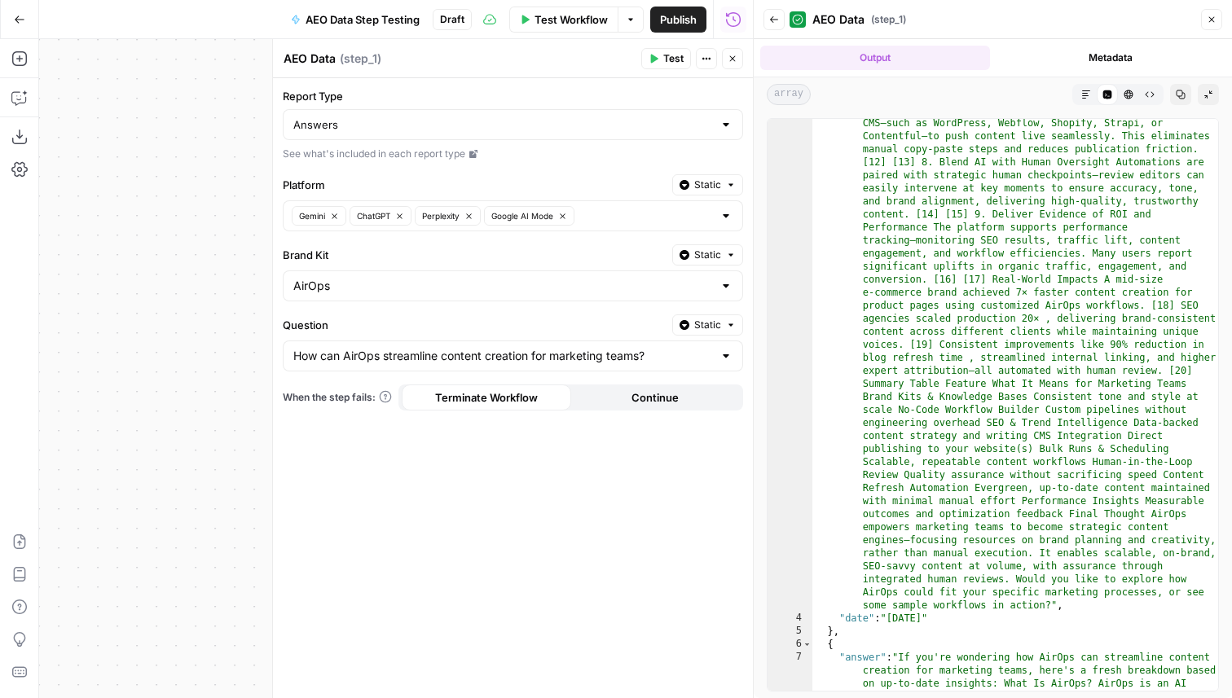
scroll to position [418, 0]
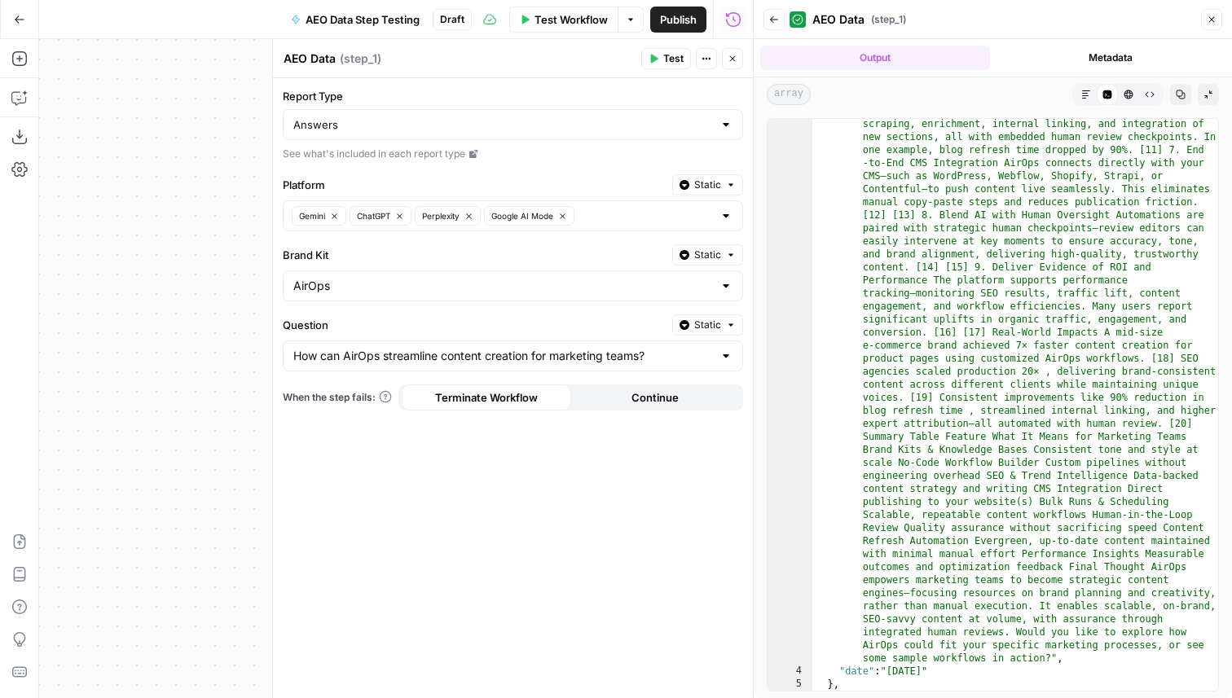
click at [1213, 10] on button "Close" at bounding box center [1211, 19] width 21 height 21
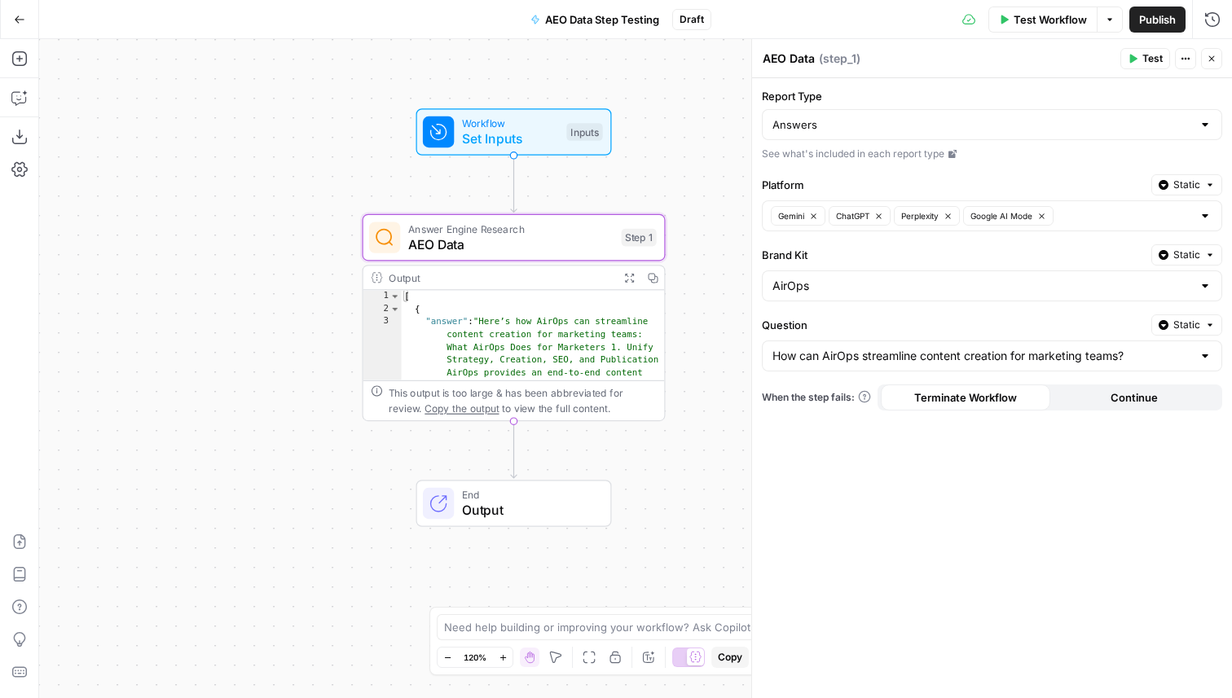
click at [906, 135] on div "Answers" at bounding box center [992, 124] width 460 height 31
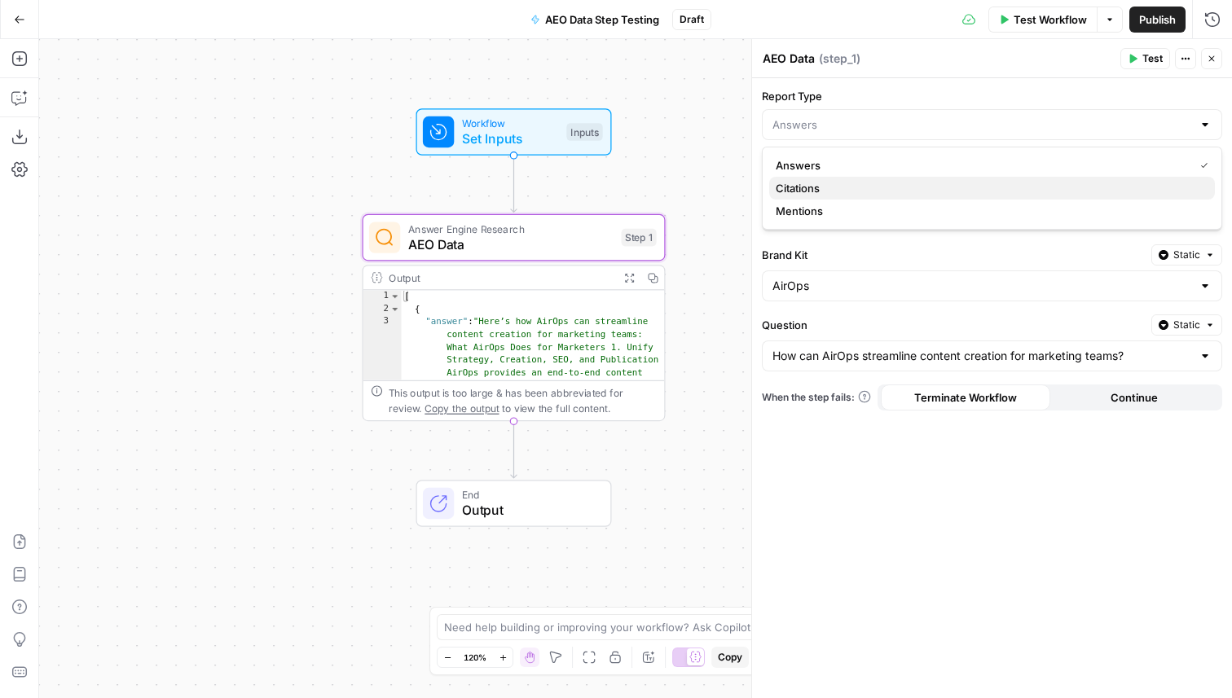
click at [855, 186] on span "Citations" at bounding box center [989, 188] width 426 height 16
type input "Citations"
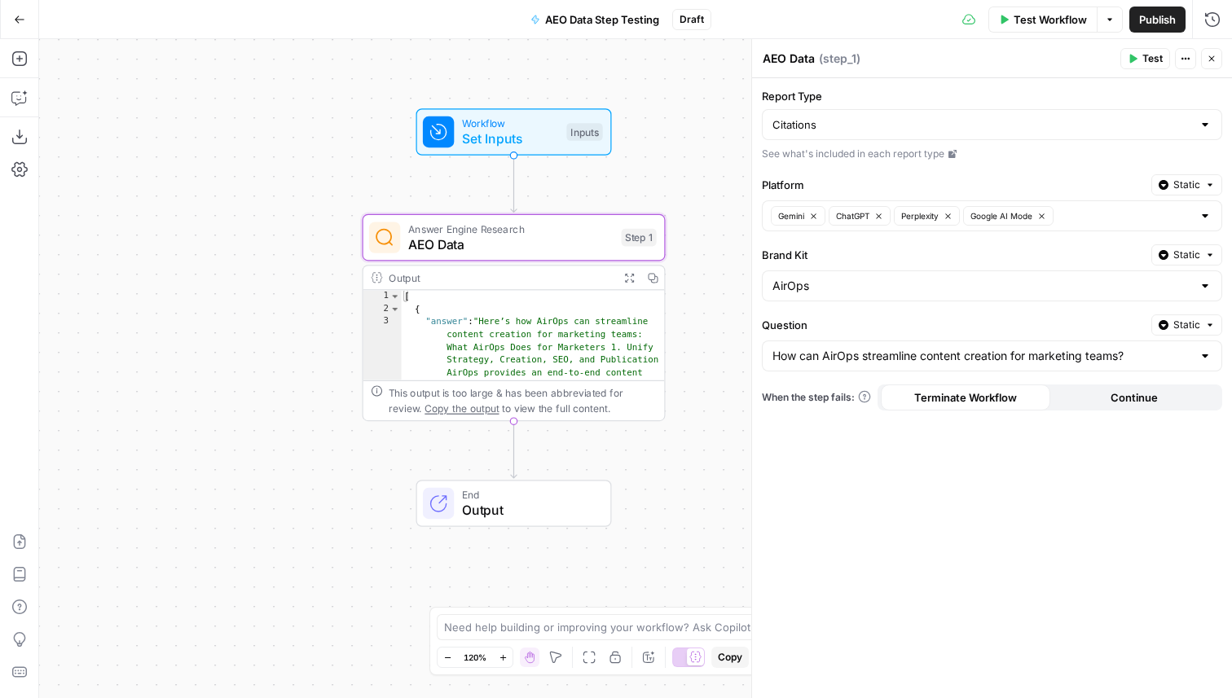
click at [1148, 55] on span "Test" at bounding box center [1152, 58] width 20 height 15
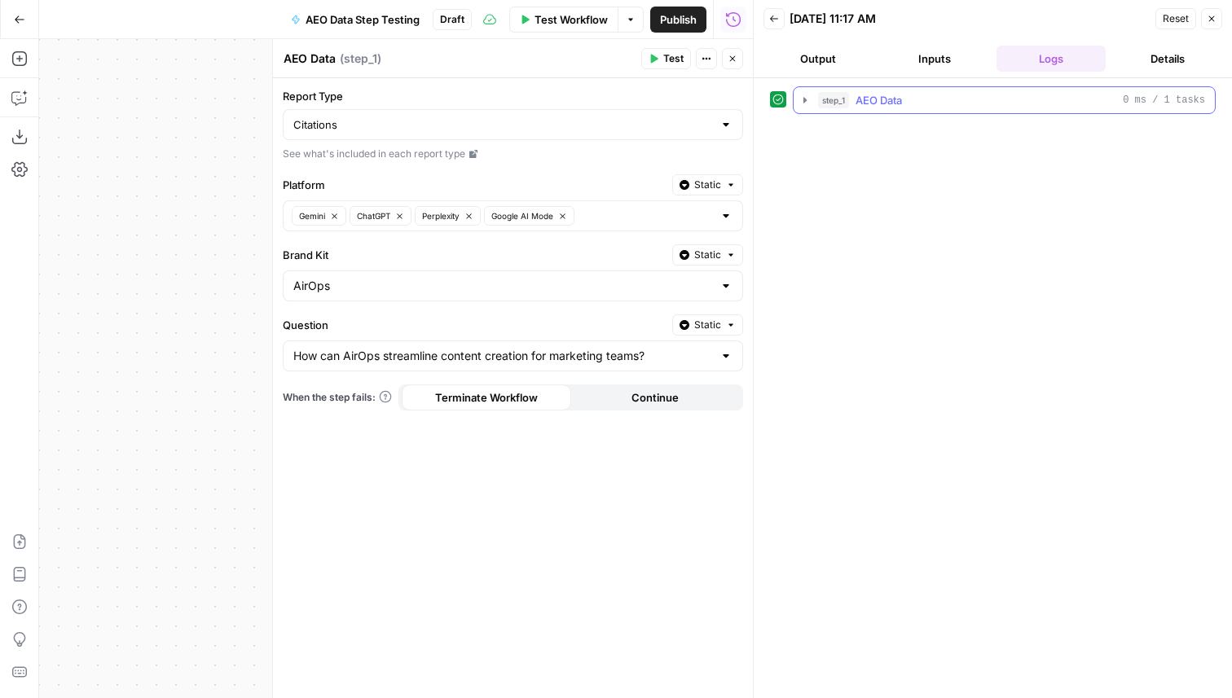
click at [807, 95] on icon "button" at bounding box center [804, 100] width 13 height 13
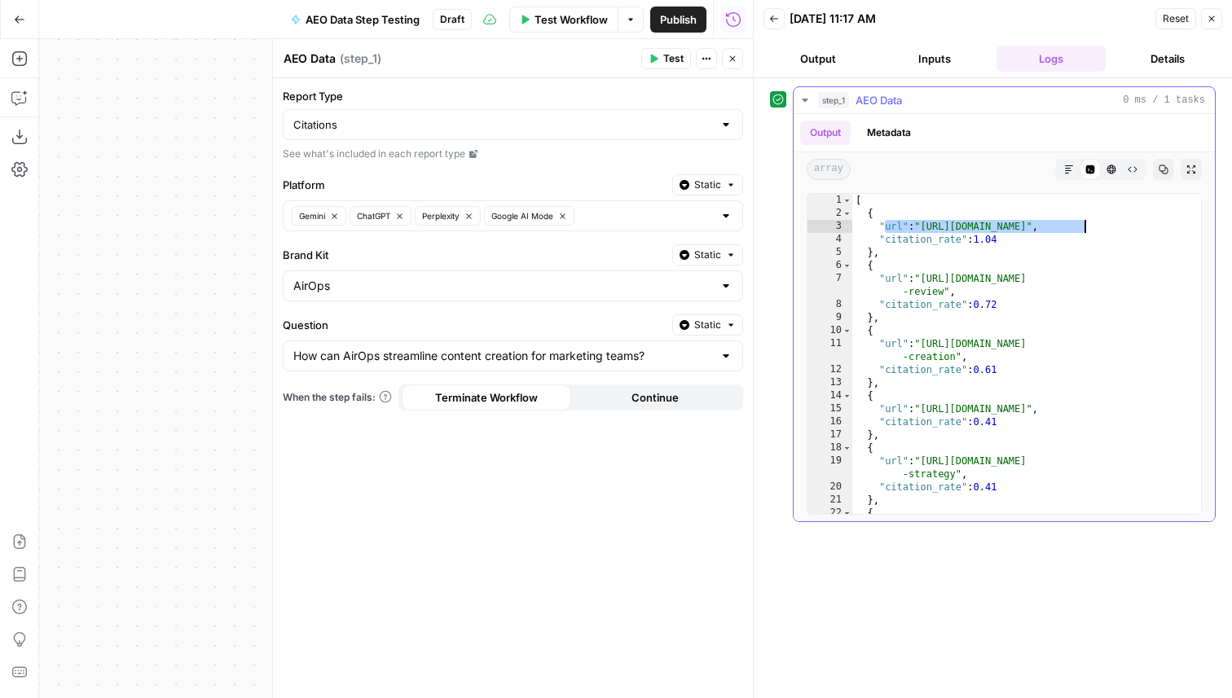
drag, startPoint x: 883, startPoint y: 228, endPoint x: 1110, endPoint y: 225, distance: 226.5
click at [1110, 225] on div "[ { "url" : "https://www.youtube.com/watch" , "citation_rate" : 1.04 } , { "url…" at bounding box center [1026, 373] width 349 height 359
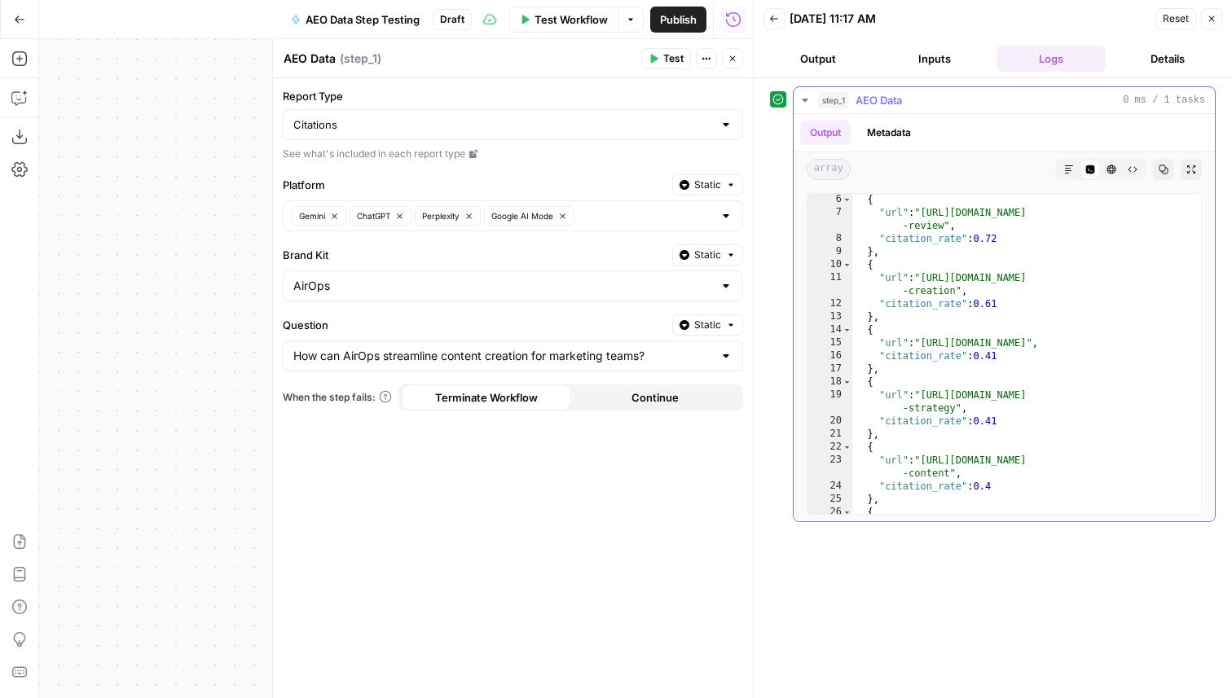
scroll to position [88, 0]
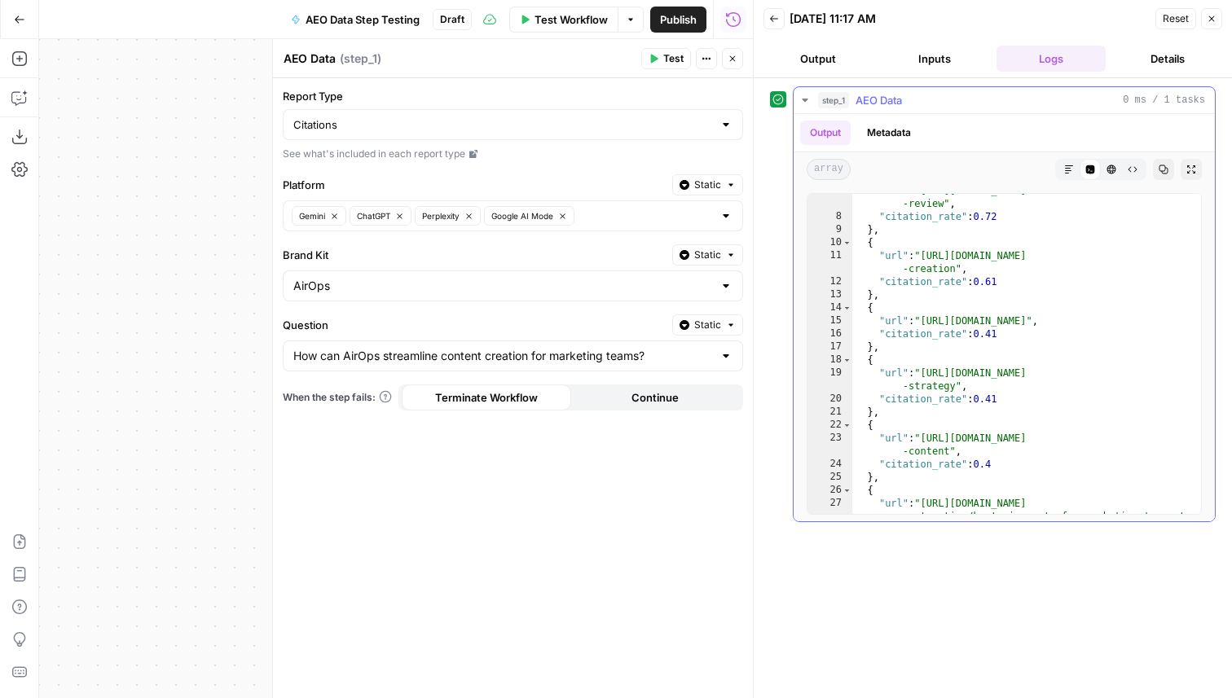
click at [912, 262] on div ""url" : "https://www.marketermilk.com/blog/airops -review" , "citation_rate" : …" at bounding box center [1026, 376] width 349 height 385
click at [907, 323] on div ""url" : "https://www.marketermilk.com/blog/airops -review" , "citation_rate" : …" at bounding box center [1026, 376] width 349 height 385
drag, startPoint x: 916, startPoint y: 286, endPoint x: 1025, endPoint y: 286, distance: 109.2
click at [1025, 286] on div ""url" : "https://www.marketermilk.com/blog/airops -review" , "citation_rate" : …" at bounding box center [1026, 376] width 349 height 385
type textarea "**********"
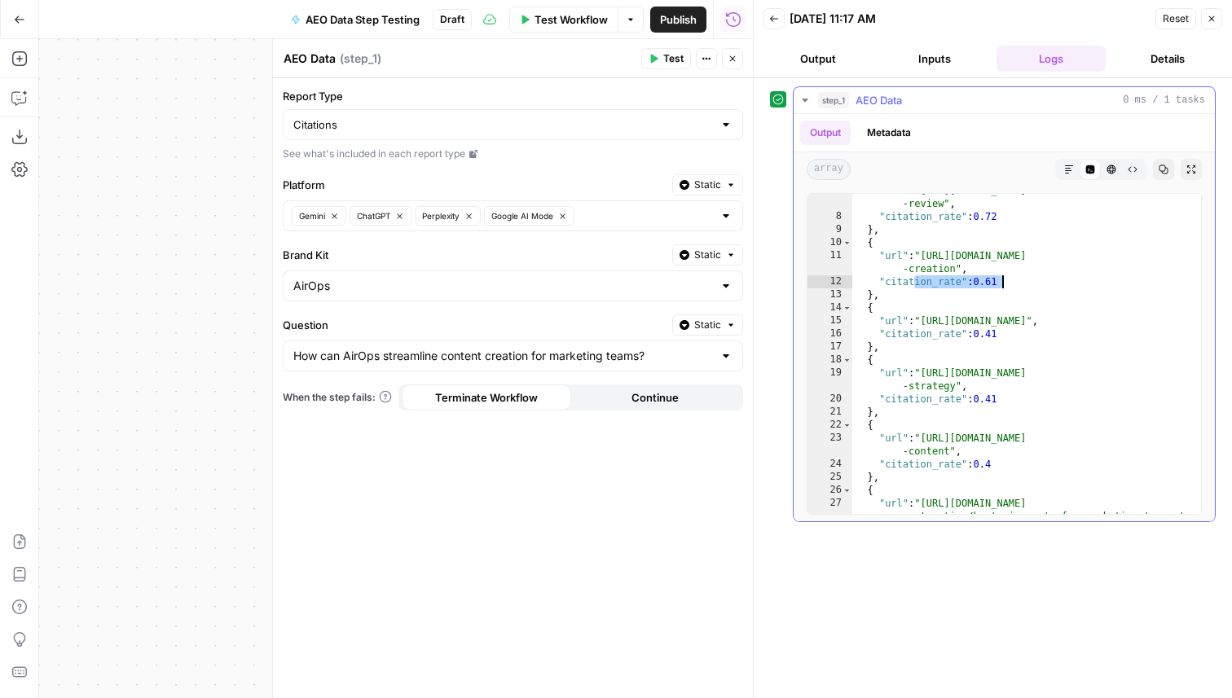
click at [1052, 279] on div ""url" : "https://www.marketermilk.com/blog/airops -review" , "citation_rate" : …" at bounding box center [1026, 376] width 349 height 385
click at [634, 123] on input "Report Type" at bounding box center [503, 125] width 420 height 16
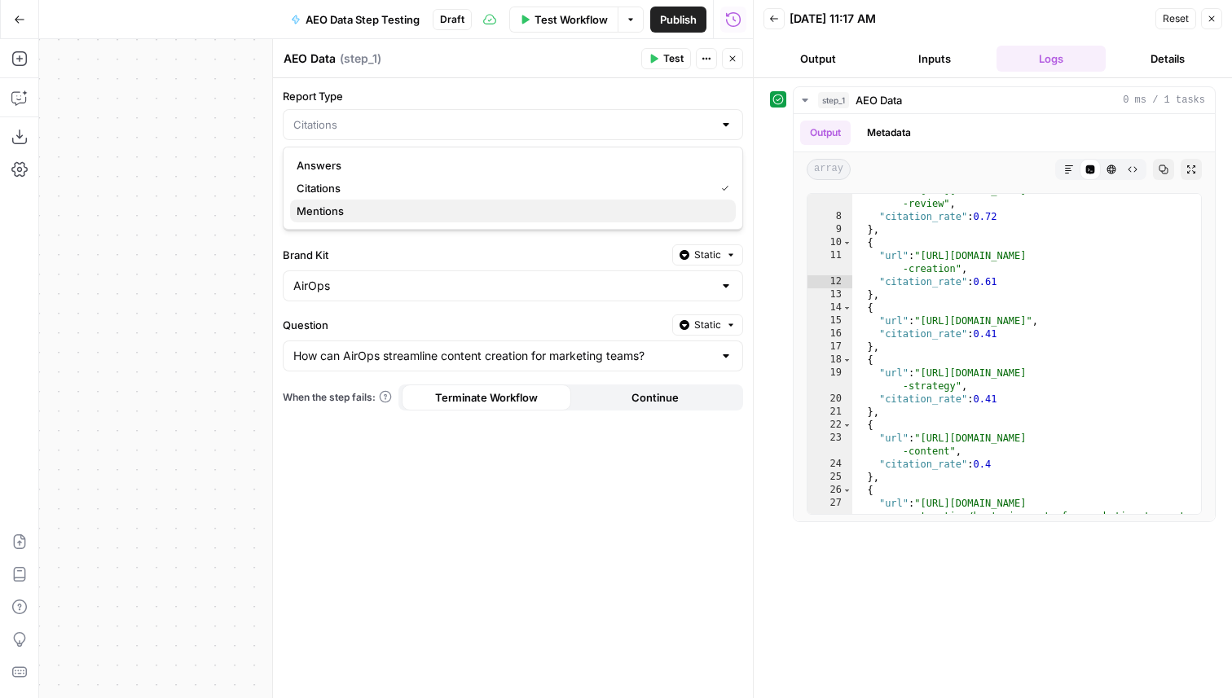
click at [502, 211] on span "Mentions" at bounding box center [510, 211] width 426 height 16
type input "Mentions"
click at [668, 58] on span "Test" at bounding box center [673, 58] width 20 height 15
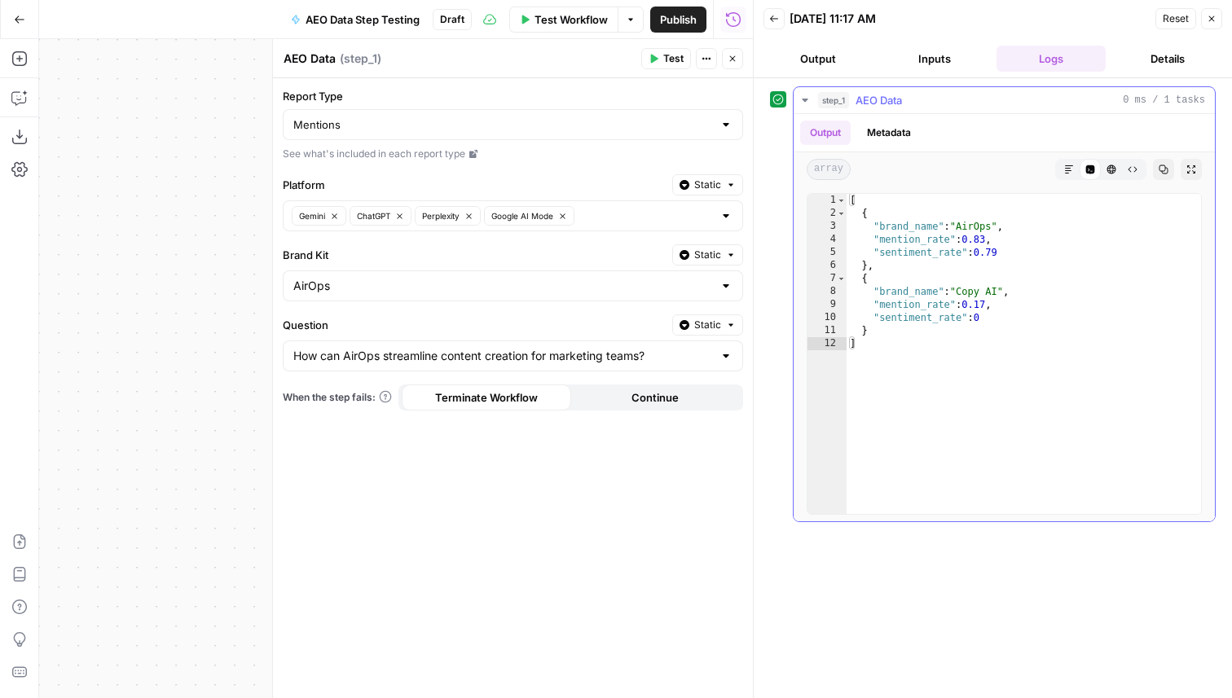
click at [906, 241] on div "[ { "brand_name" : "AirOps" , "mention_rate" : 0.83 , "sentiment_rate" : 0.79 }…" at bounding box center [1023, 367] width 354 height 346
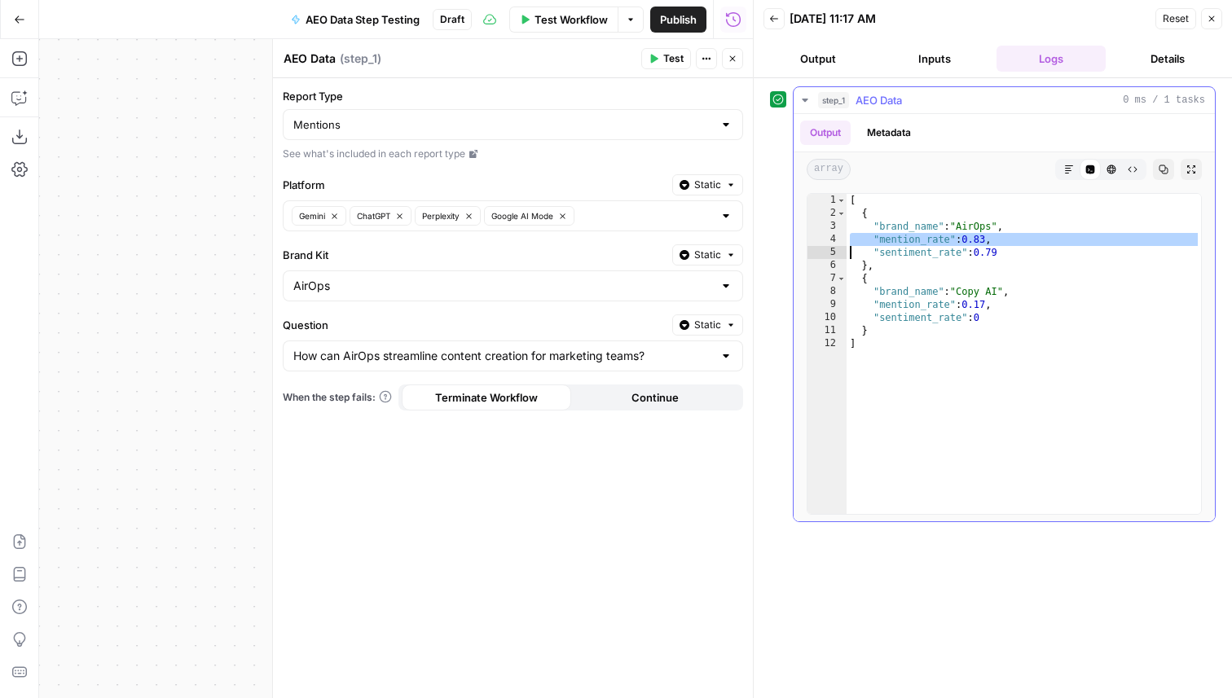
click at [934, 238] on div "[ { "brand_name" : "AirOps" , "mention_rate" : 0.83 , "sentiment_rate" : 0.79 }…" at bounding box center [1023, 367] width 354 height 346
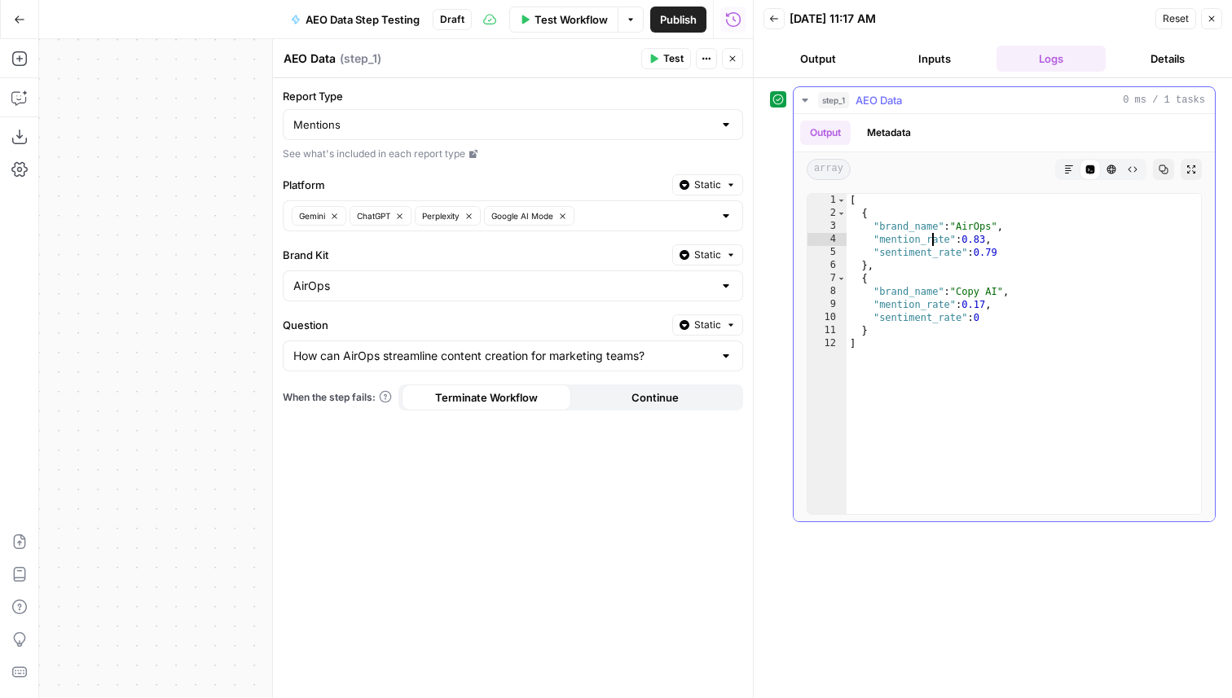
click at [976, 294] on div "[ { "brand_name" : "AirOps" , "mention_rate" : 0.83 , "sentiment_rate" : 0.79 }…" at bounding box center [1023, 367] width 354 height 346
click at [963, 237] on div "[ { "brand_name" : "AirOps" , "mention_rate" : 0.83 , "sentiment_rate" : 0.79 }…" at bounding box center [1023, 367] width 354 height 346
drag, startPoint x: 922, startPoint y: 239, endPoint x: 1050, endPoint y: 239, distance: 127.9
click at [1050, 239] on div "[ { "brand_name" : "AirOps" , "mention_rate" : 0.83 , "sentiment_rate" : 0.79 }…" at bounding box center [1023, 367] width 354 height 346
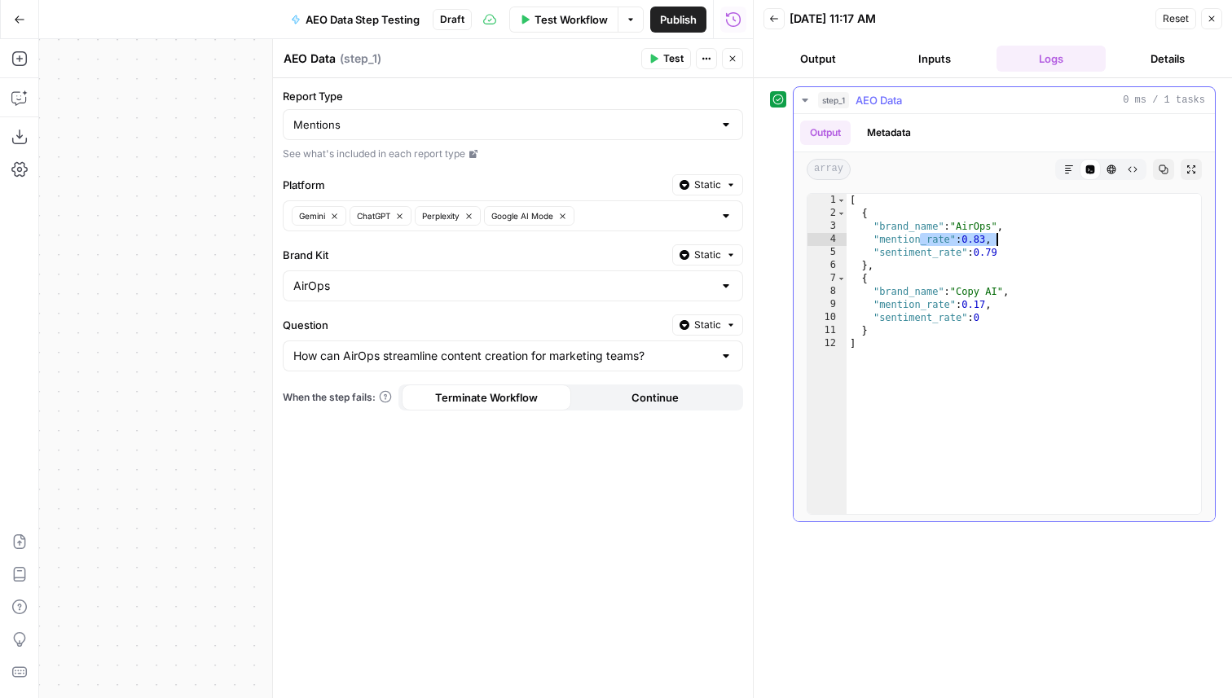
click at [1050, 239] on div "[ { "brand_name" : "AirOps" , "mention_rate" : 0.83 , "sentiment_rate" : 0.79 }…" at bounding box center [1023, 367] width 354 height 346
click at [978, 289] on div "[ { "brand_name" : "AirOps" , "mention_rate" : 0.83 , "sentiment_rate" : 0.79 }…" at bounding box center [1023, 367] width 354 height 346
click at [1071, 289] on div "[ { "brand_name" : "AirOps" , "mention_rate" : 0.83 , "sentiment_rate" : 0.79 }…" at bounding box center [1023, 367] width 354 height 346
drag, startPoint x: 884, startPoint y: 254, endPoint x: 1034, endPoint y: 253, distance: 149.9
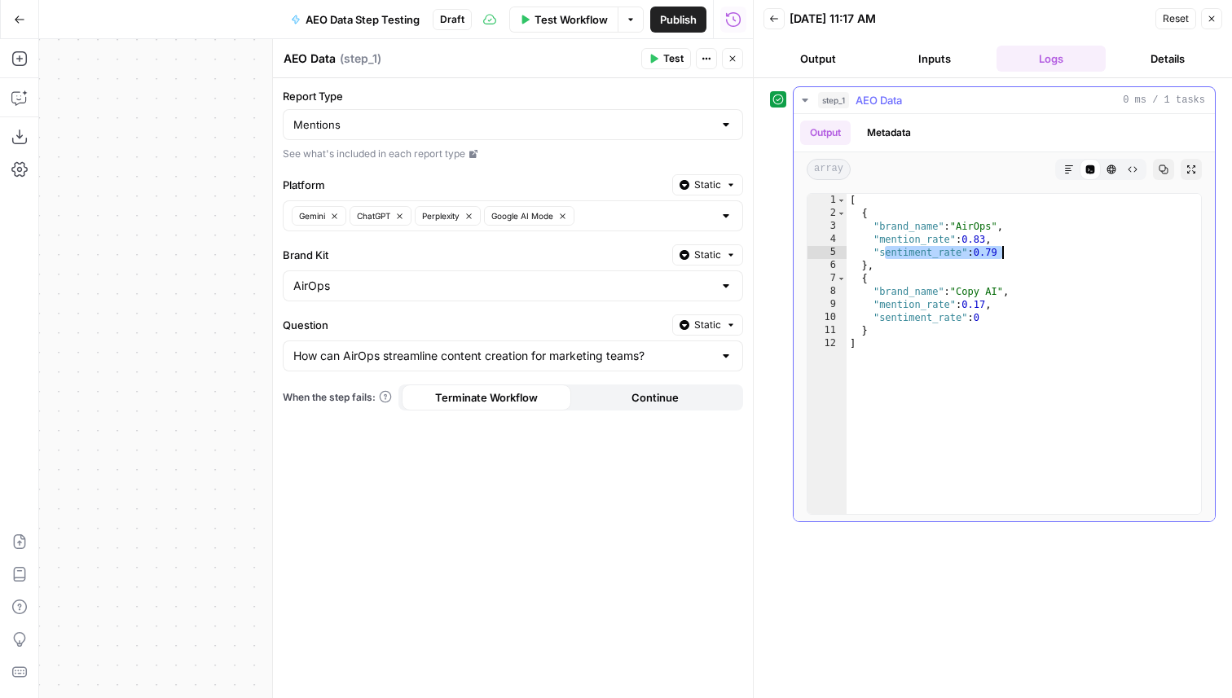
click at [1034, 253] on div "[ { "brand_name" : "AirOps" , "mention_rate" : 0.83 , "sentiment_rate" : 0.79 }…" at bounding box center [1023, 367] width 354 height 346
type textarea "**********"
click at [1034, 253] on div "[ { "brand_name" : "AirOps" , "mention_rate" : 0.83 , "sentiment_rate" : 0.79 }…" at bounding box center [1023, 367] width 354 height 346
click at [1212, 20] on icon "button" at bounding box center [1212, 19] width 10 height 10
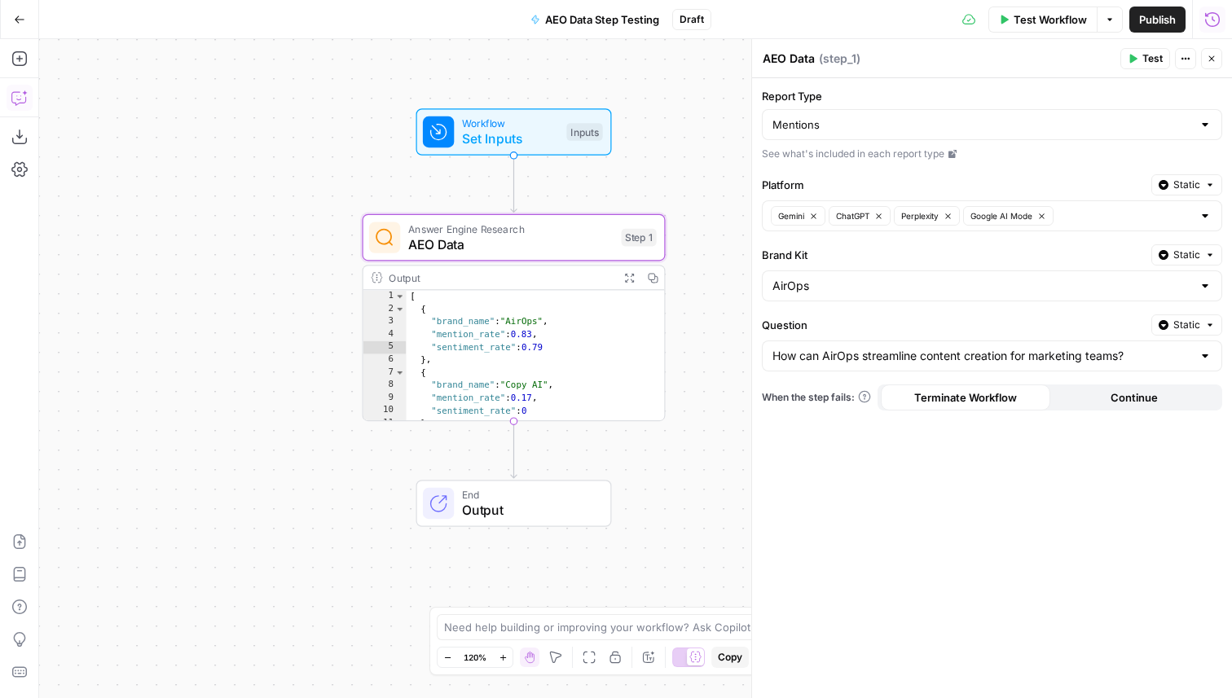
click at [15, 105] on button "Copilot" at bounding box center [20, 98] width 26 height 26
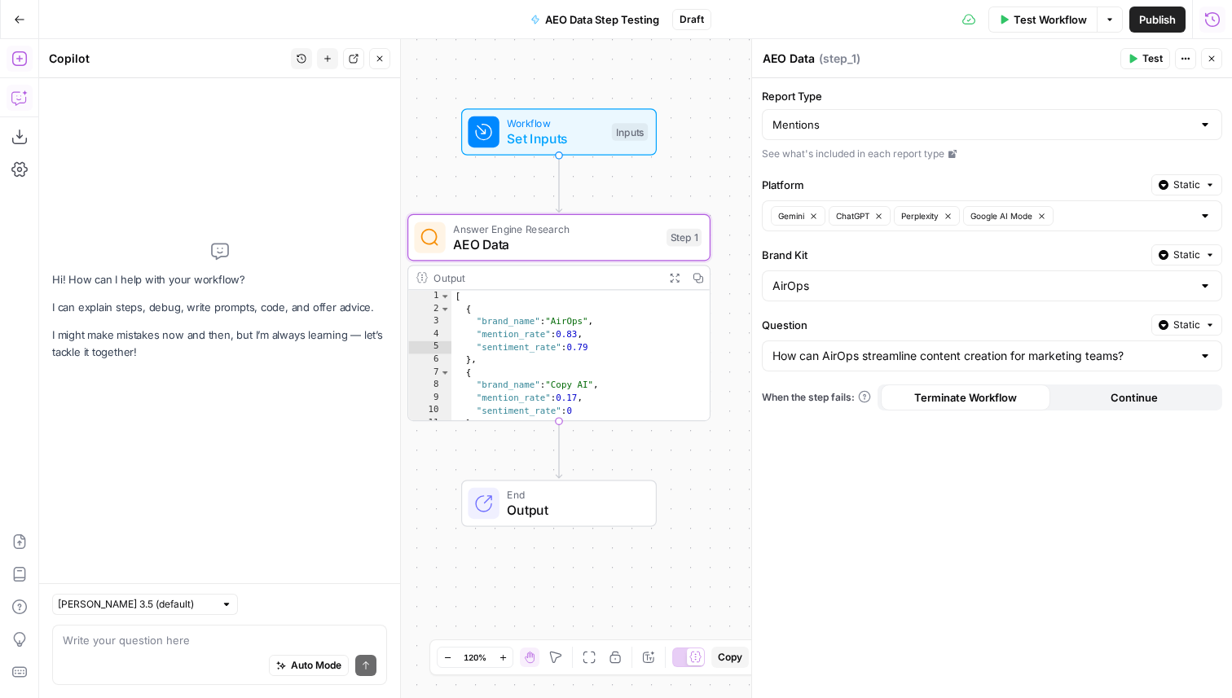
click at [23, 55] on icon "button" at bounding box center [19, 59] width 16 height 16
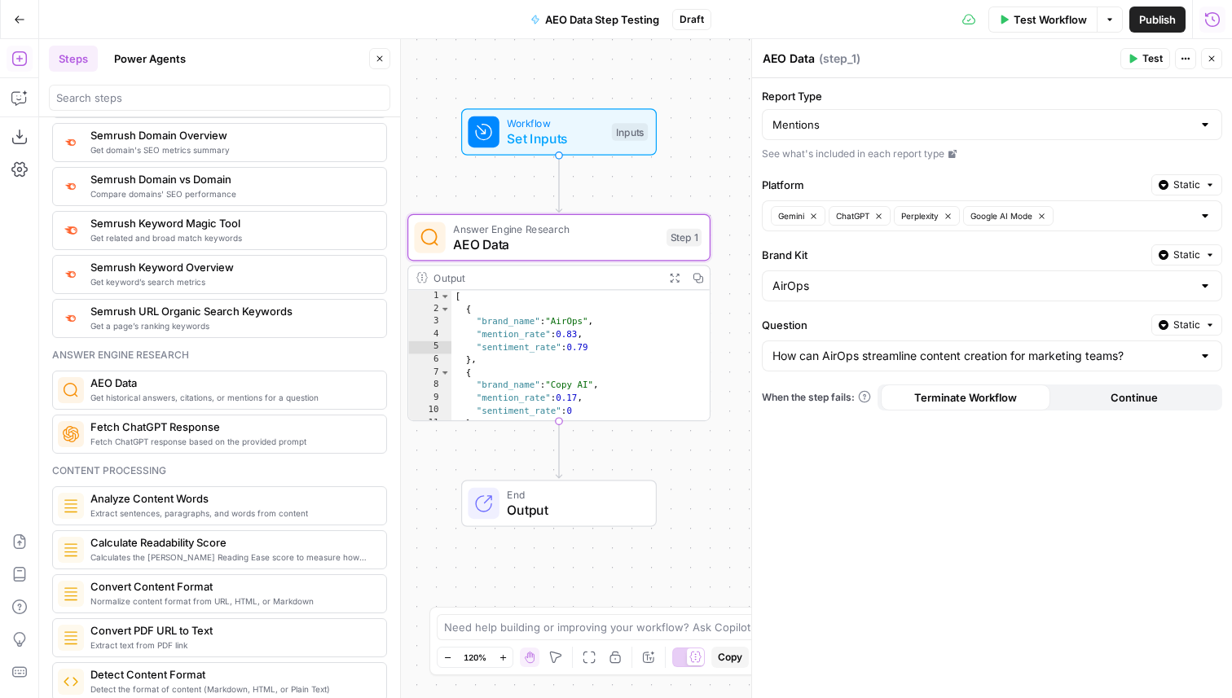
scroll to position [1928, 0]
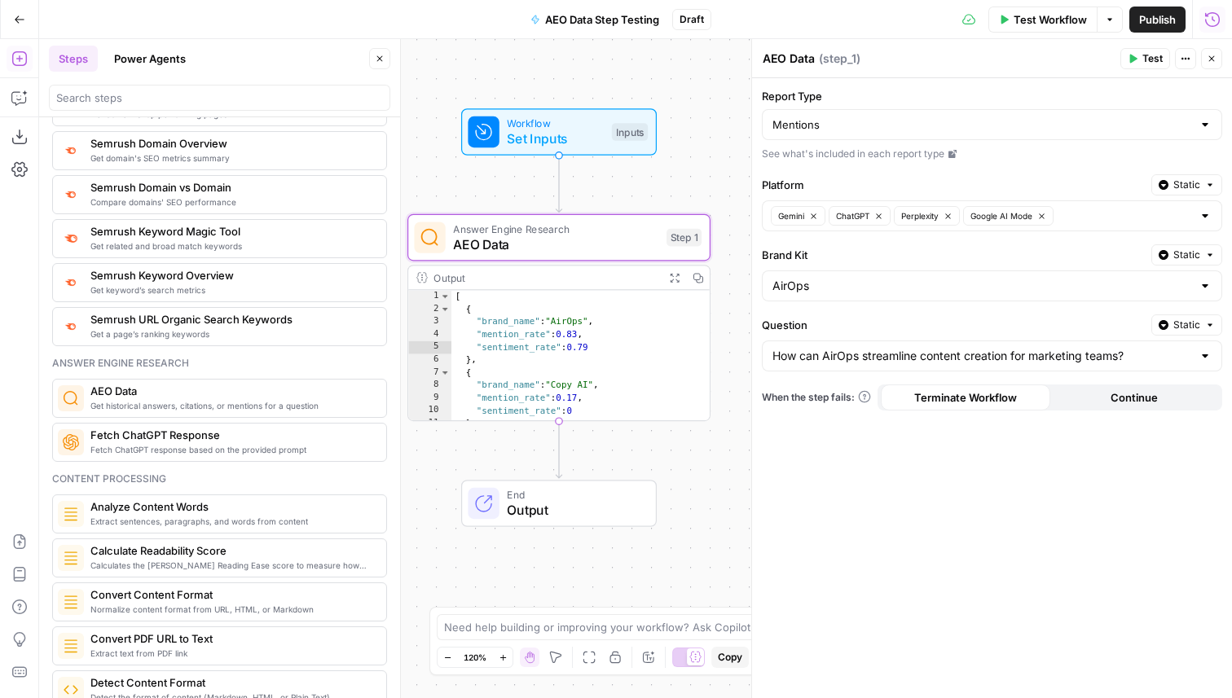
click at [1210, 65] on button "Close" at bounding box center [1211, 58] width 21 height 21
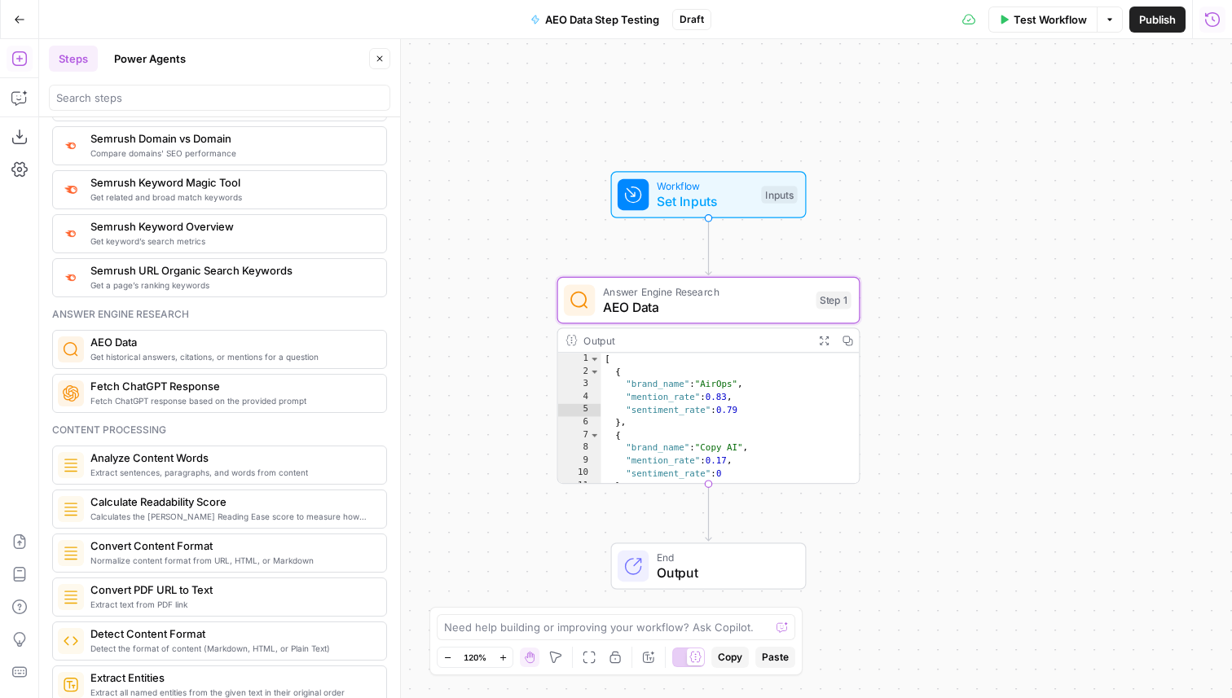
scroll to position [1968, 0]
